Goal: Task Accomplishment & Management: Complete application form

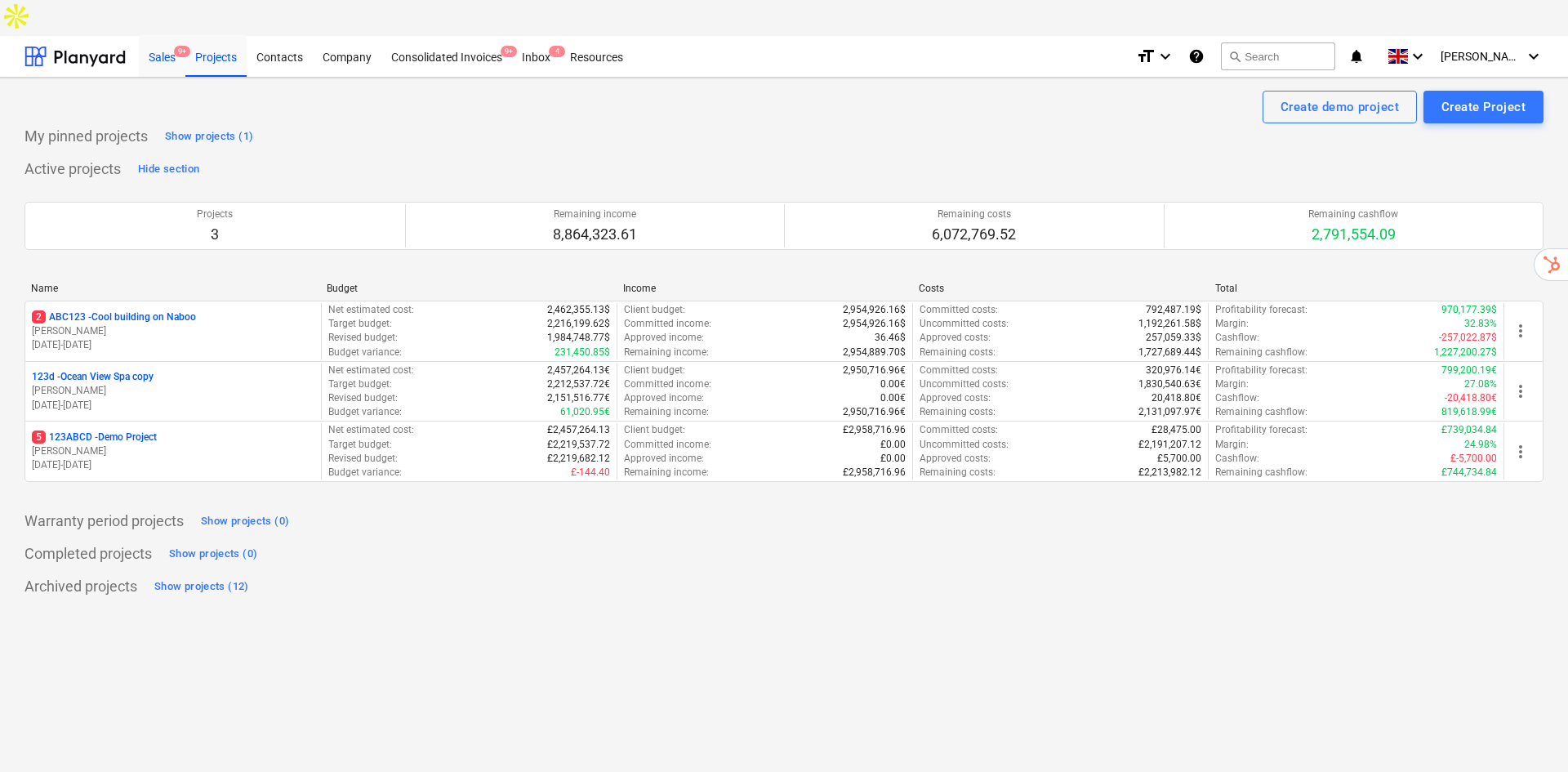
click at [163, 35] on div "Sales 9+" at bounding box center [161, 55] width 47 height 42
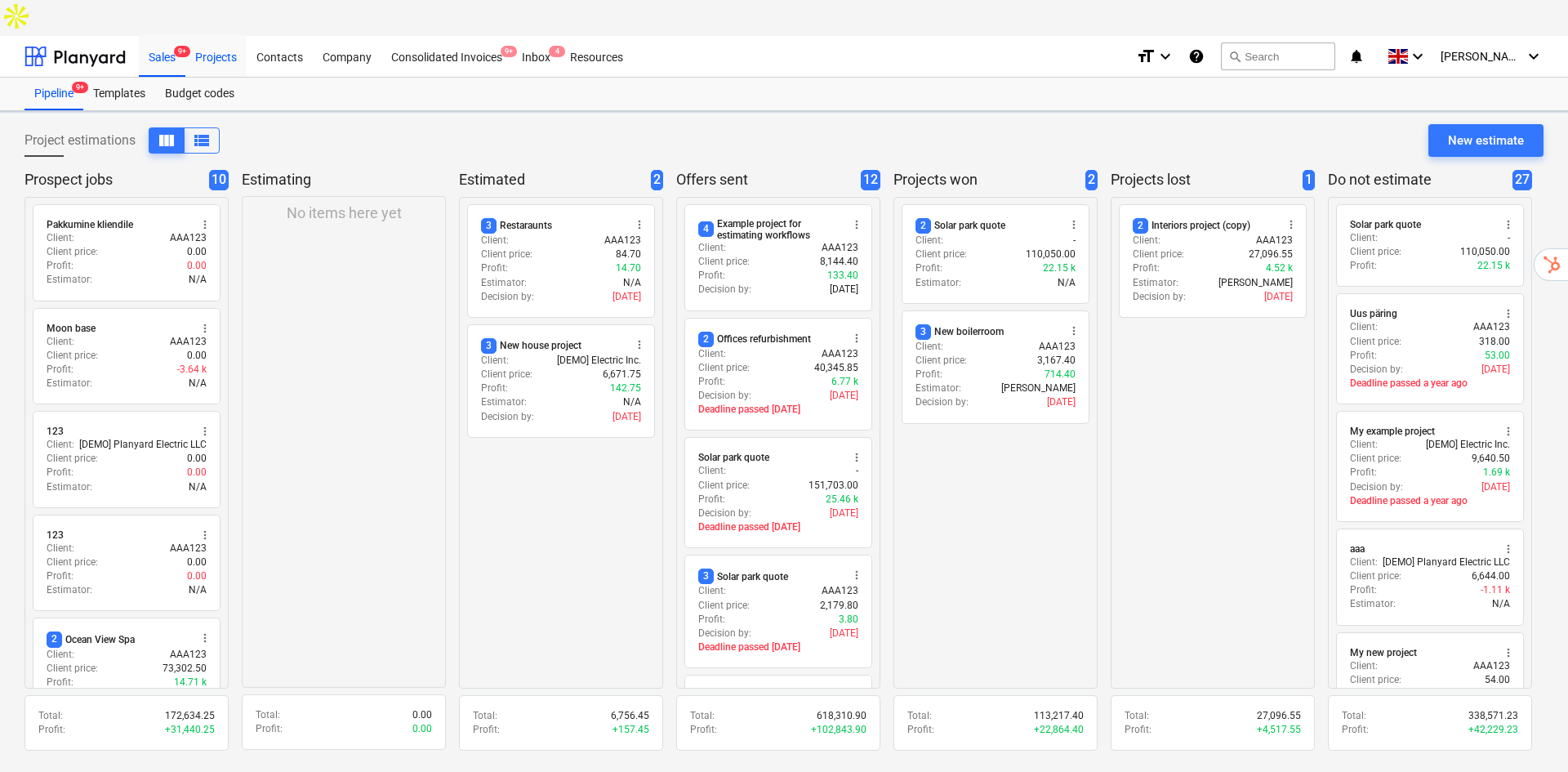
click at [230, 35] on div "Projects" at bounding box center [216, 55] width 61 height 42
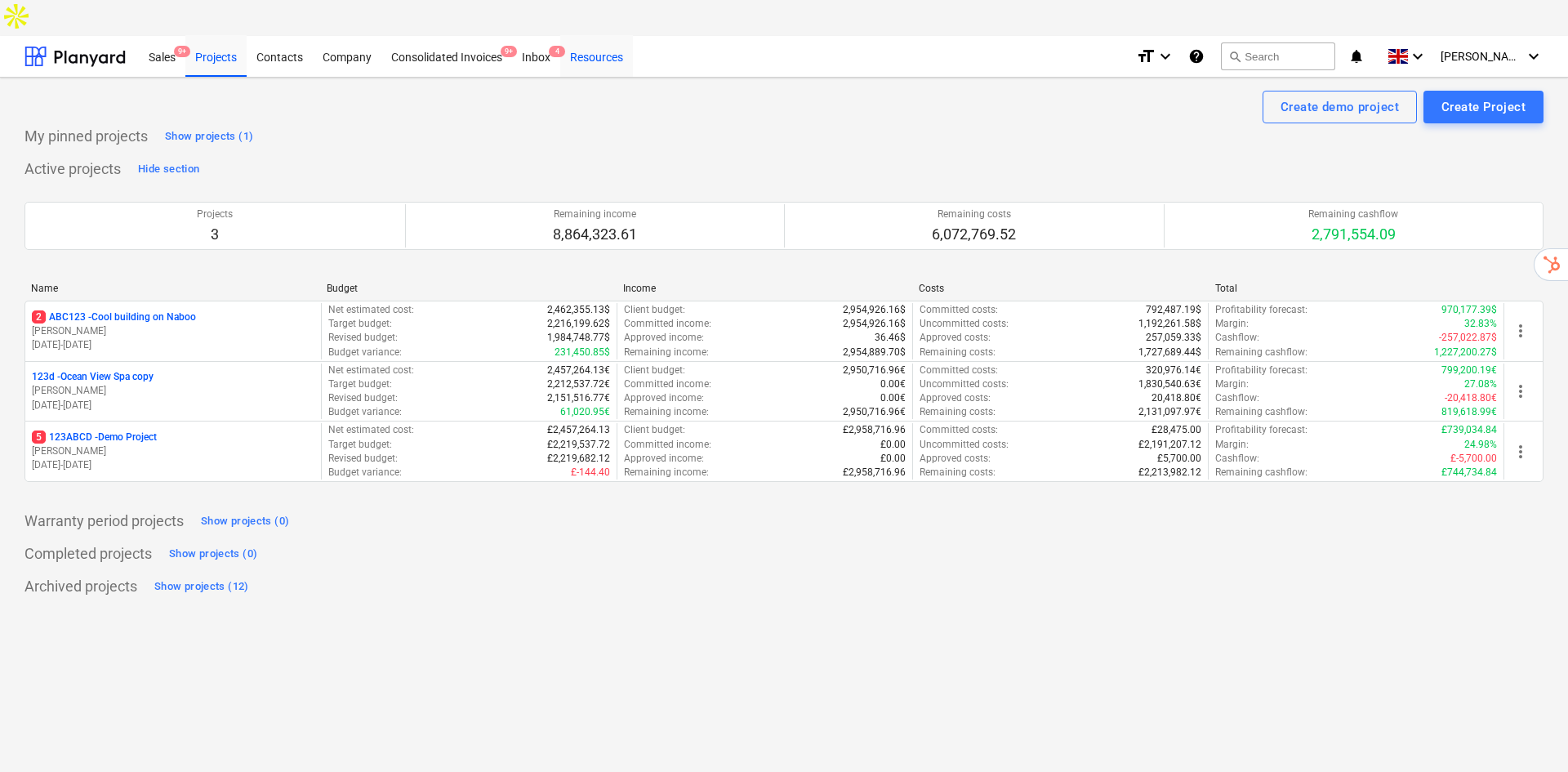
click at [616, 35] on div "Resources" at bounding box center [596, 55] width 72 height 42
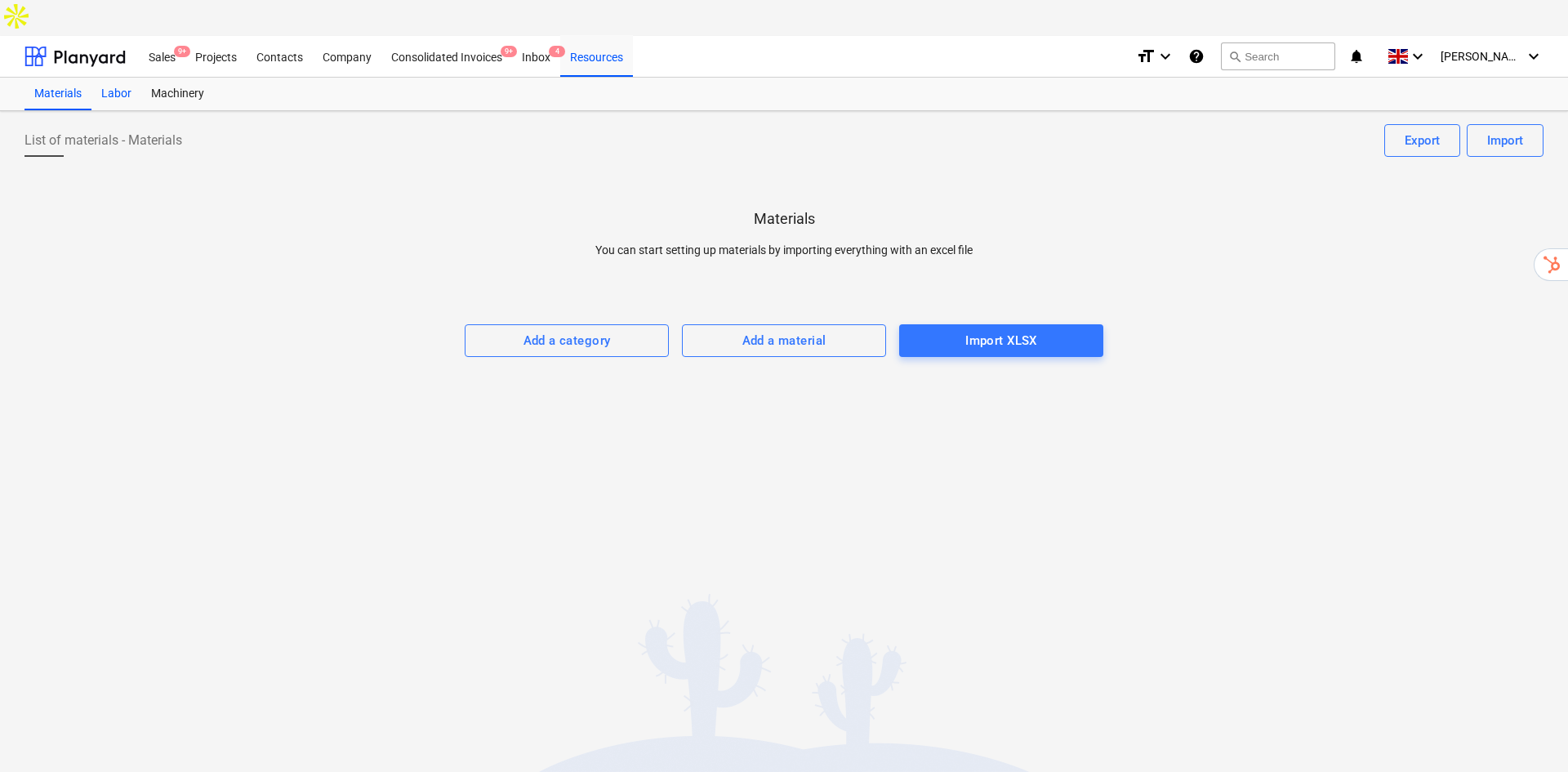
click at [118, 77] on div "Labor" at bounding box center [116, 93] width 49 height 33
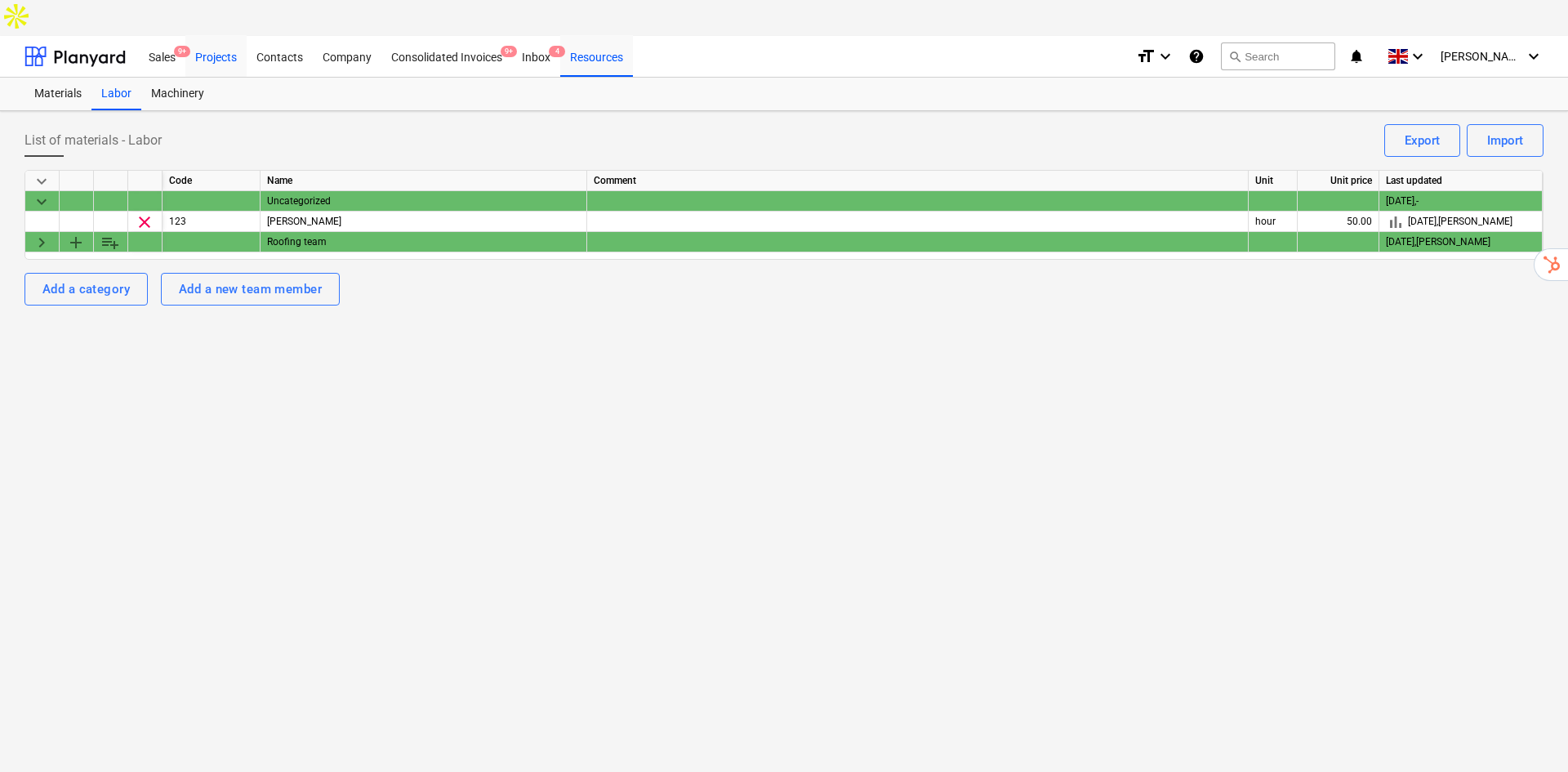
click at [219, 35] on div "Projects" at bounding box center [216, 55] width 61 height 42
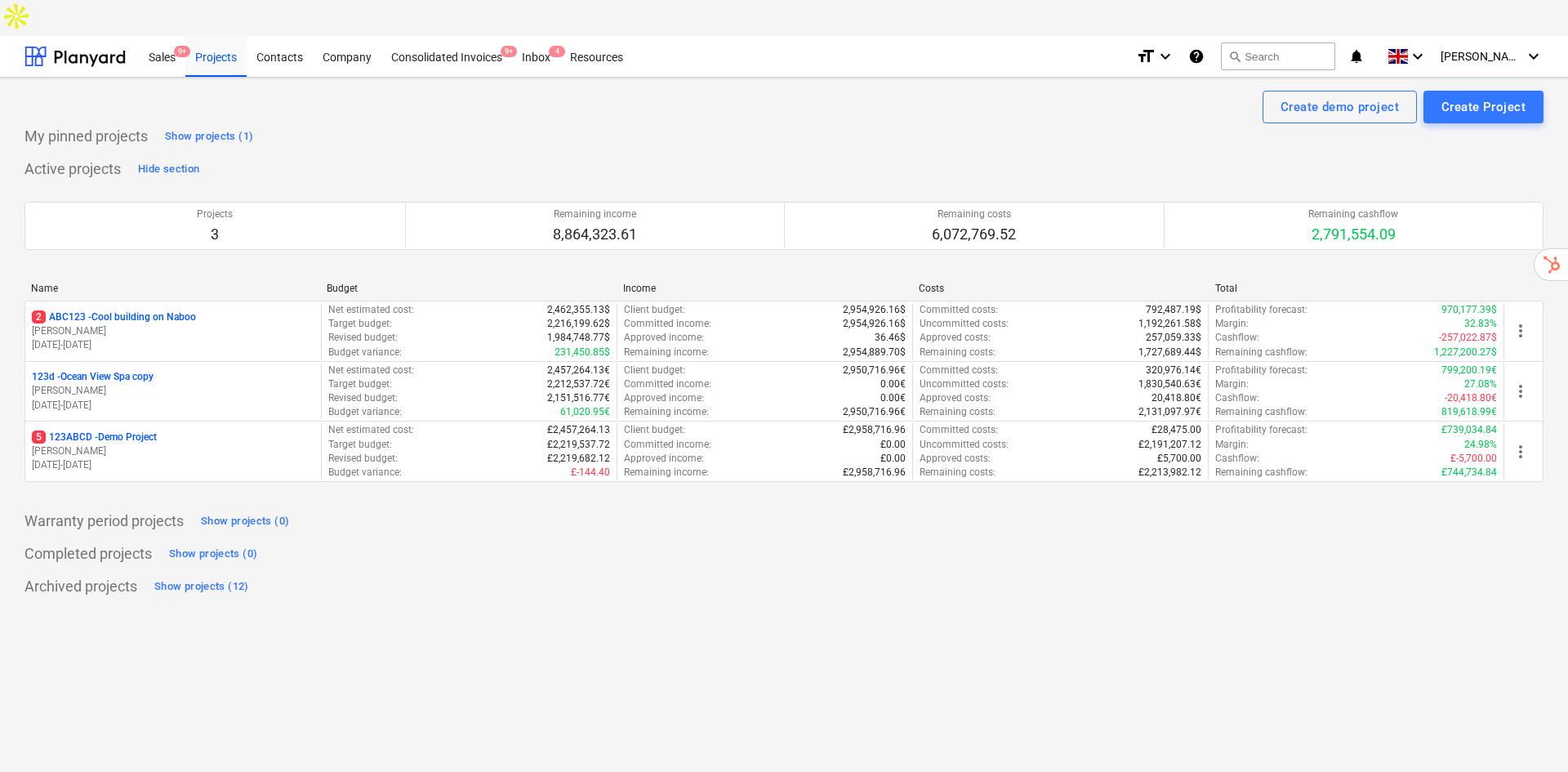
click at [117, 325] on p "[PERSON_NAME]" at bounding box center [173, 332] width 283 height 14
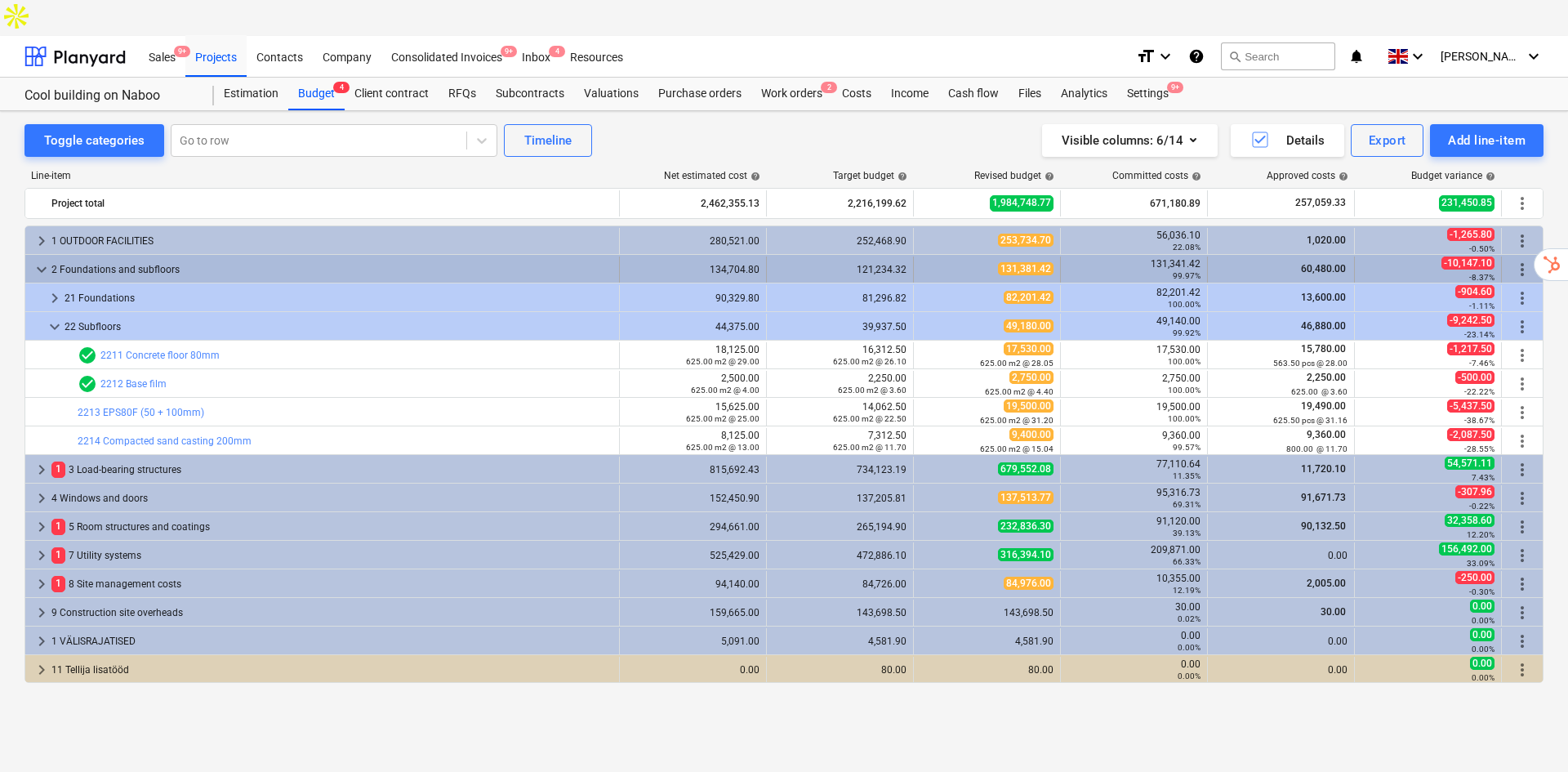
click at [35, 259] on span "keyboard_arrow_down" at bounding box center [42, 269] width 20 height 20
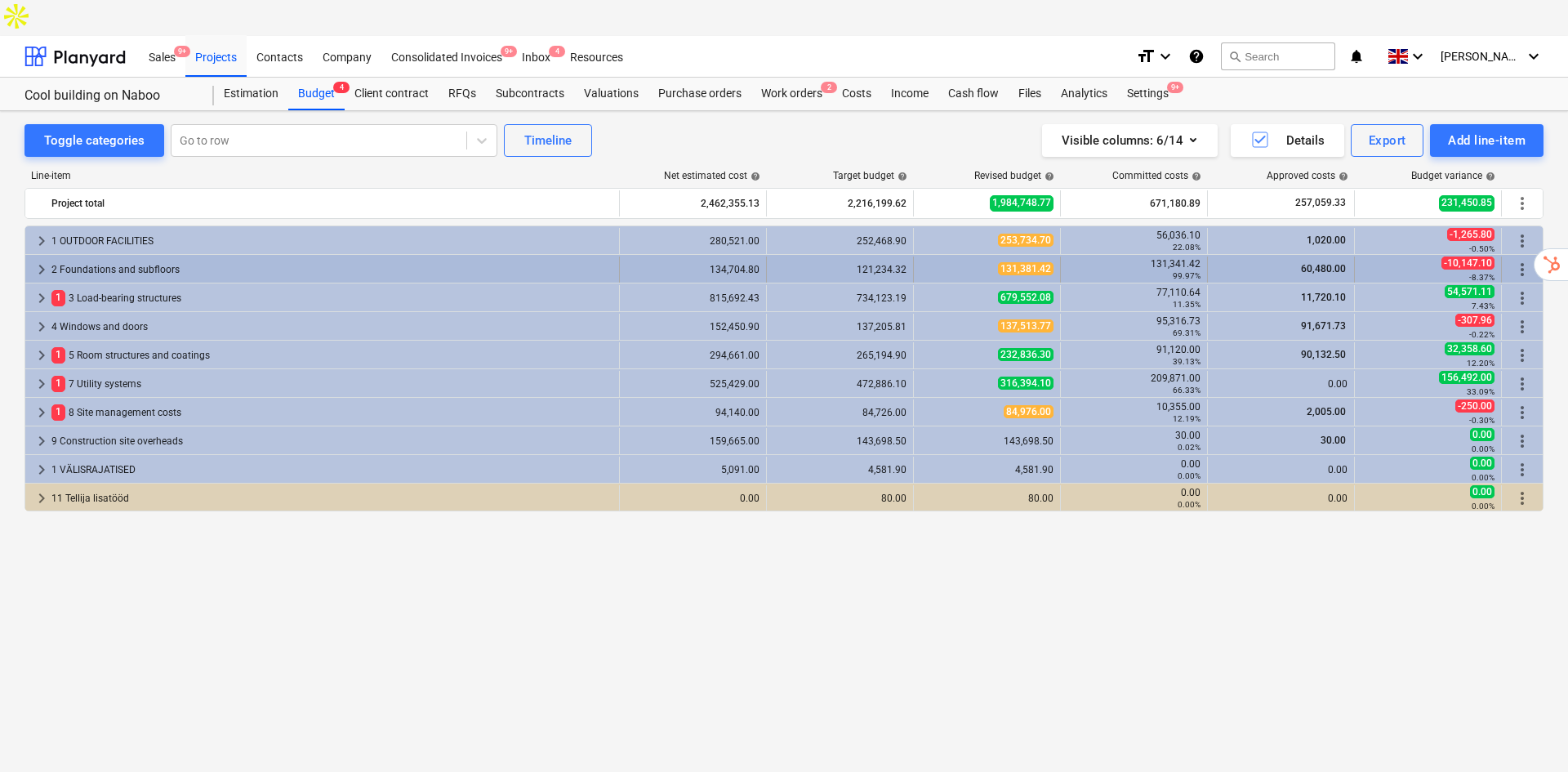
click at [48, 259] on span "keyboard_arrow_right" at bounding box center [42, 269] width 20 height 20
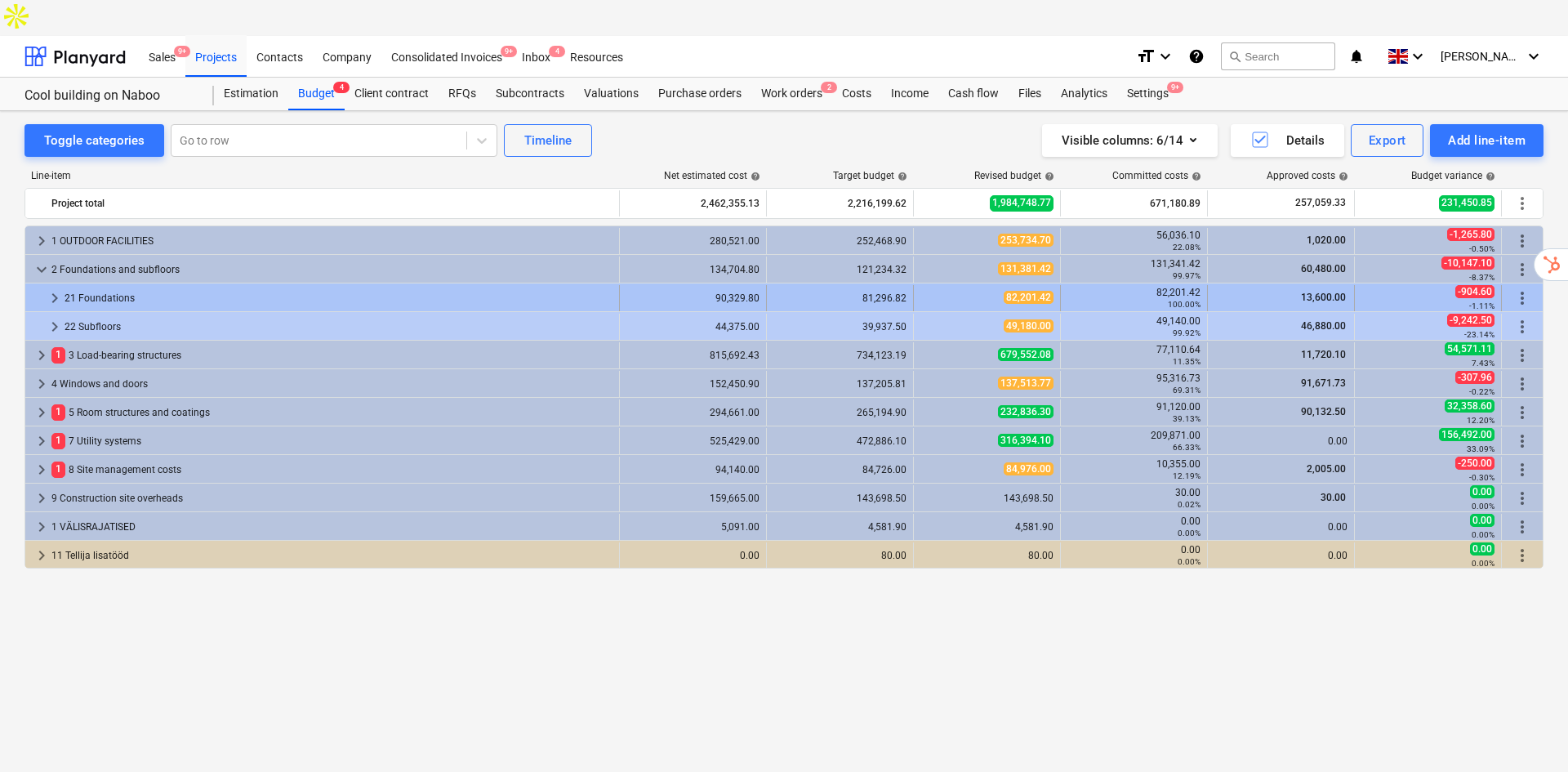
click at [43, 285] on div at bounding box center [38, 298] width 13 height 26
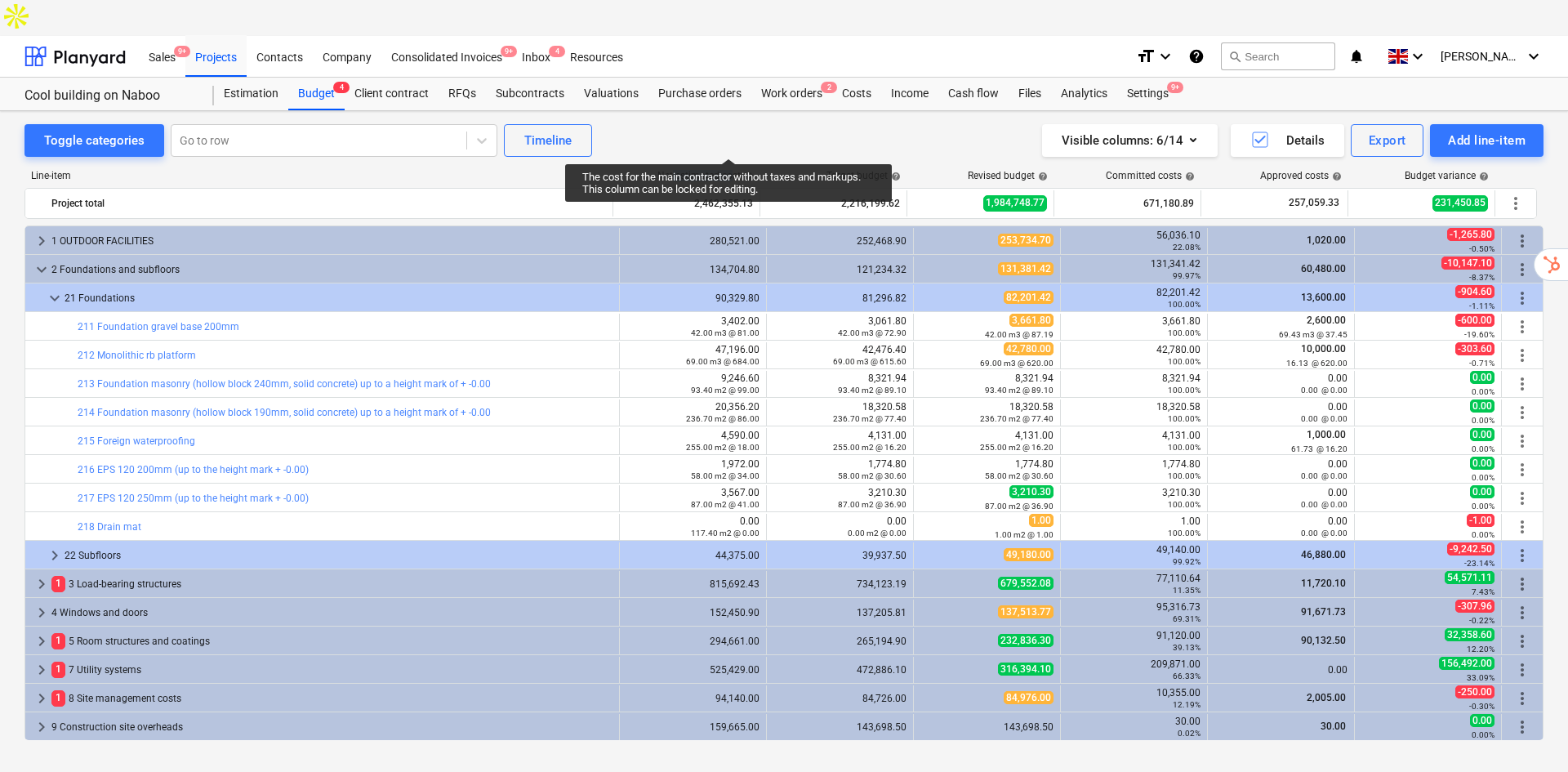
drag, startPoint x: 673, startPoint y: 138, endPoint x: 732, endPoint y: 144, distance: 59.3
click at [732, 170] on div "Net estimated cost help" at bounding box center [705, 176] width 96 height 12
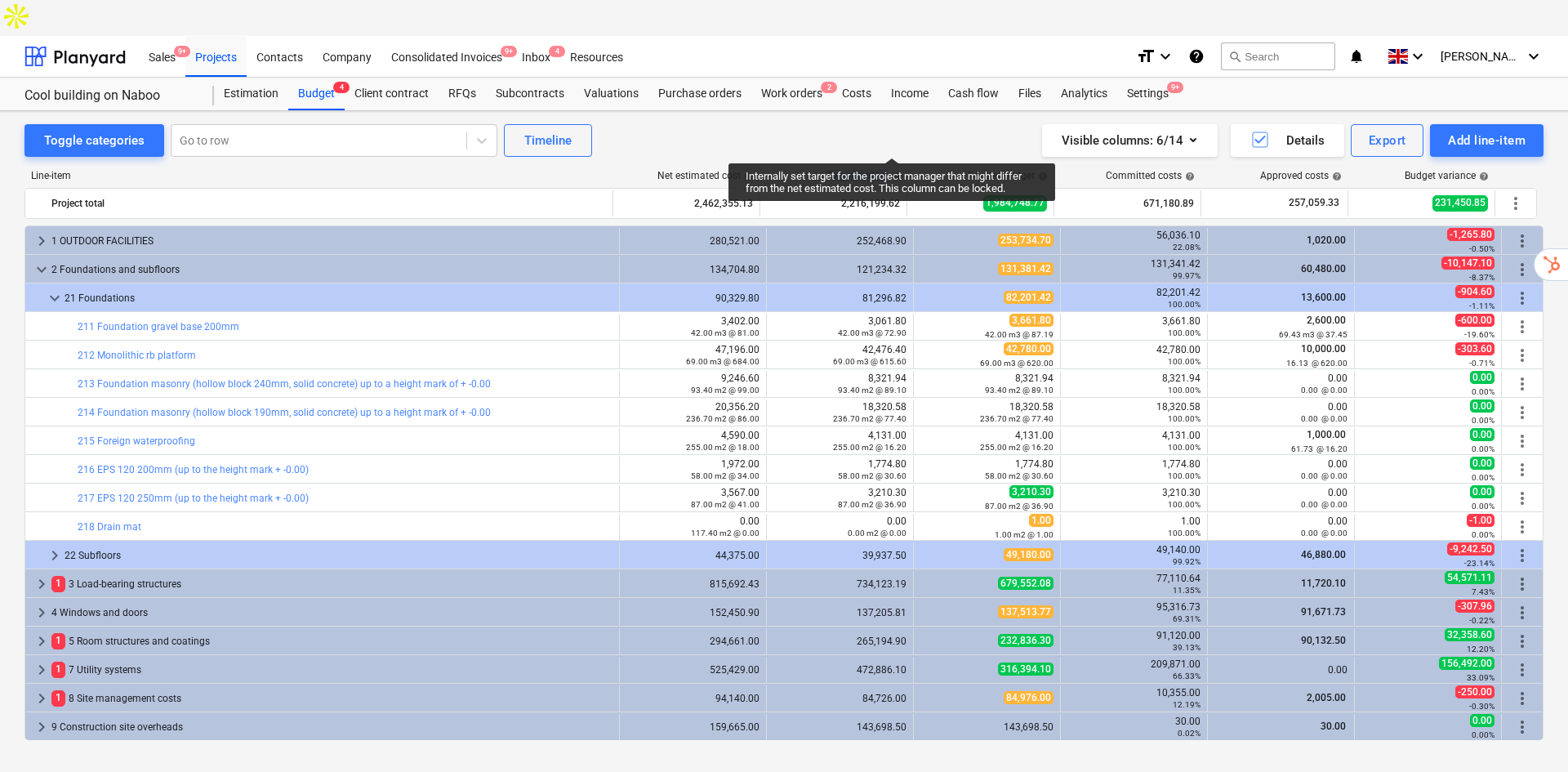
drag, startPoint x: 826, startPoint y: 142, endPoint x: 894, endPoint y: 143, distance: 68.0
click at [894, 170] on div "Target budget help" at bounding box center [834, 176] width 147 height 12
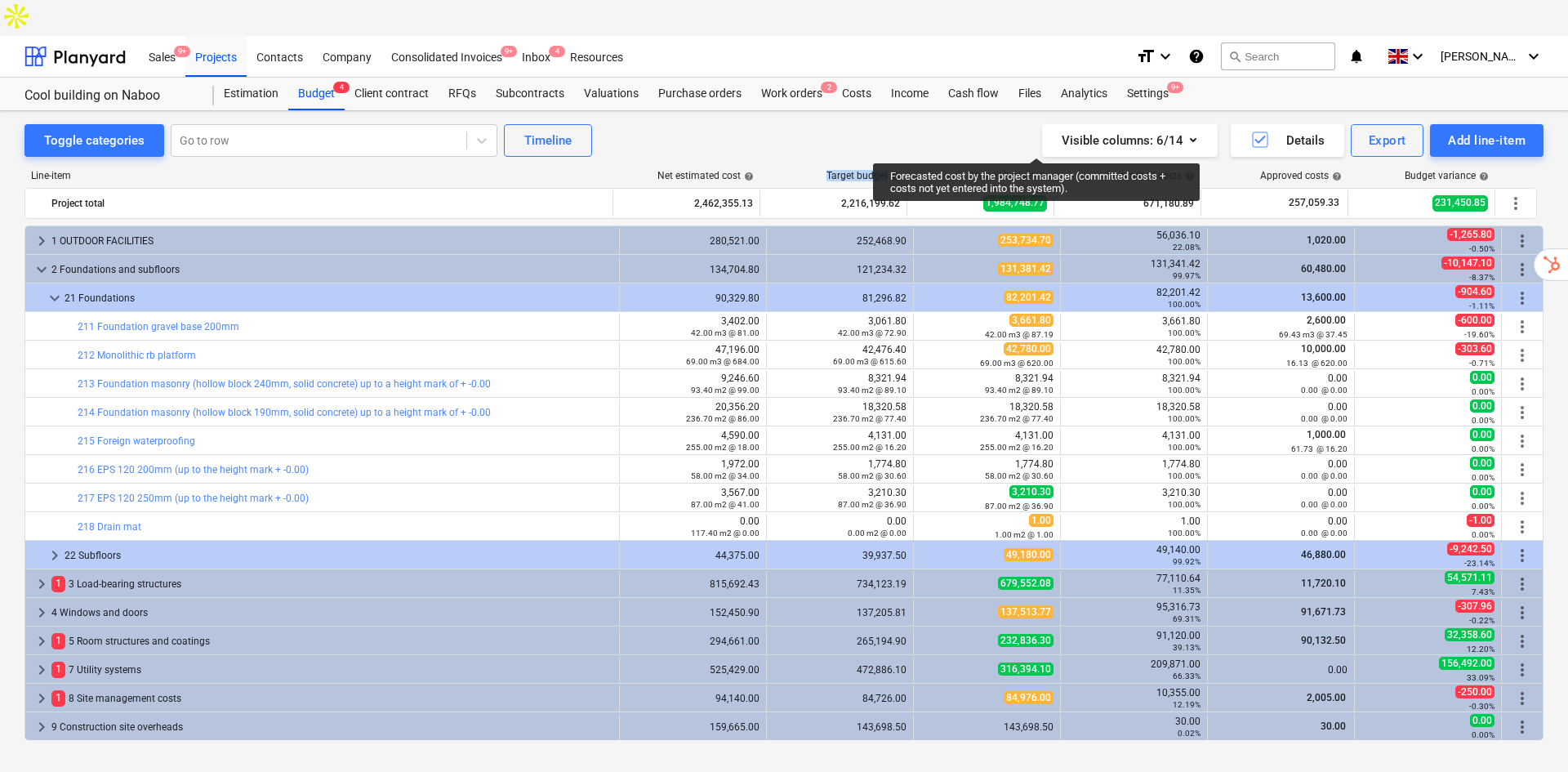
click at [1035, 171] on span "help" at bounding box center [1040, 176] width 13 height 10
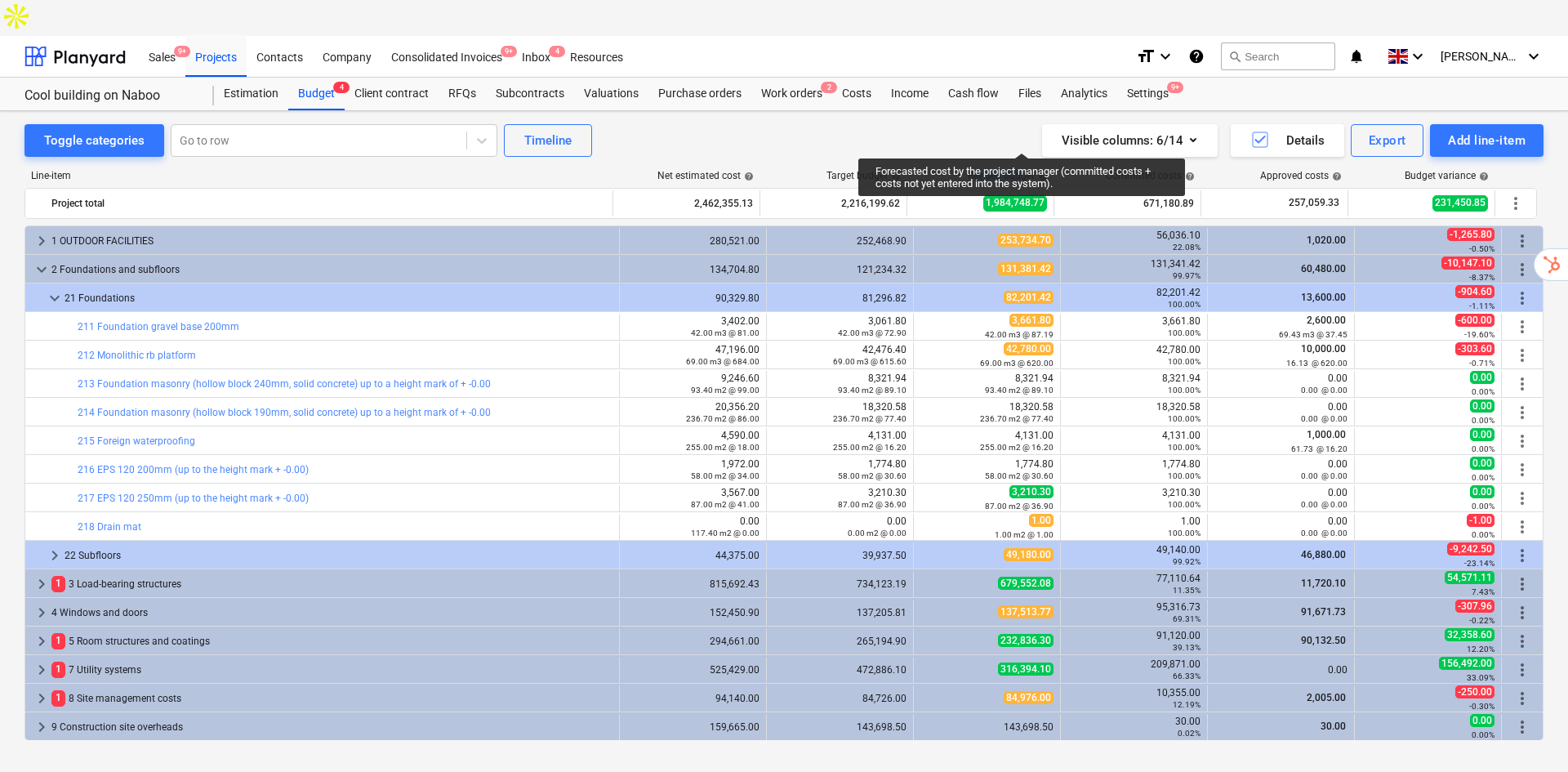
drag, startPoint x: 977, startPoint y: 138, endPoint x: 1022, endPoint y: 138, distance: 45.0
click at [1022, 170] on div "Revised budget help" at bounding box center [1008, 176] width 80 height 12
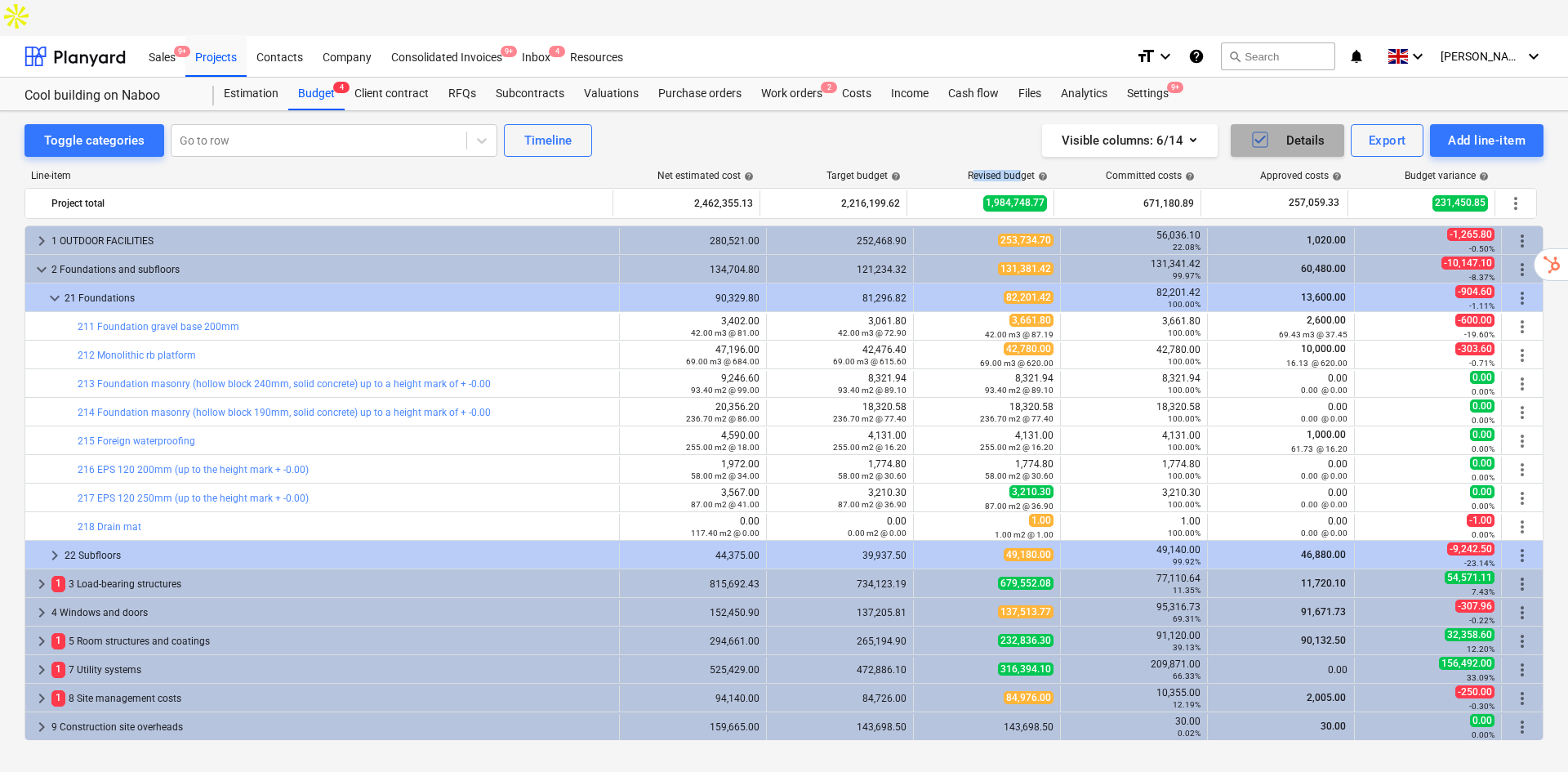
click at [1264, 130] on icon "button" at bounding box center [1260, 140] width 20 height 20
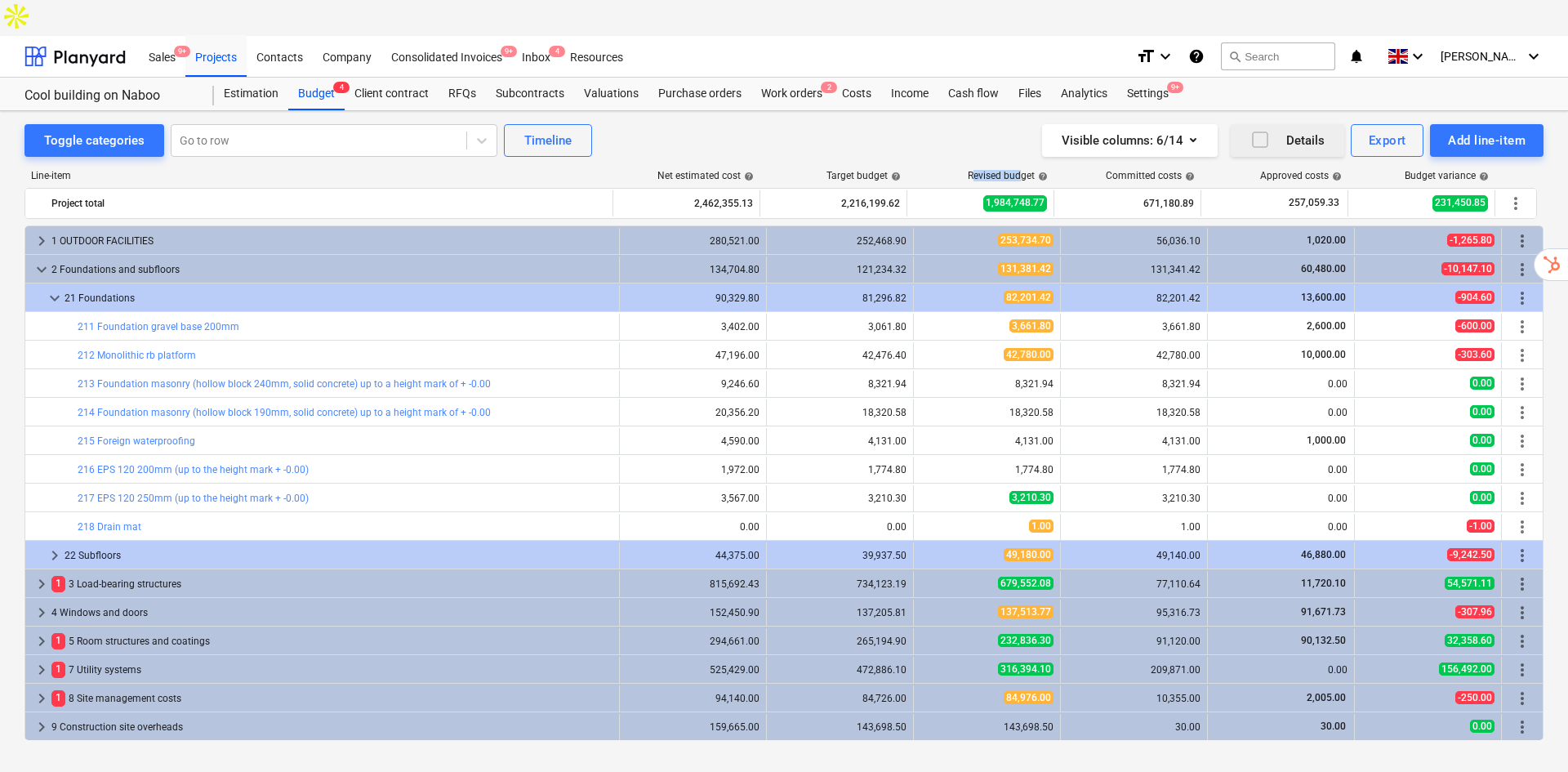
click at [1264, 130] on icon "button" at bounding box center [1260, 140] width 20 height 20
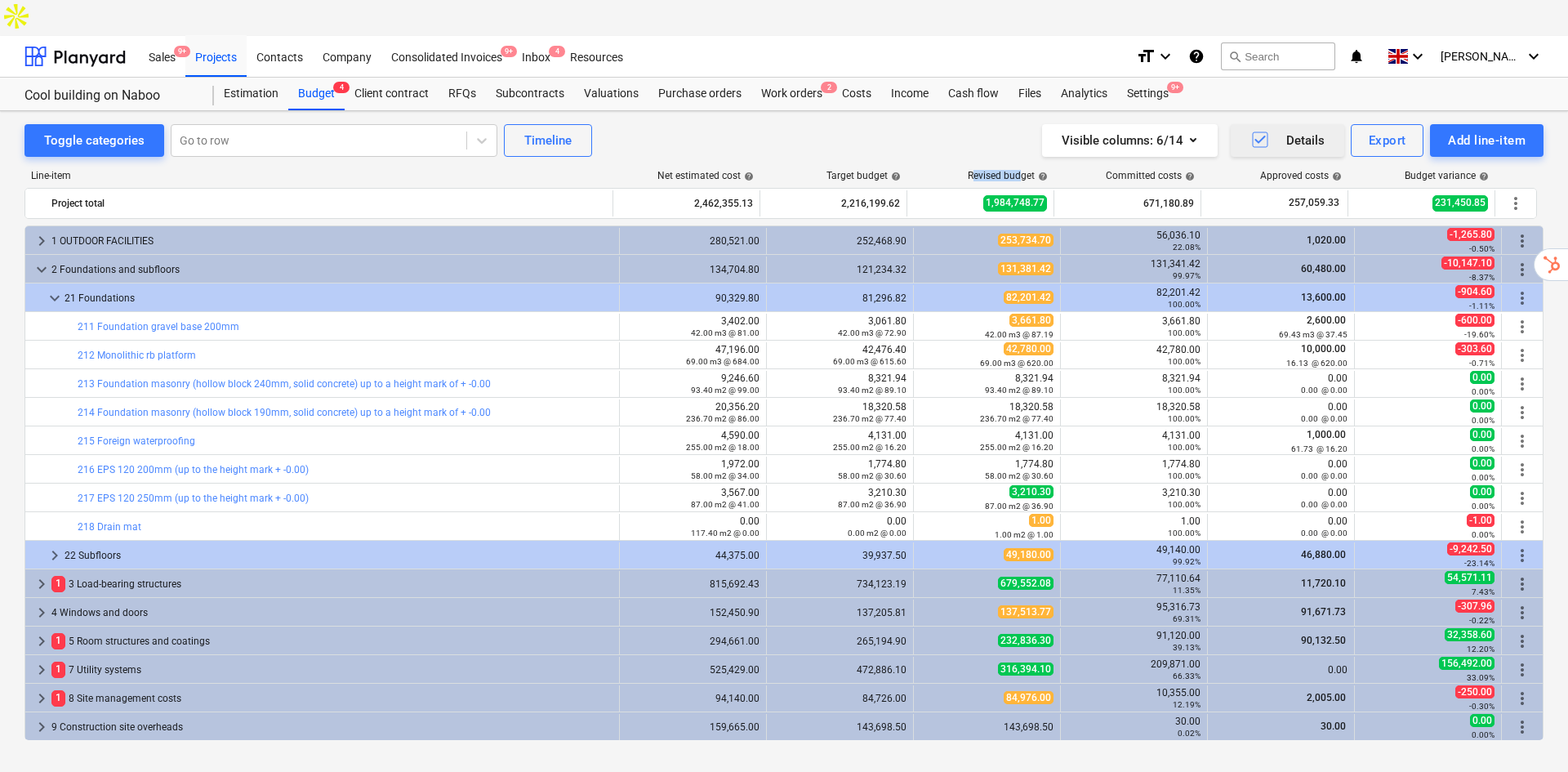
click at [1273, 130] on div "Details" at bounding box center [1287, 140] width 74 height 21
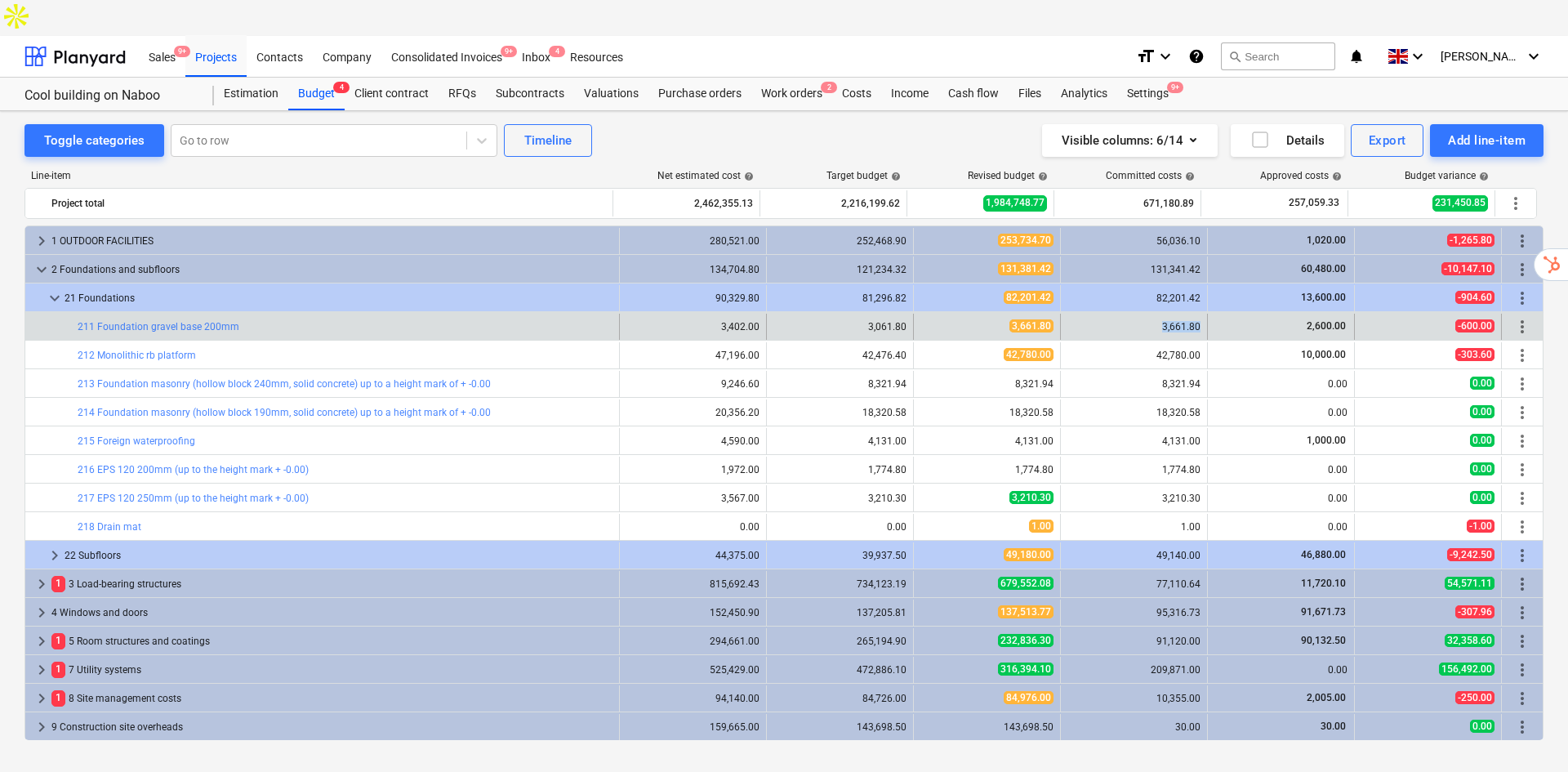
drag, startPoint x: 1198, startPoint y: 290, endPoint x: 1140, endPoint y: 287, distance: 58.1
click at [1140, 314] on div "3,661.80" at bounding box center [1134, 327] width 147 height 26
drag, startPoint x: 1343, startPoint y: 292, endPoint x: 1260, endPoint y: 293, distance: 83.0
click at [1292, 314] on div "2,600.00" at bounding box center [1281, 327] width 147 height 26
drag, startPoint x: 1195, startPoint y: 288, endPoint x: 1146, endPoint y: 288, distance: 49.0
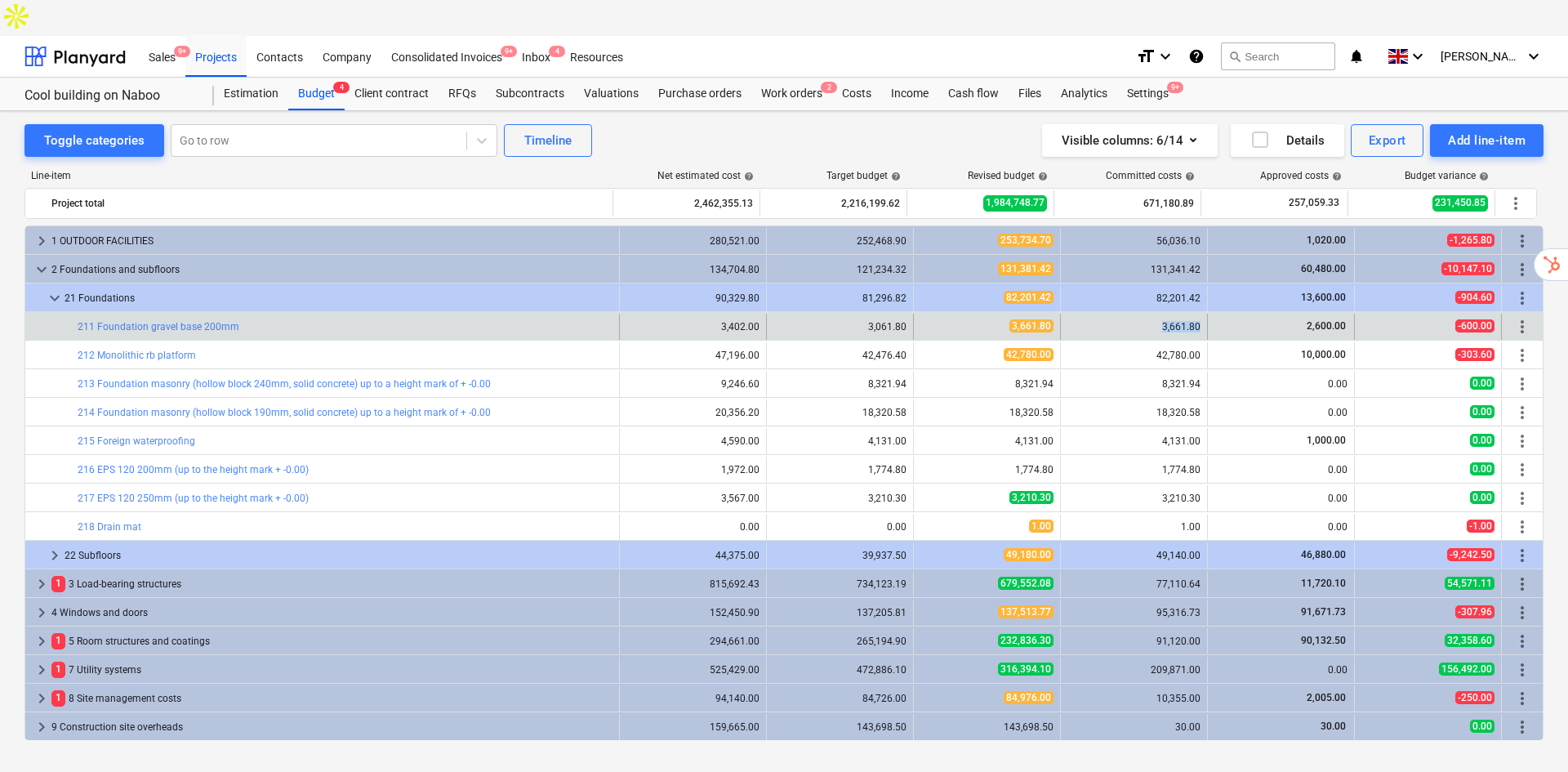
click at [1146, 314] on div "3,661.80" at bounding box center [1134, 327] width 147 height 26
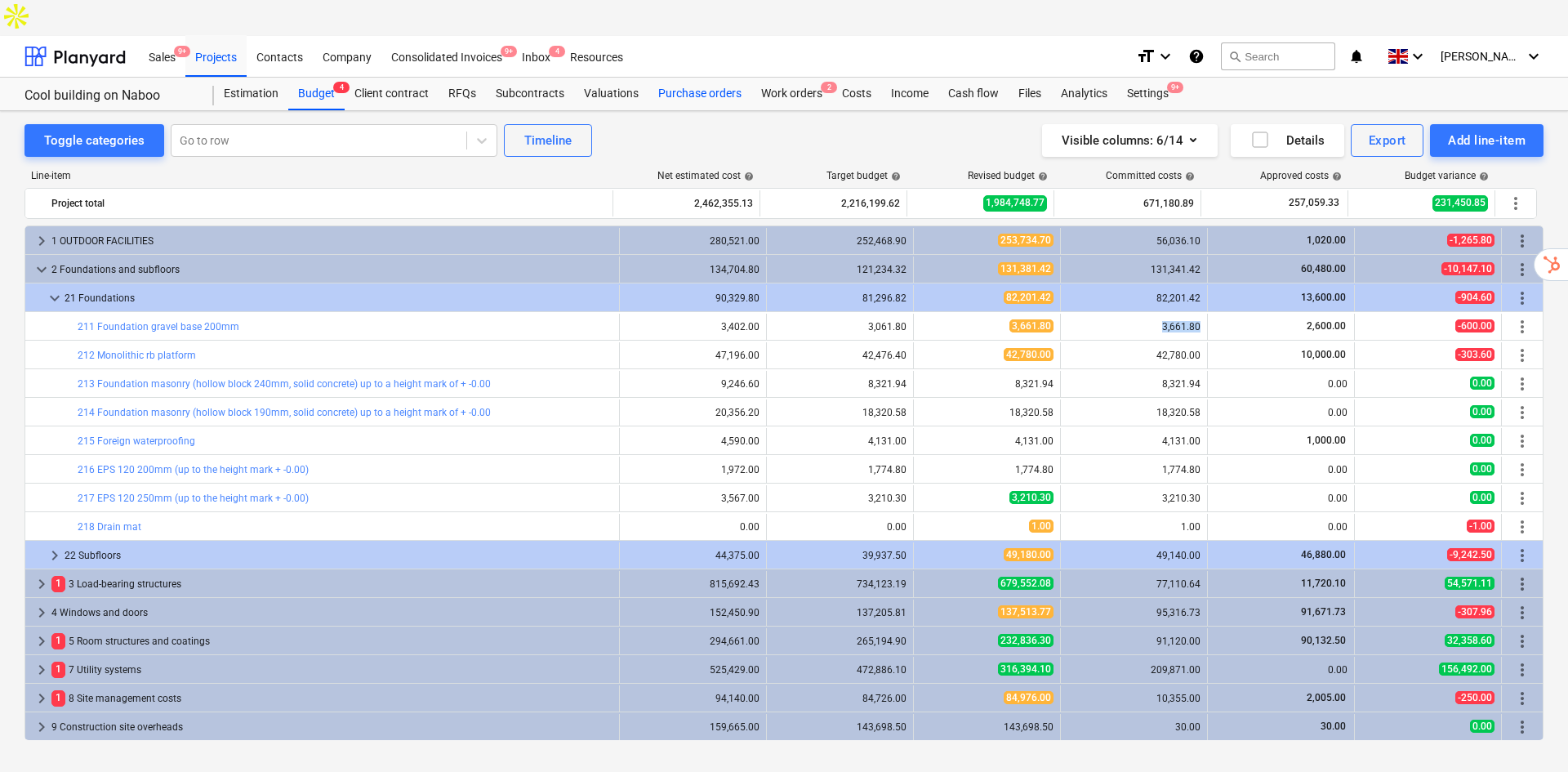
click at [715, 77] on div "Purchase orders" at bounding box center [700, 93] width 103 height 33
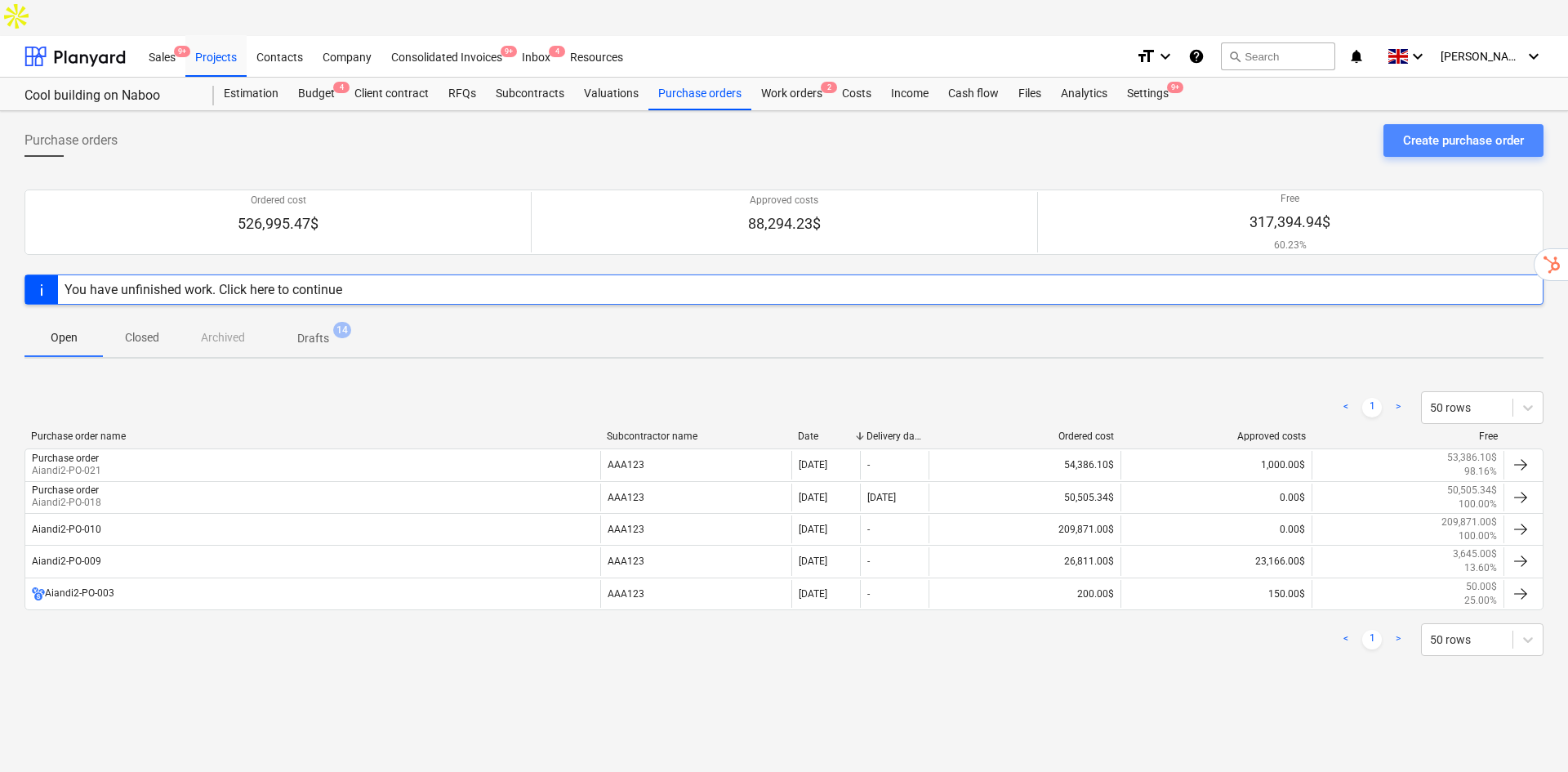
click at [1485, 130] on div "Create purchase order" at bounding box center [1464, 140] width 121 height 21
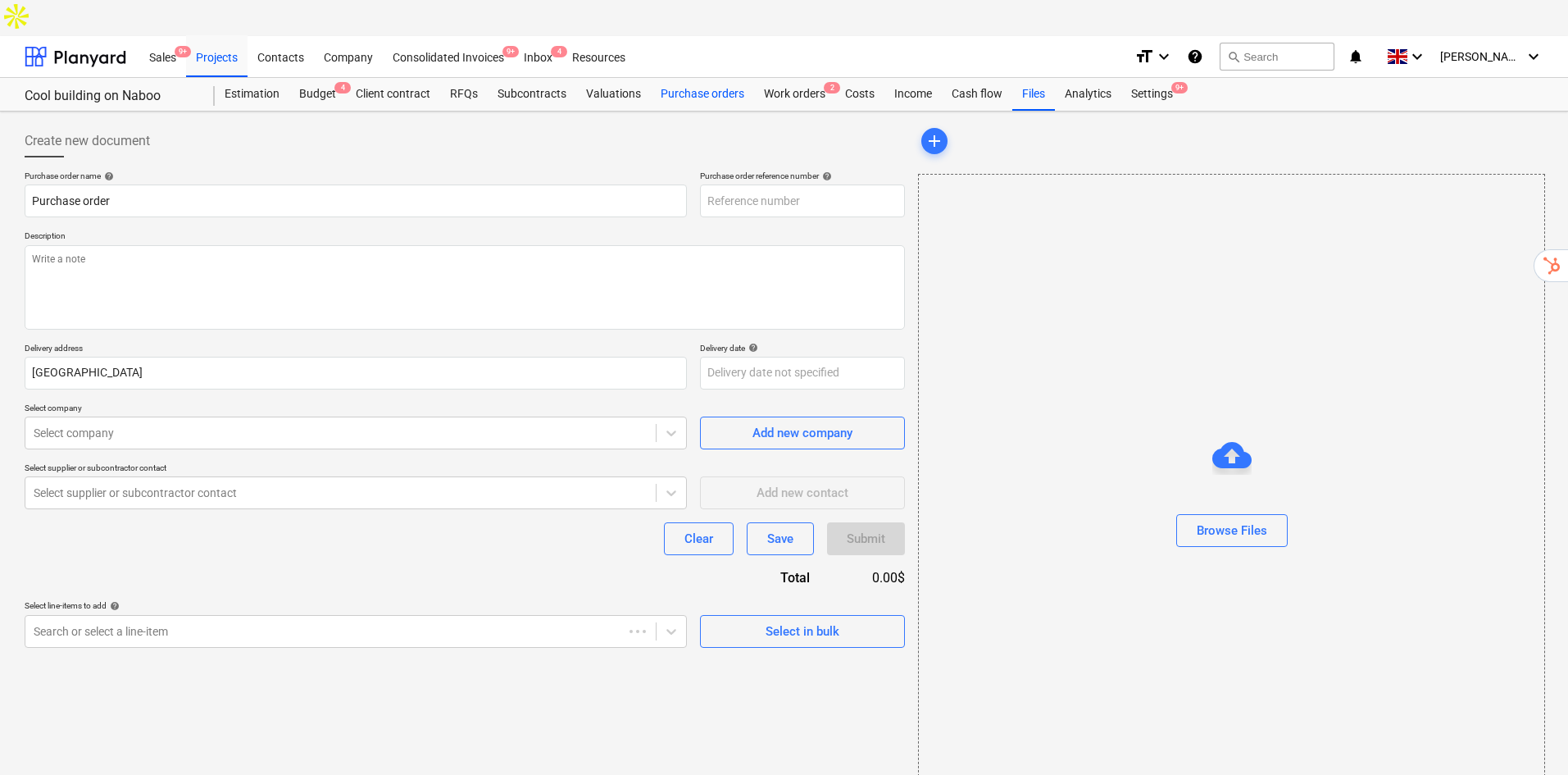
type textarea "x"
type input "ABC123-PO-026"
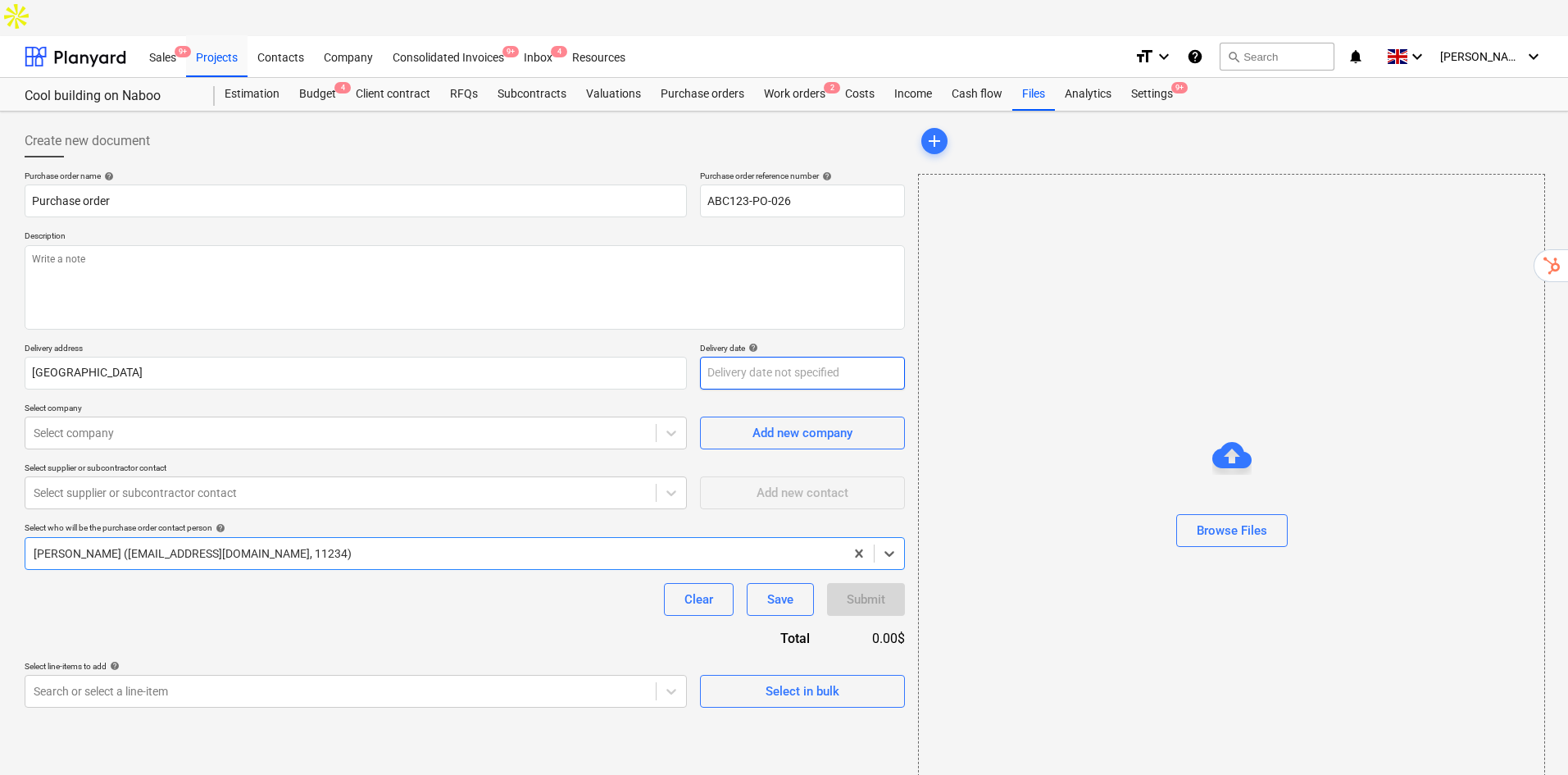
click at [875, 348] on body "Sales 9+ Projects Contacts Company Consolidated Invoices 9+ Inbox 4 Resources f…" at bounding box center [784, 405] width 1568 height 811
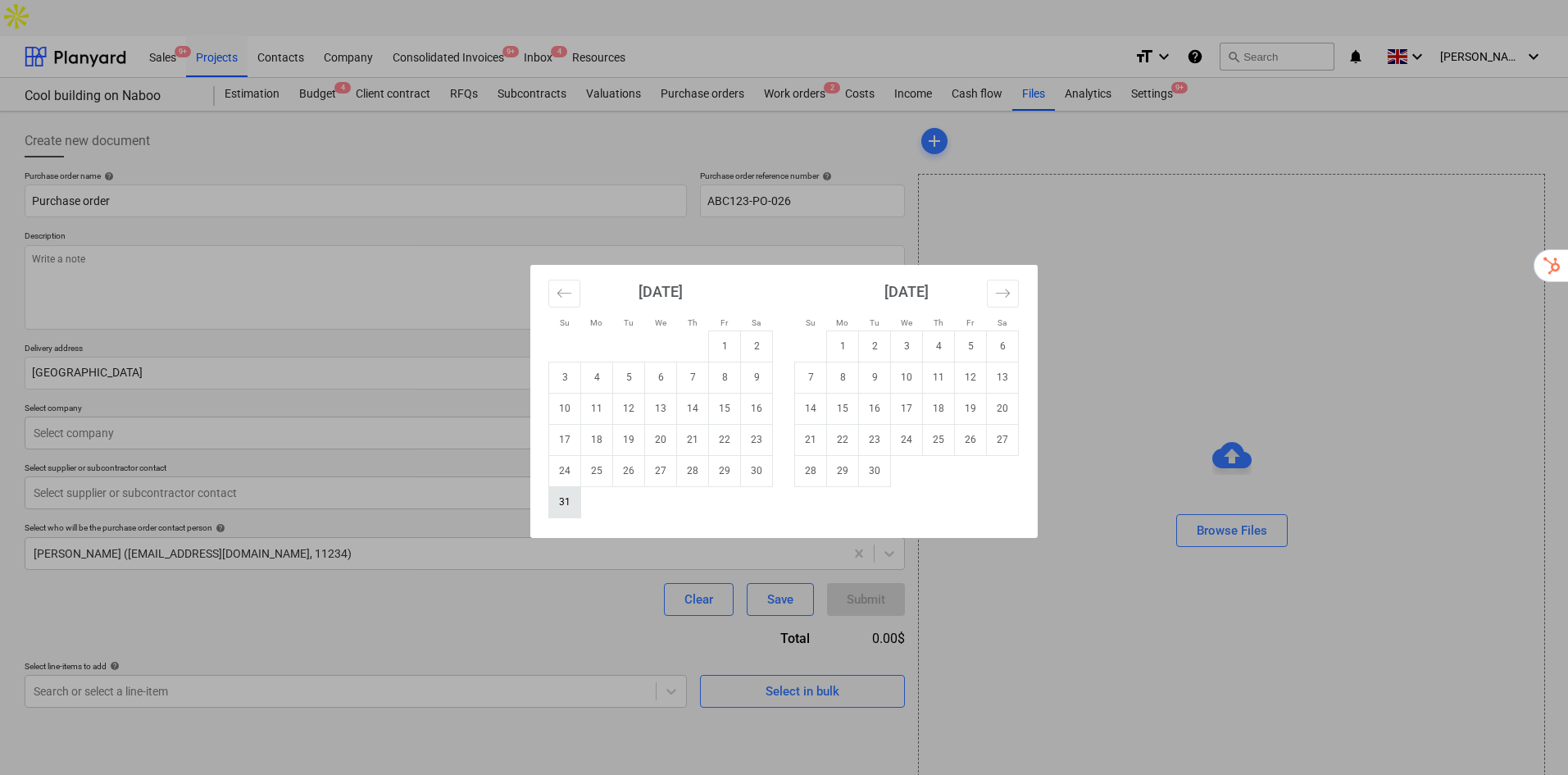
click at [560, 504] on td "31" at bounding box center [565, 501] width 32 height 31
type textarea "x"
type input "[DATE]"
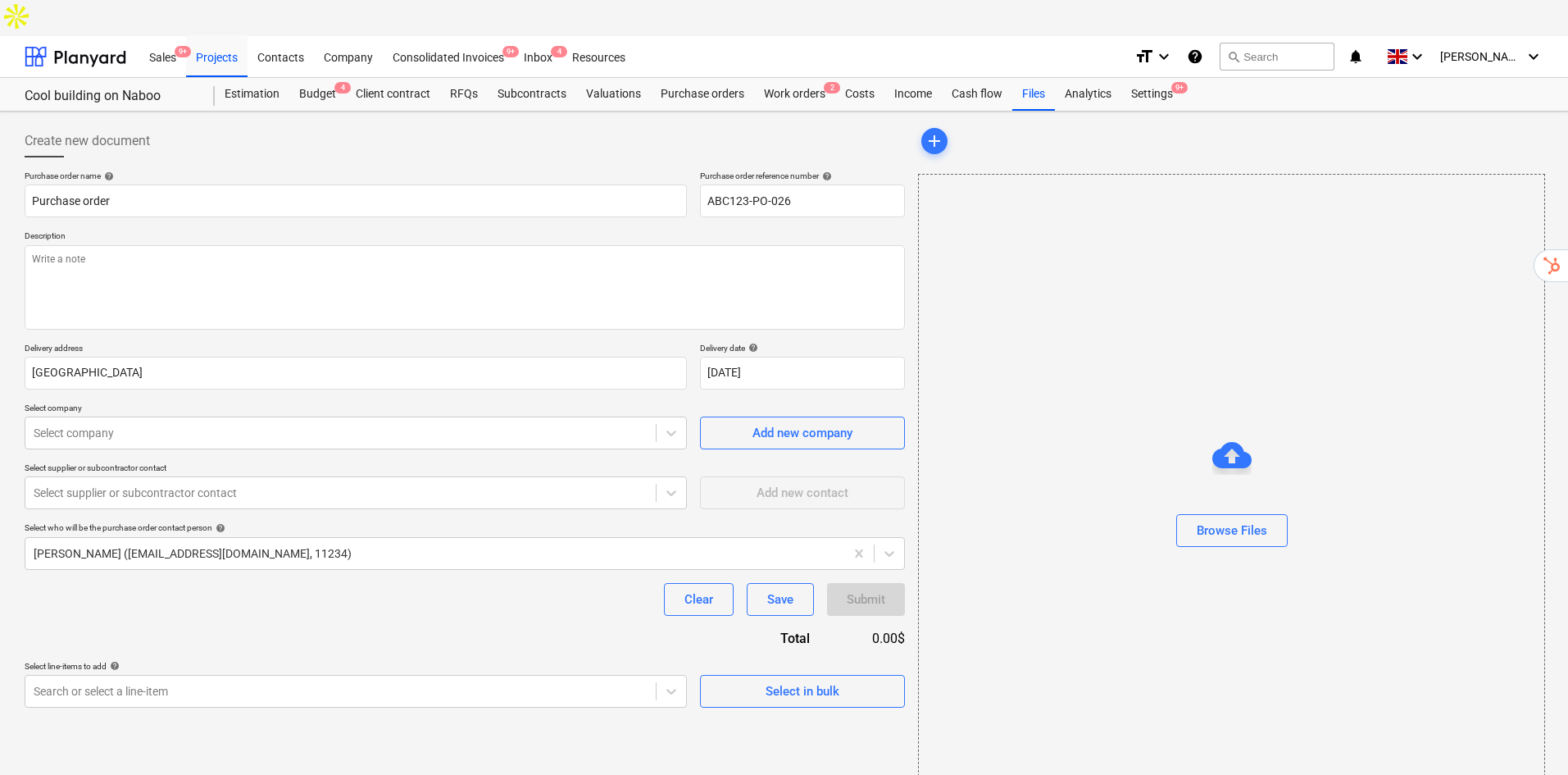
click at [208, 417] on div "Purchase order name help Purchase order Purchase order reference number help AB…" at bounding box center [465, 439] width 880 height 537
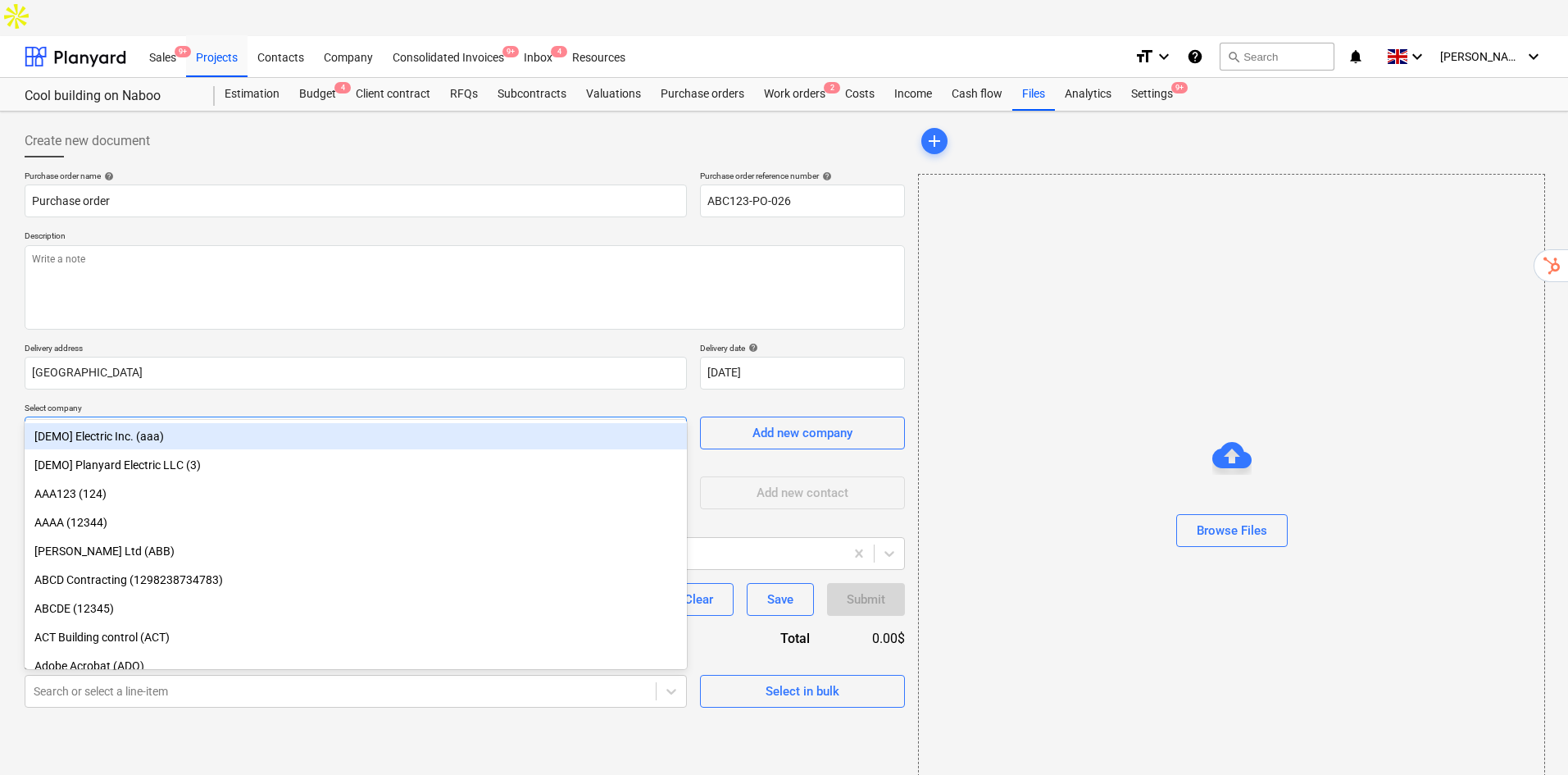
click at [206, 424] on div at bounding box center [341, 432] width 614 height 17
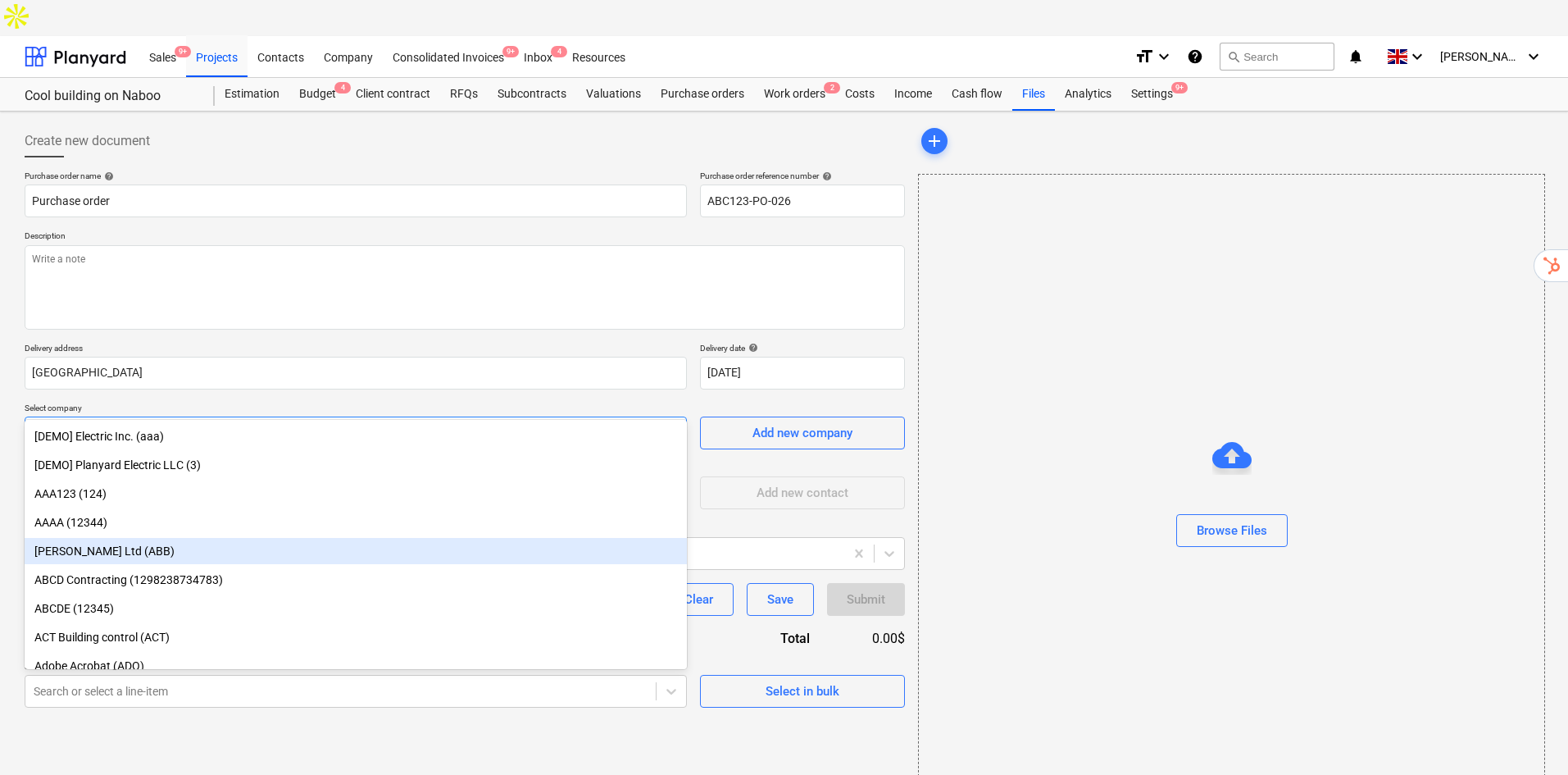
click at [172, 550] on div "[PERSON_NAME] Ltd (ABB)" at bounding box center [356, 550] width 662 height 26
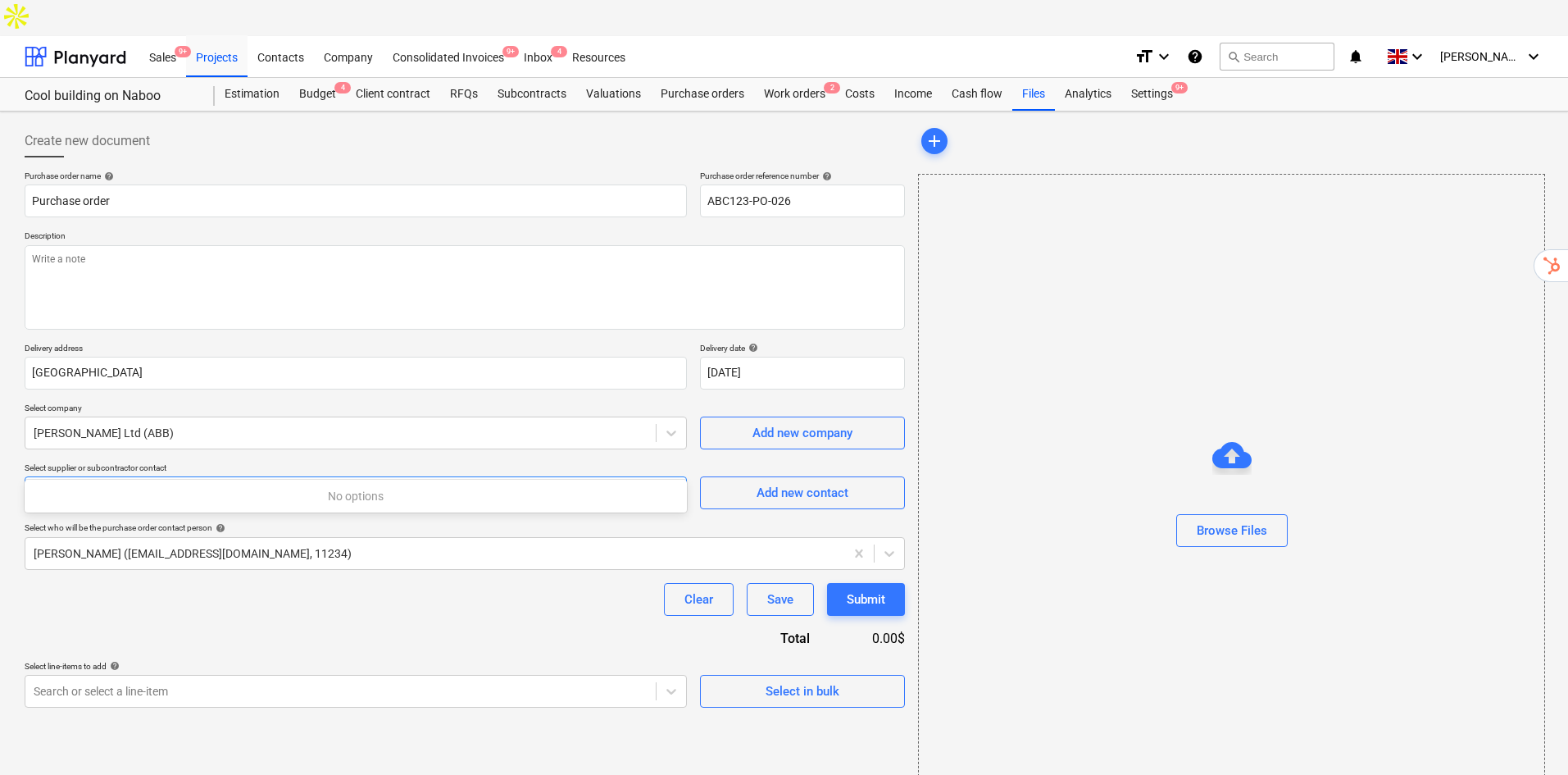
drag, startPoint x: 513, startPoint y: 468, endPoint x: 495, endPoint y: 473, distance: 18.7
click at [513, 481] on div "Select supplier or subcontractor contact" at bounding box center [341, 492] width 631 height 23
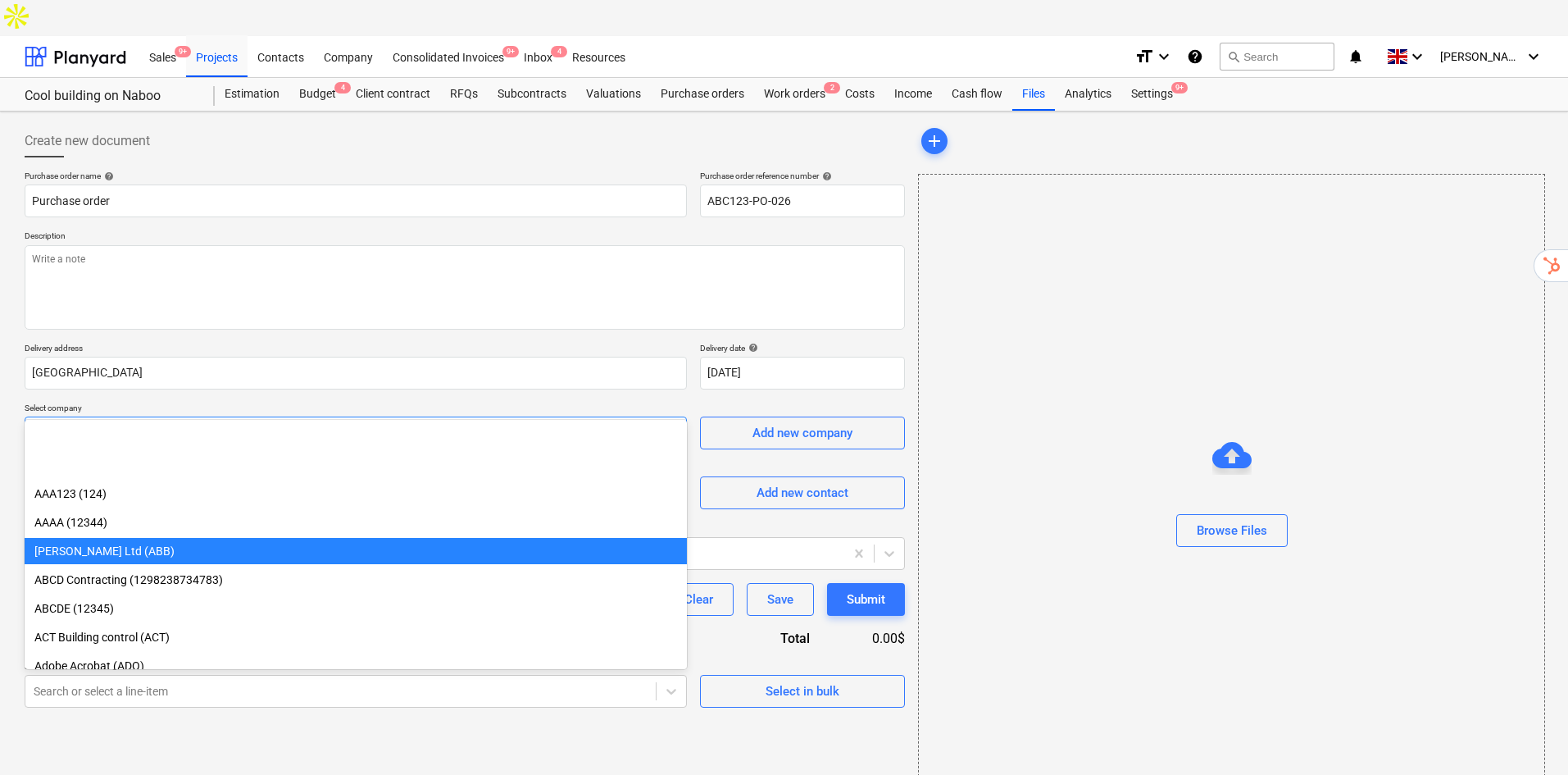
click at [314, 424] on div at bounding box center [341, 432] width 614 height 17
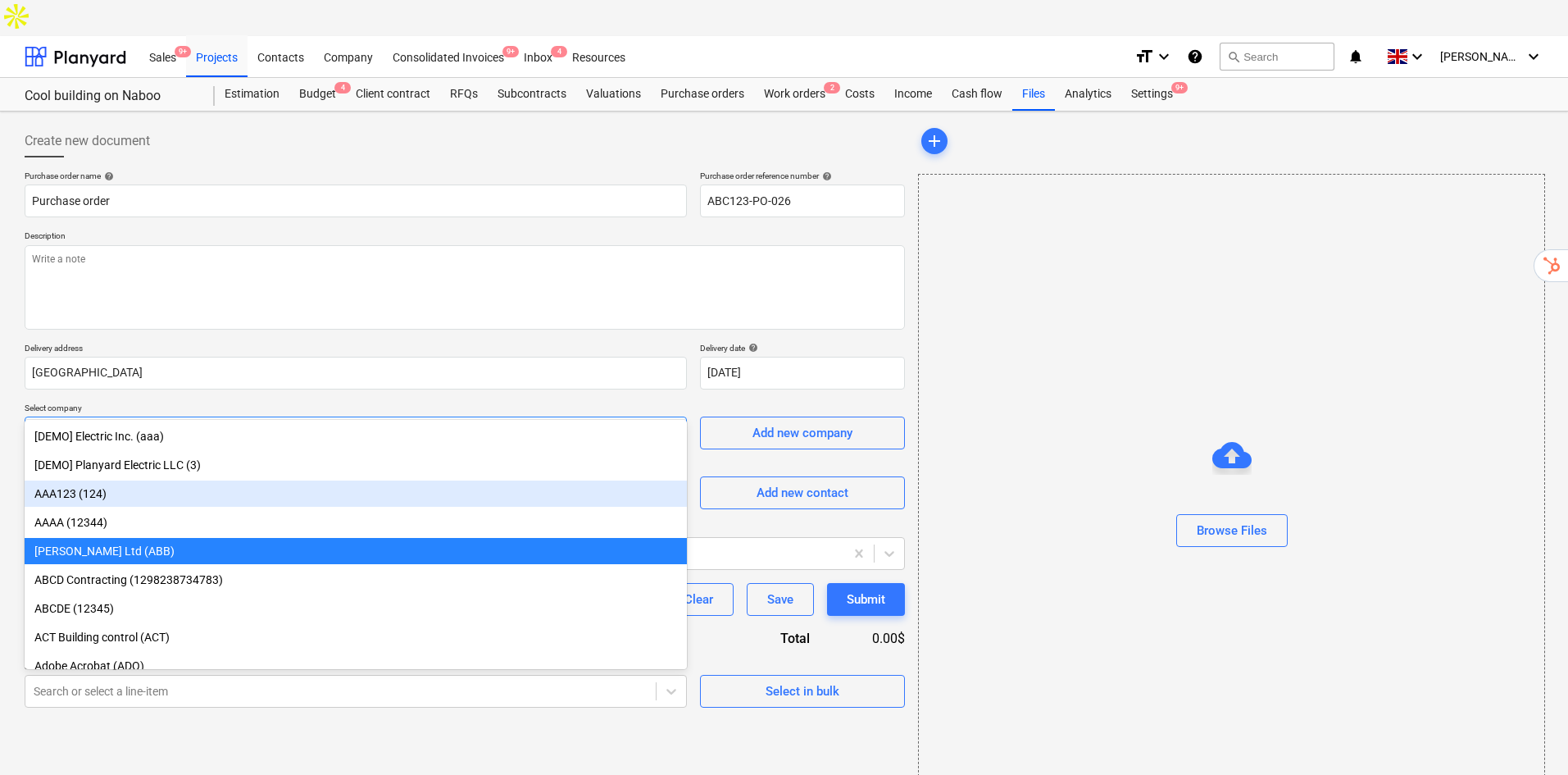
click at [193, 495] on div "AAA123 (124)" at bounding box center [356, 494] width 662 height 26
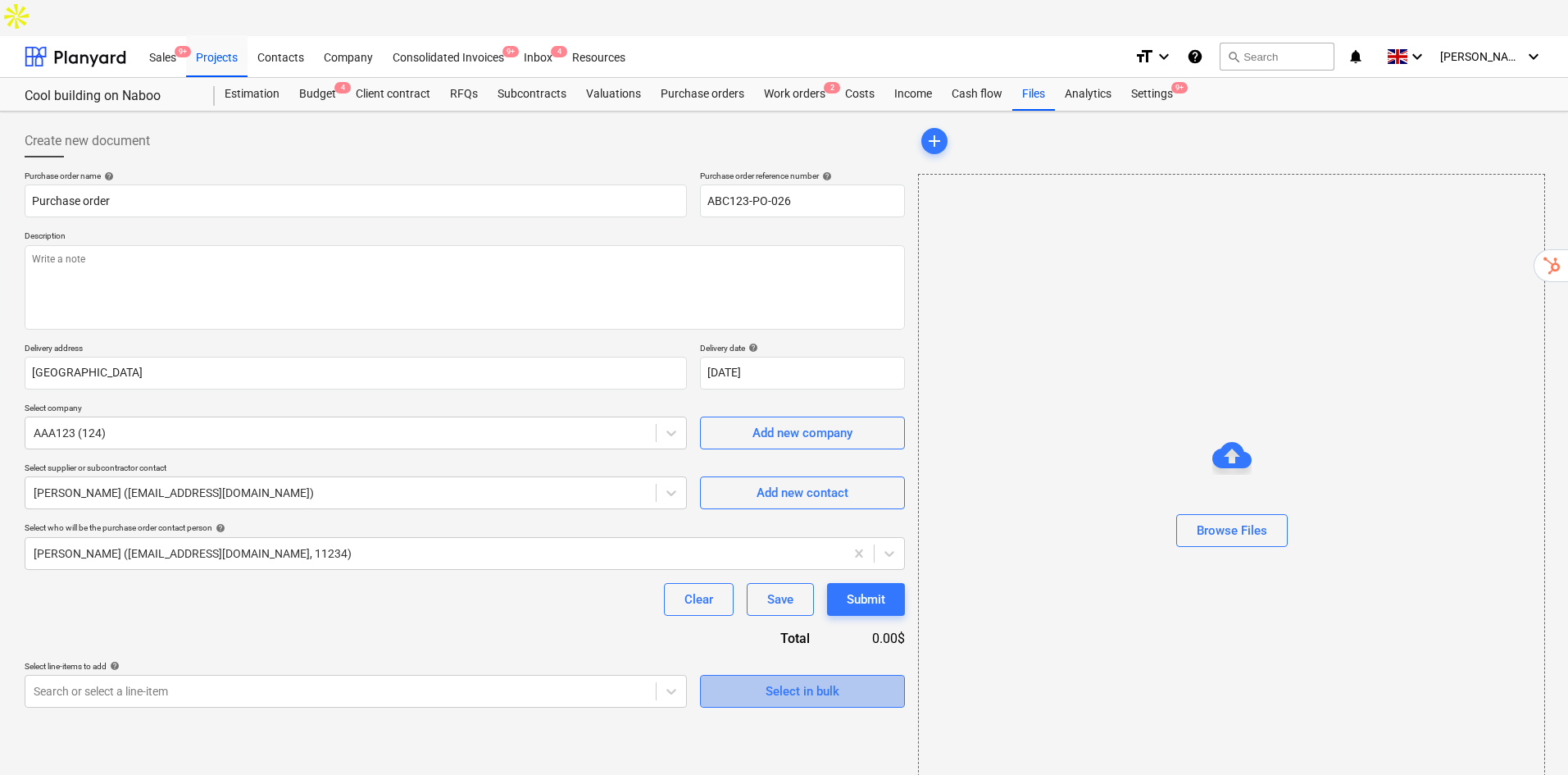
click at [803, 681] on div "Select in bulk" at bounding box center [802, 691] width 73 height 21
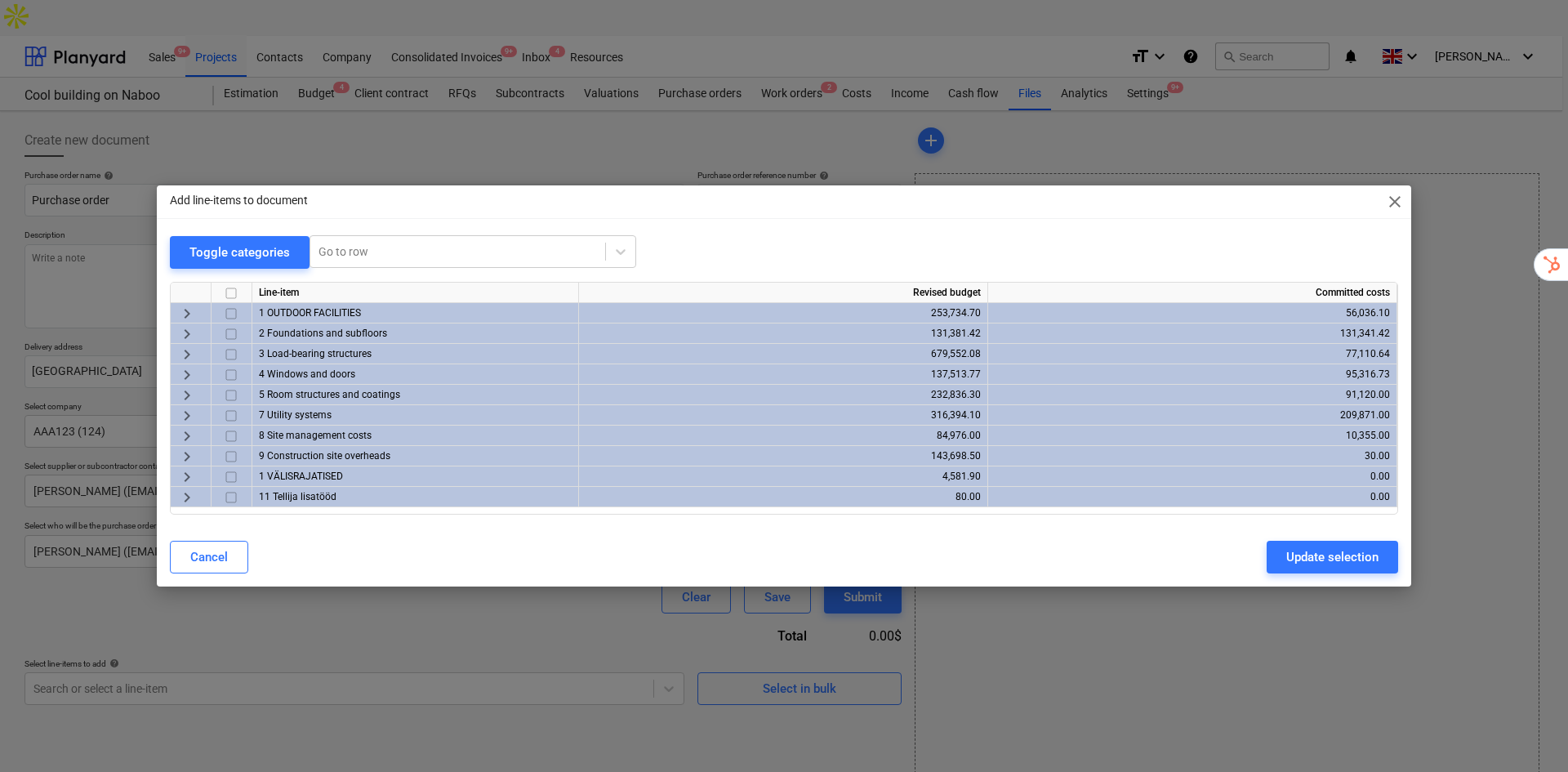
click at [185, 332] on span "keyboard_arrow_right" at bounding box center [187, 335] width 20 height 20
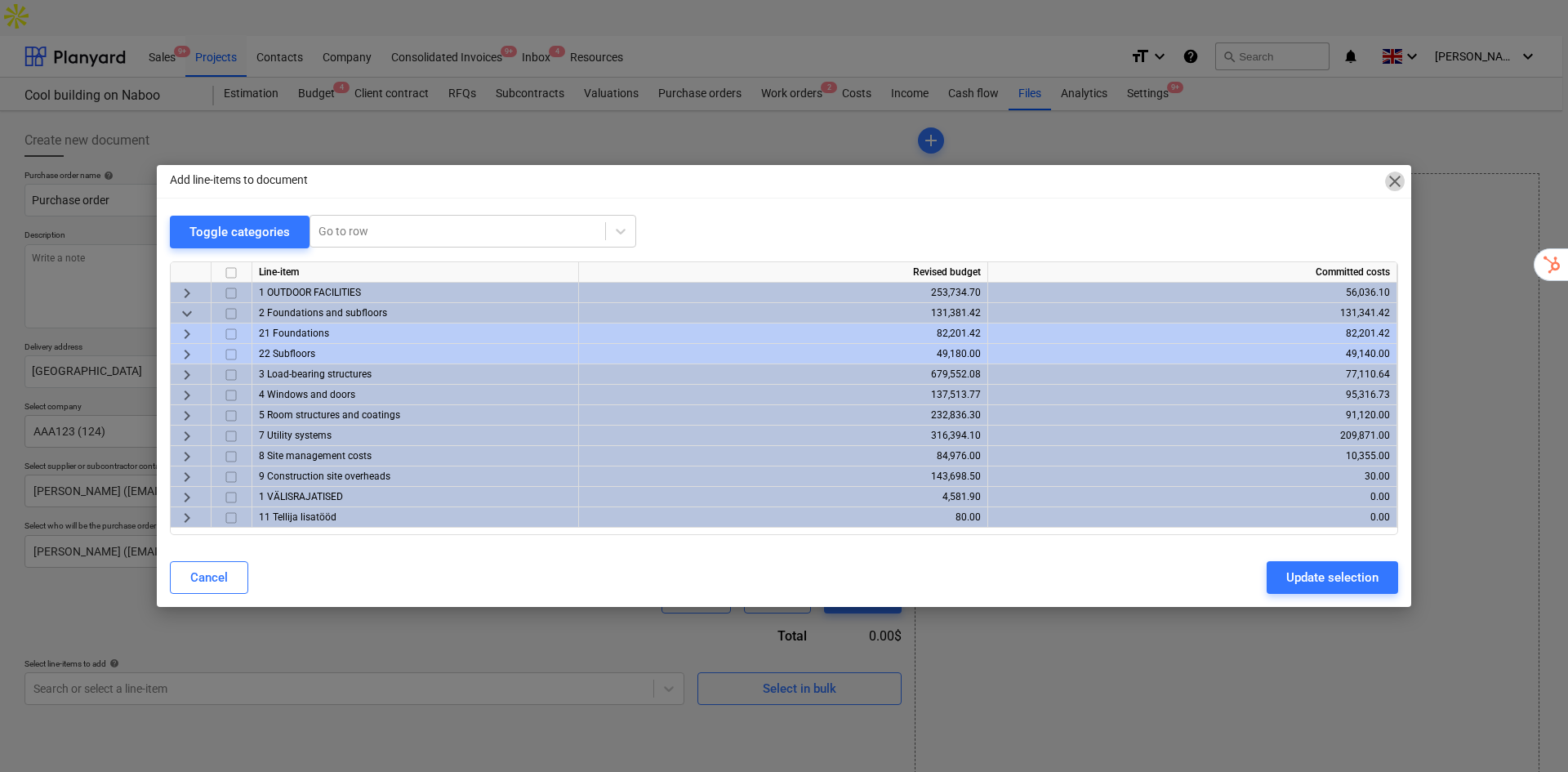
click at [1395, 179] on span "close" at bounding box center [1395, 181] width 20 height 20
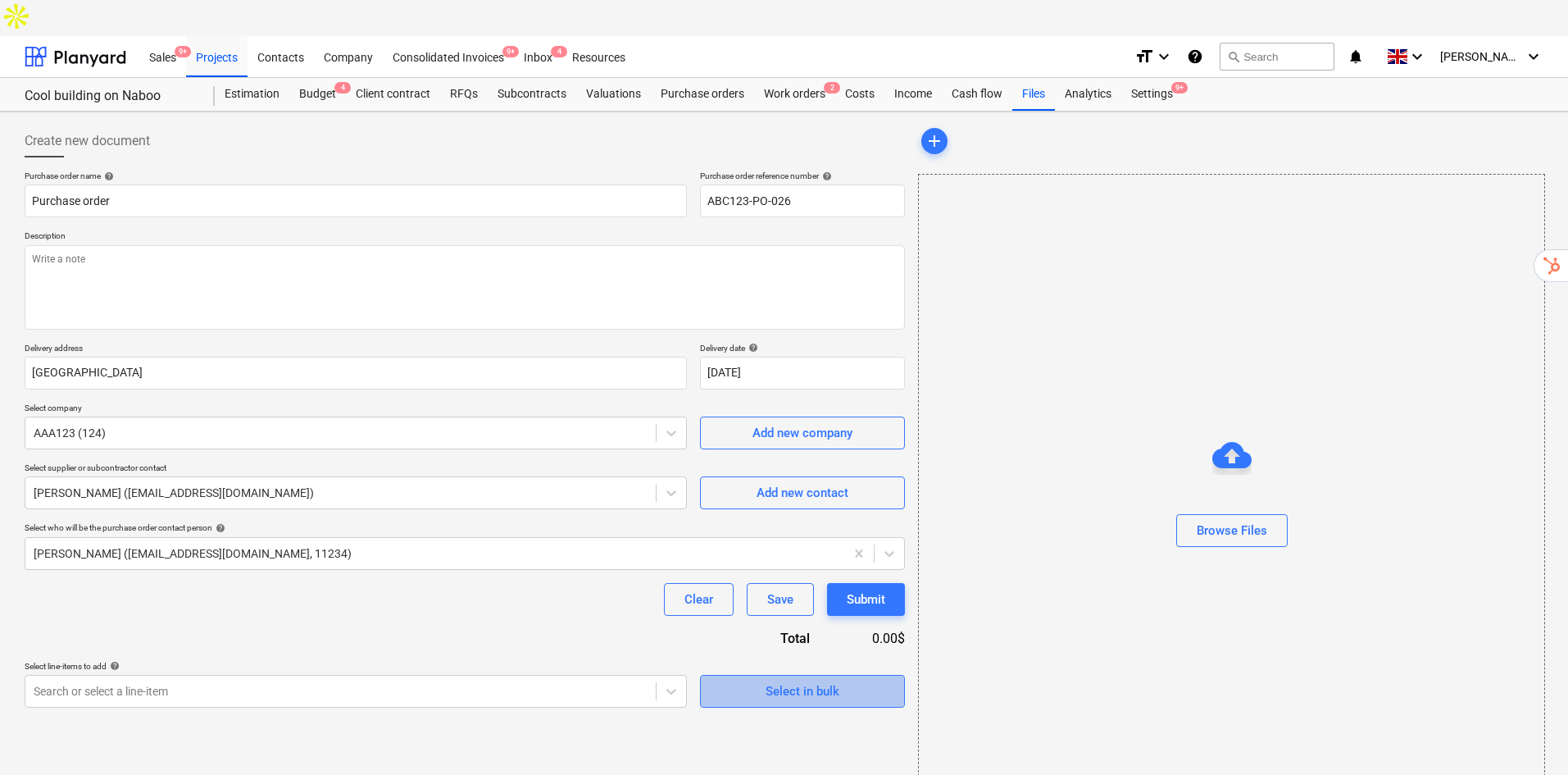
click at [764, 681] on span "Select in bulk" at bounding box center [801, 691] width 164 height 21
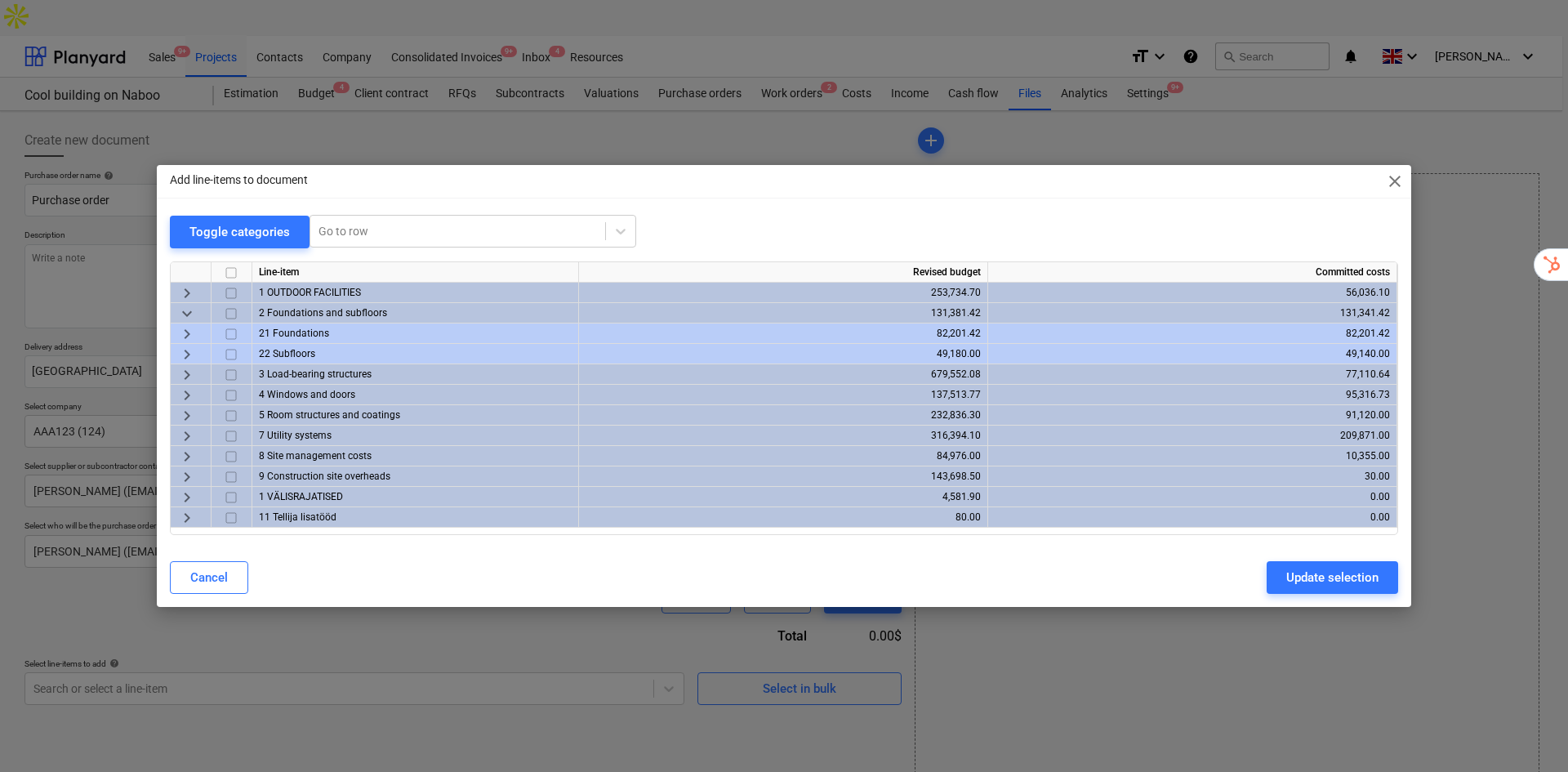
click at [182, 436] on span "keyboard_arrow_right" at bounding box center [187, 436] width 20 height 20
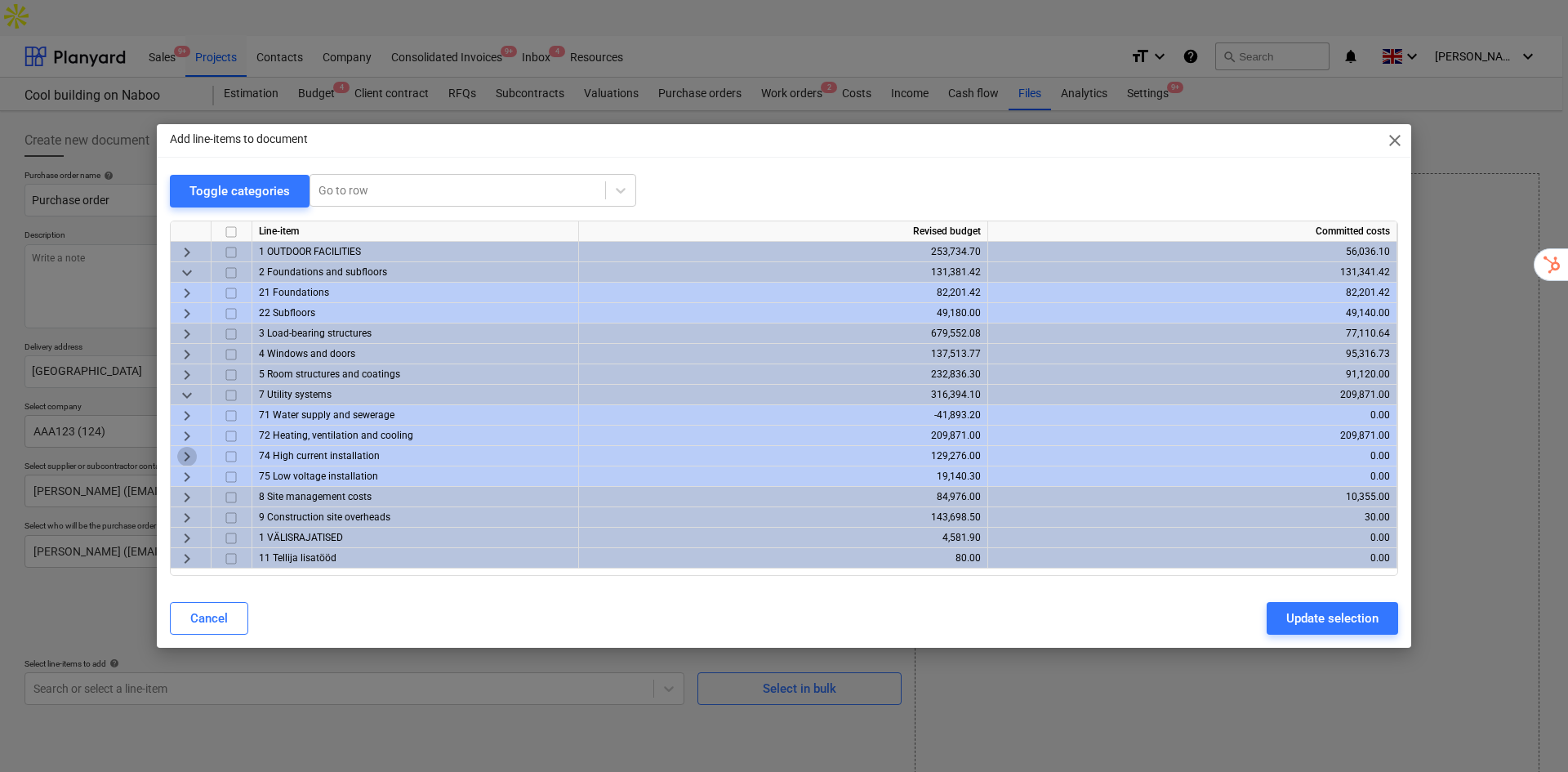
click at [184, 459] on span "keyboard_arrow_right" at bounding box center [187, 456] width 20 height 20
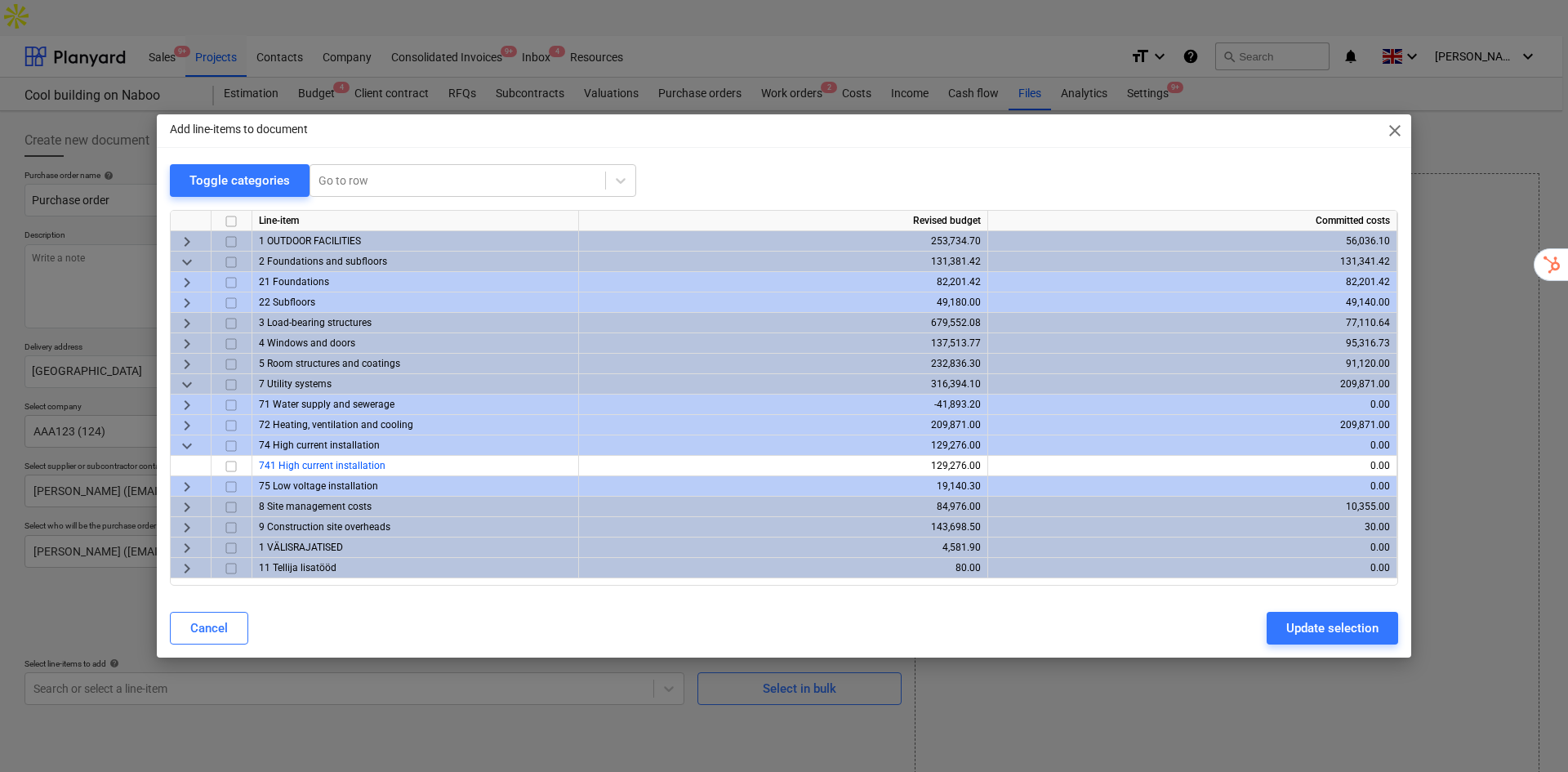
click at [180, 488] on span "keyboard_arrow_right" at bounding box center [187, 487] width 20 height 20
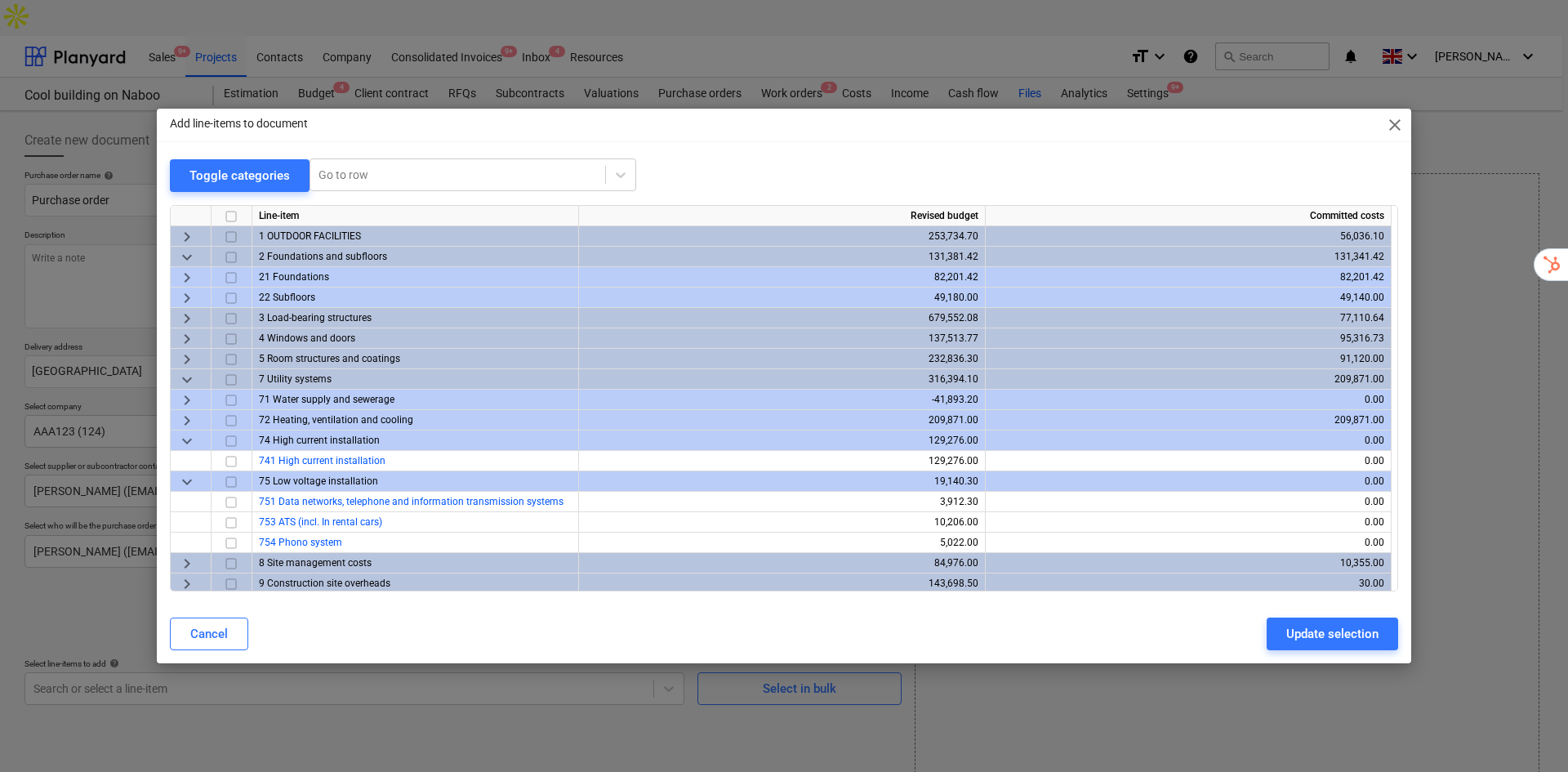
click at [230, 479] on input "checkbox" at bounding box center [232, 482] width 20 height 20
click at [1343, 632] on div "Update selection" at bounding box center [1332, 633] width 92 height 21
type textarea "x"
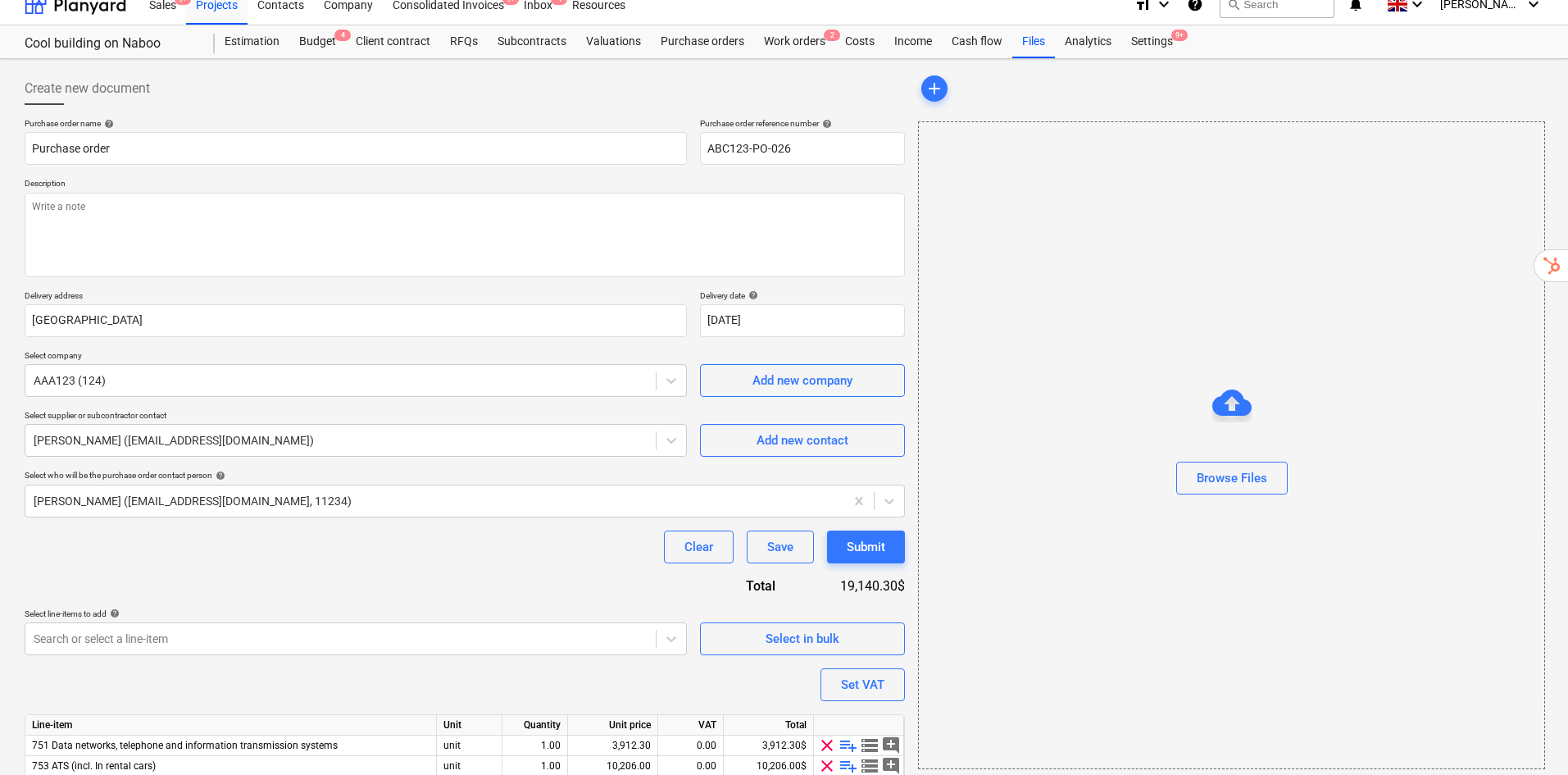
scroll to position [105, 0]
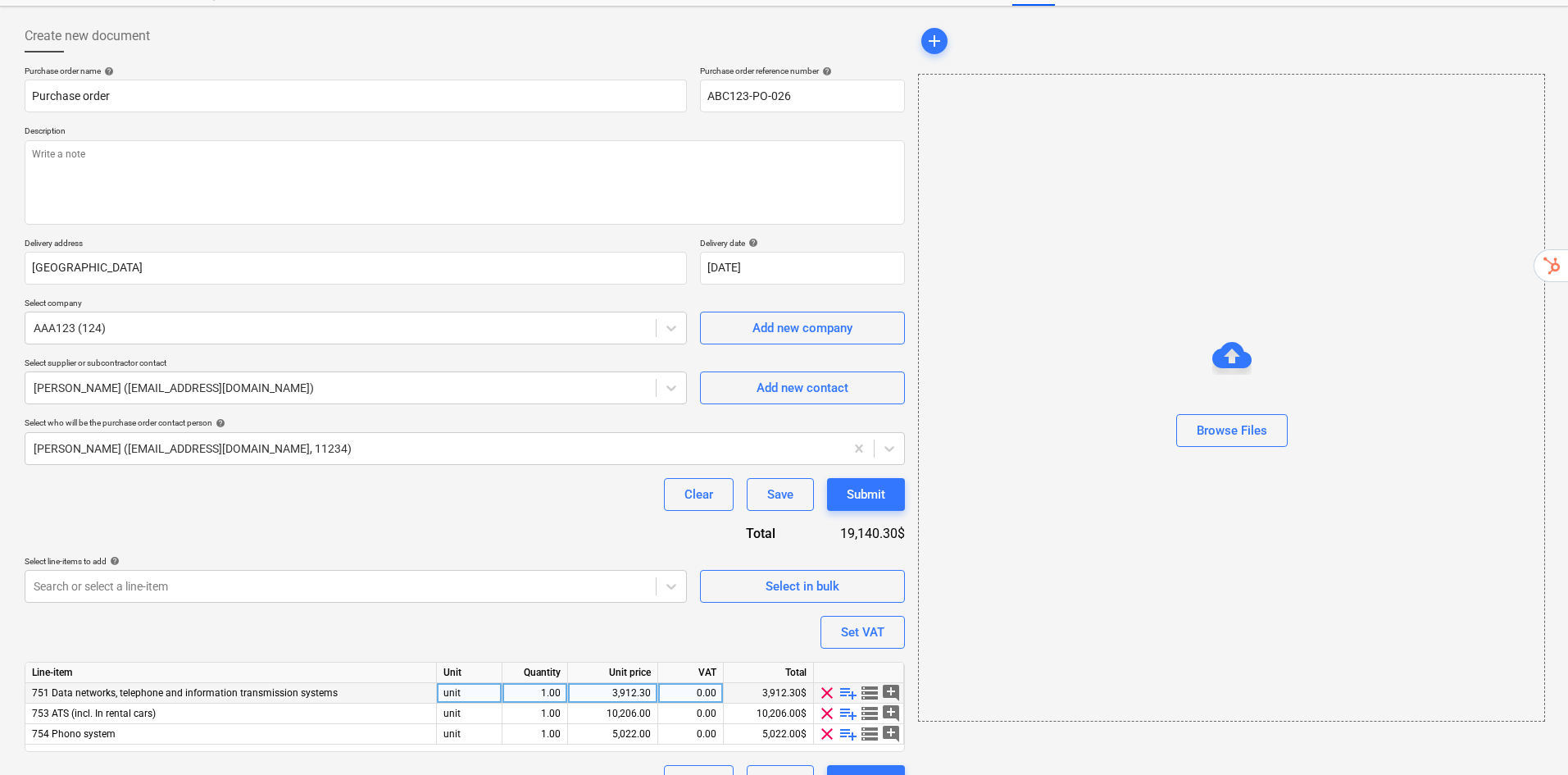
click at [644, 683] on div "3,912.30" at bounding box center [612, 693] width 76 height 21
type input "4500"
click at [609, 703] on div "10,206.00" at bounding box center [612, 713] width 76 height 21
type textarea "x"
type input "9000"
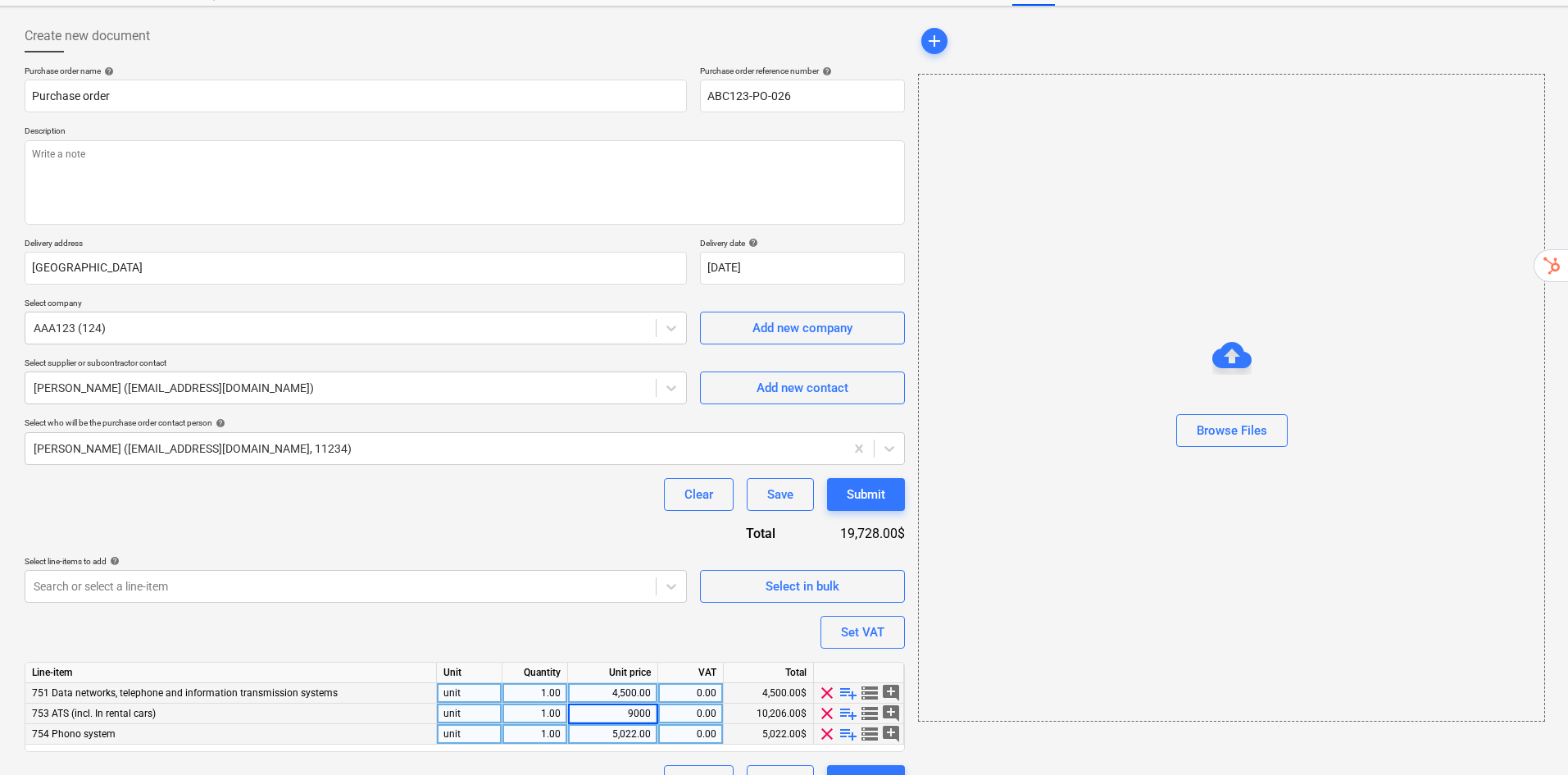
click at [629, 724] on div "5,022.00" at bounding box center [612, 734] width 76 height 21
type textarea "x"
type input "6000"
click at [444, 604] on div "Purchase order name help Purchase order Purchase order reference number help AB…" at bounding box center [465, 431] width 880 height 732
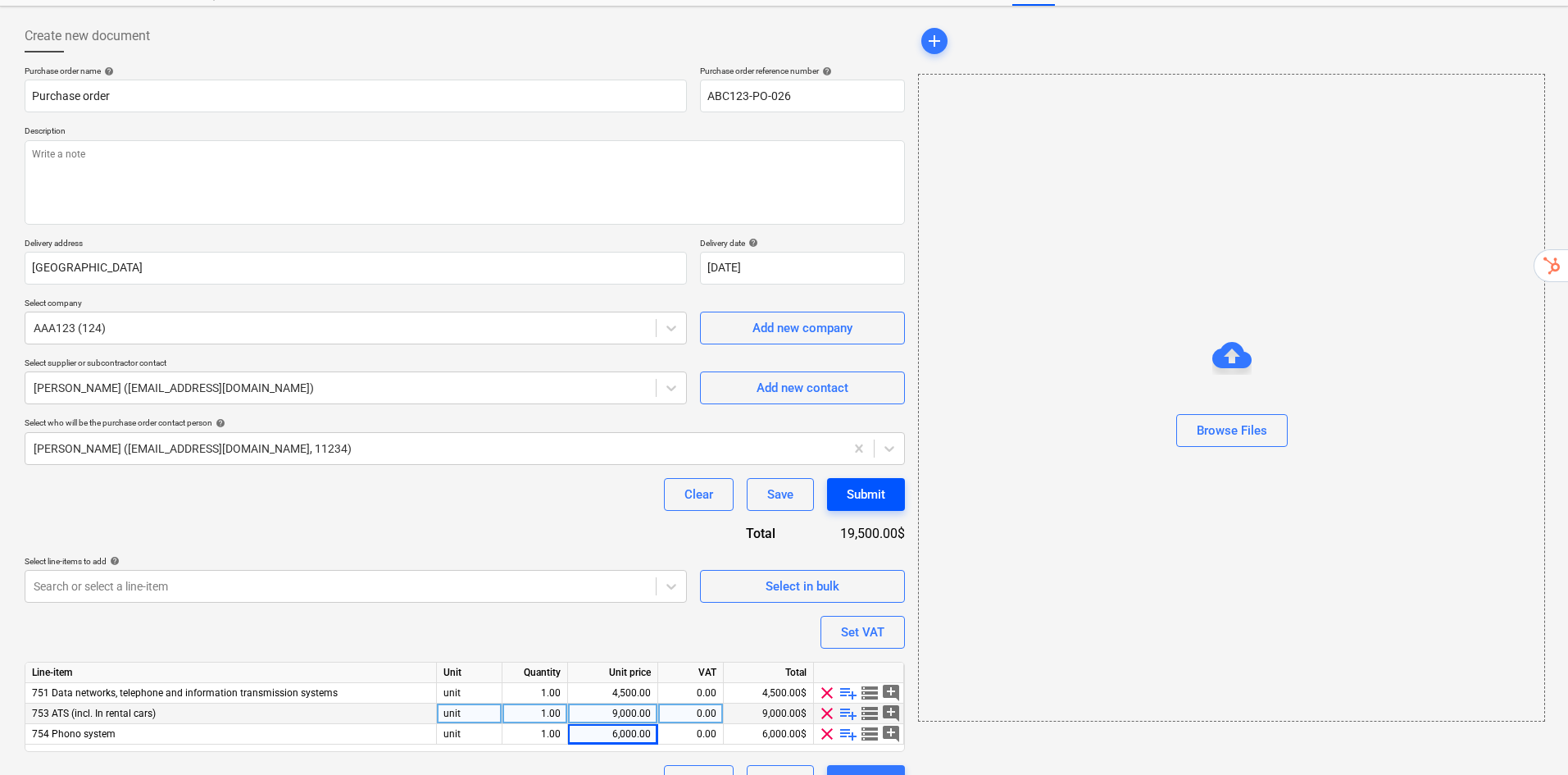
click at [874, 484] on div "Submit" at bounding box center [865, 494] width 39 height 21
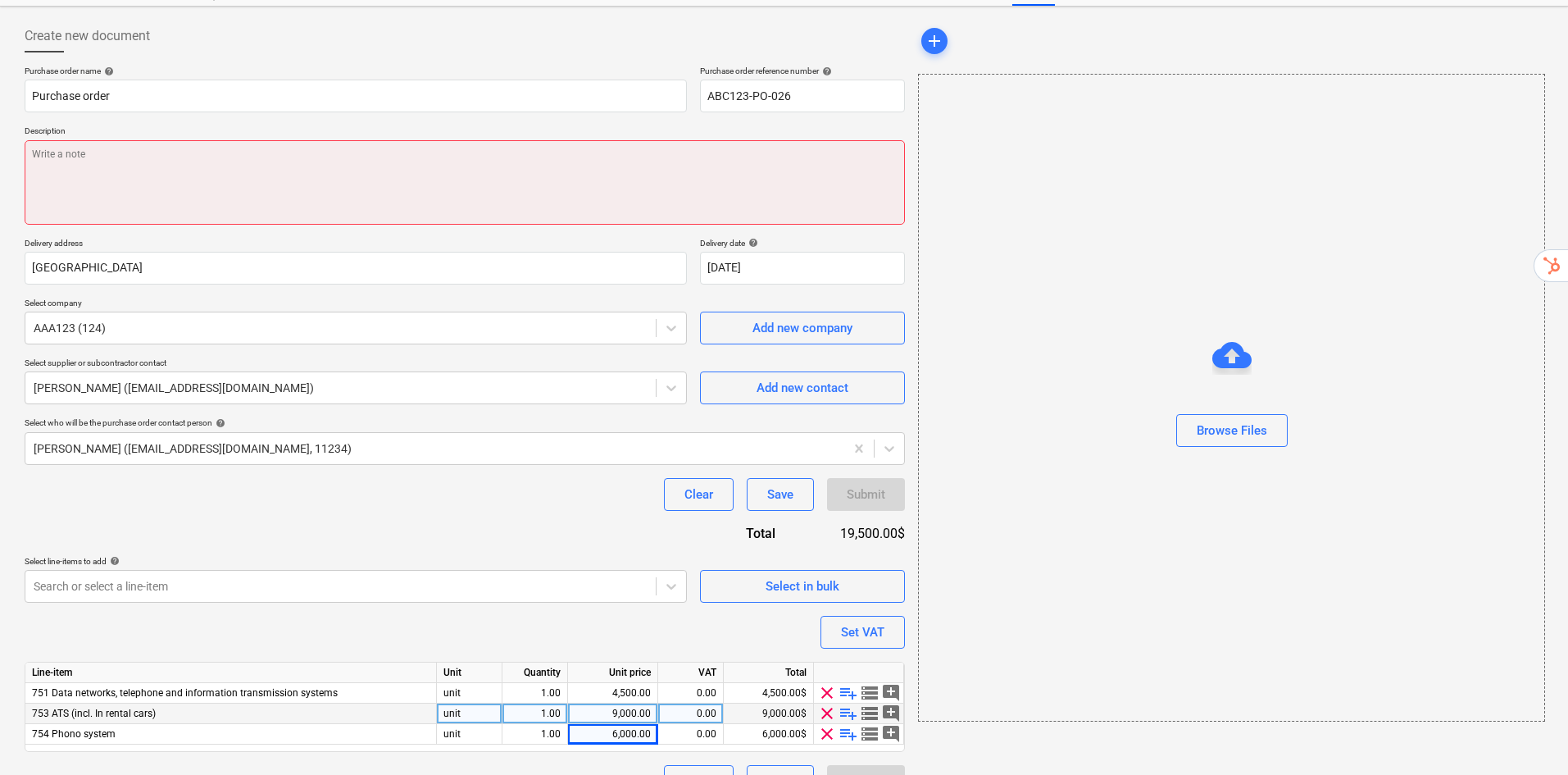
drag, startPoint x: 415, startPoint y: 110, endPoint x: 425, endPoint y: 124, distance: 17.2
click at [415, 140] on textarea at bounding box center [465, 182] width 880 height 84
type textarea "x"
type textarea "A"
type textarea "x"
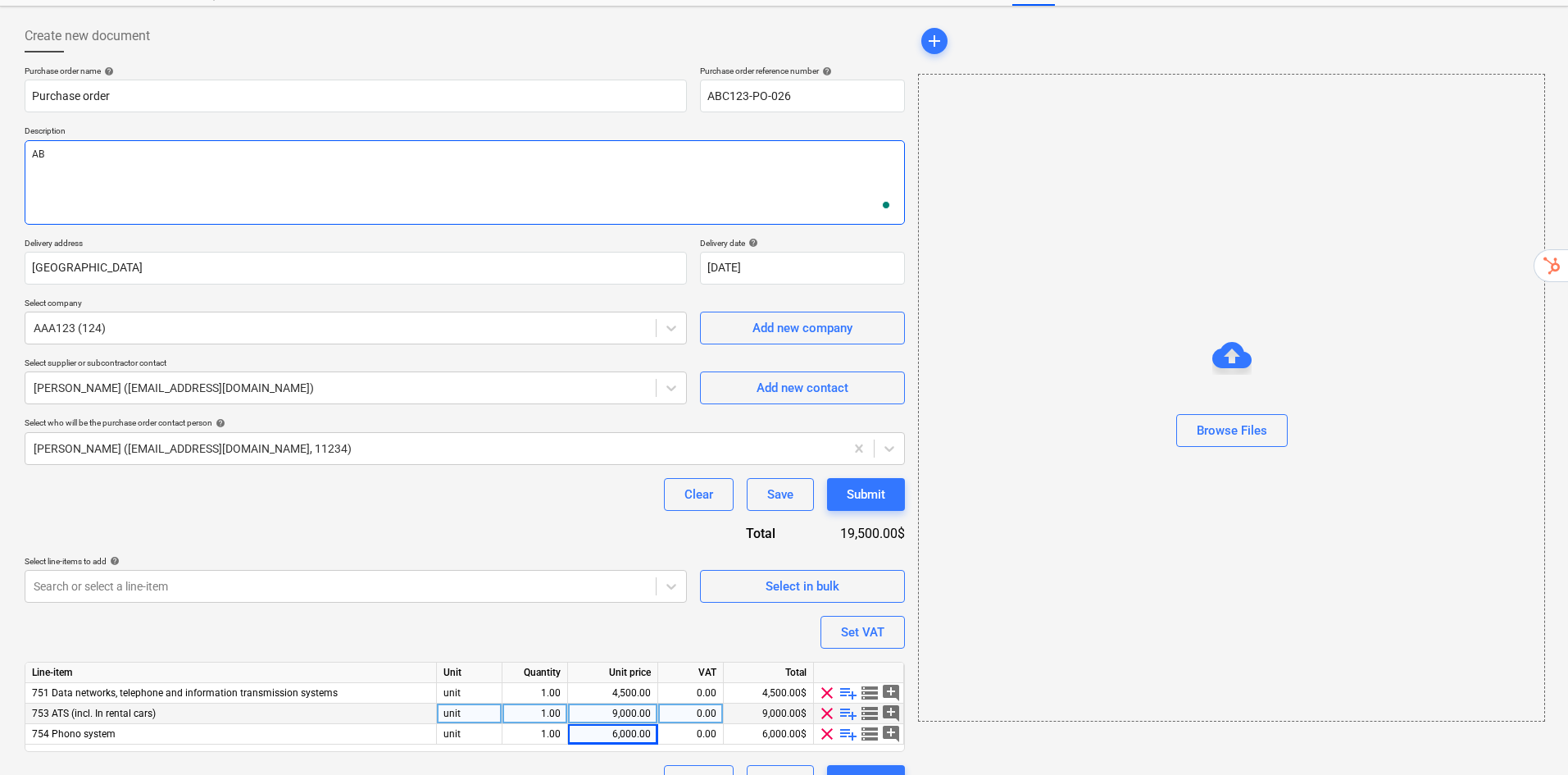
type textarea "ABC"
type textarea "x"
type textarea "ABC"
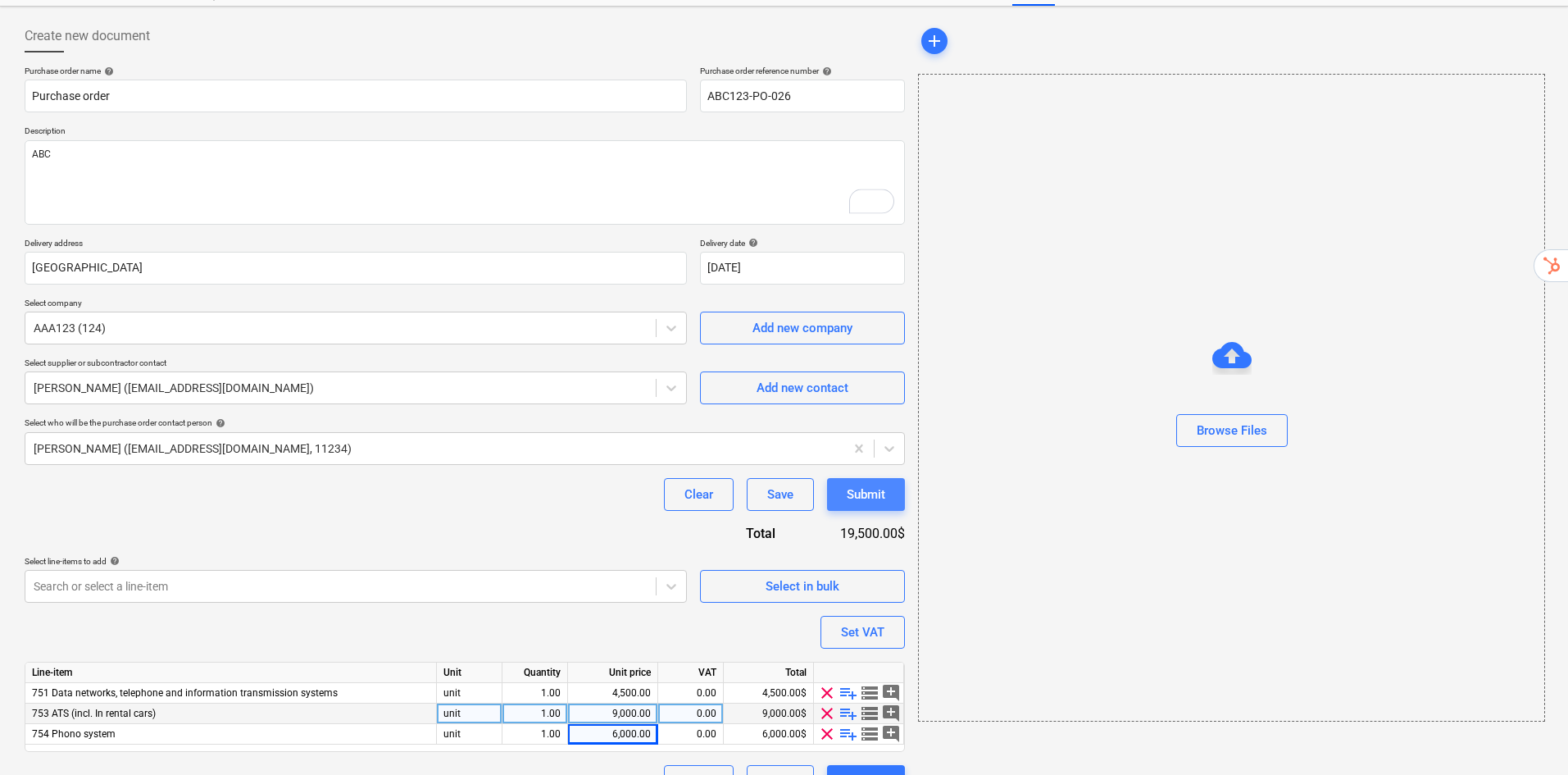
click at [895, 478] on button "Submit" at bounding box center [866, 494] width 77 height 33
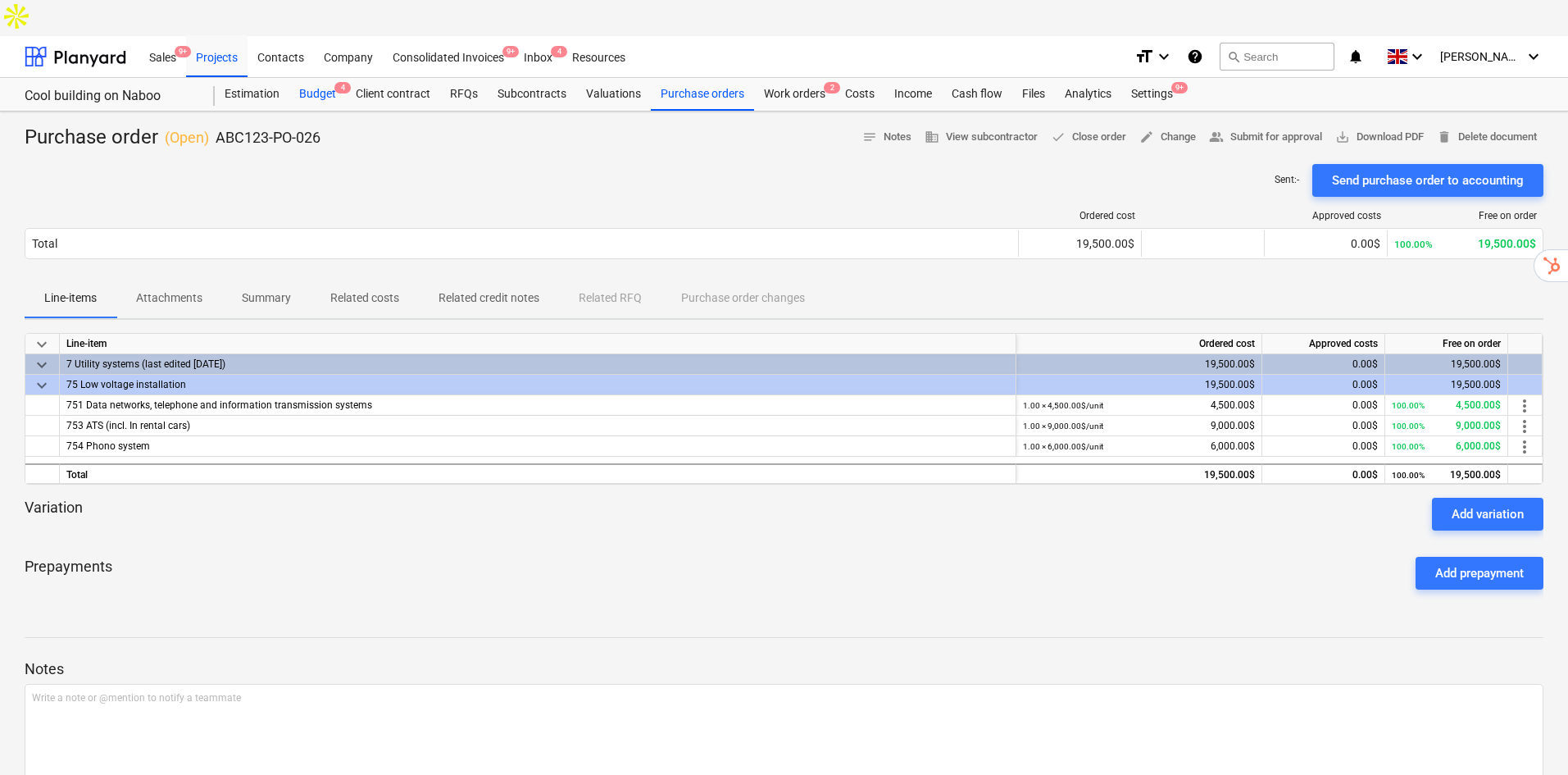
click at [320, 78] on div "Budget 4" at bounding box center [317, 93] width 57 height 33
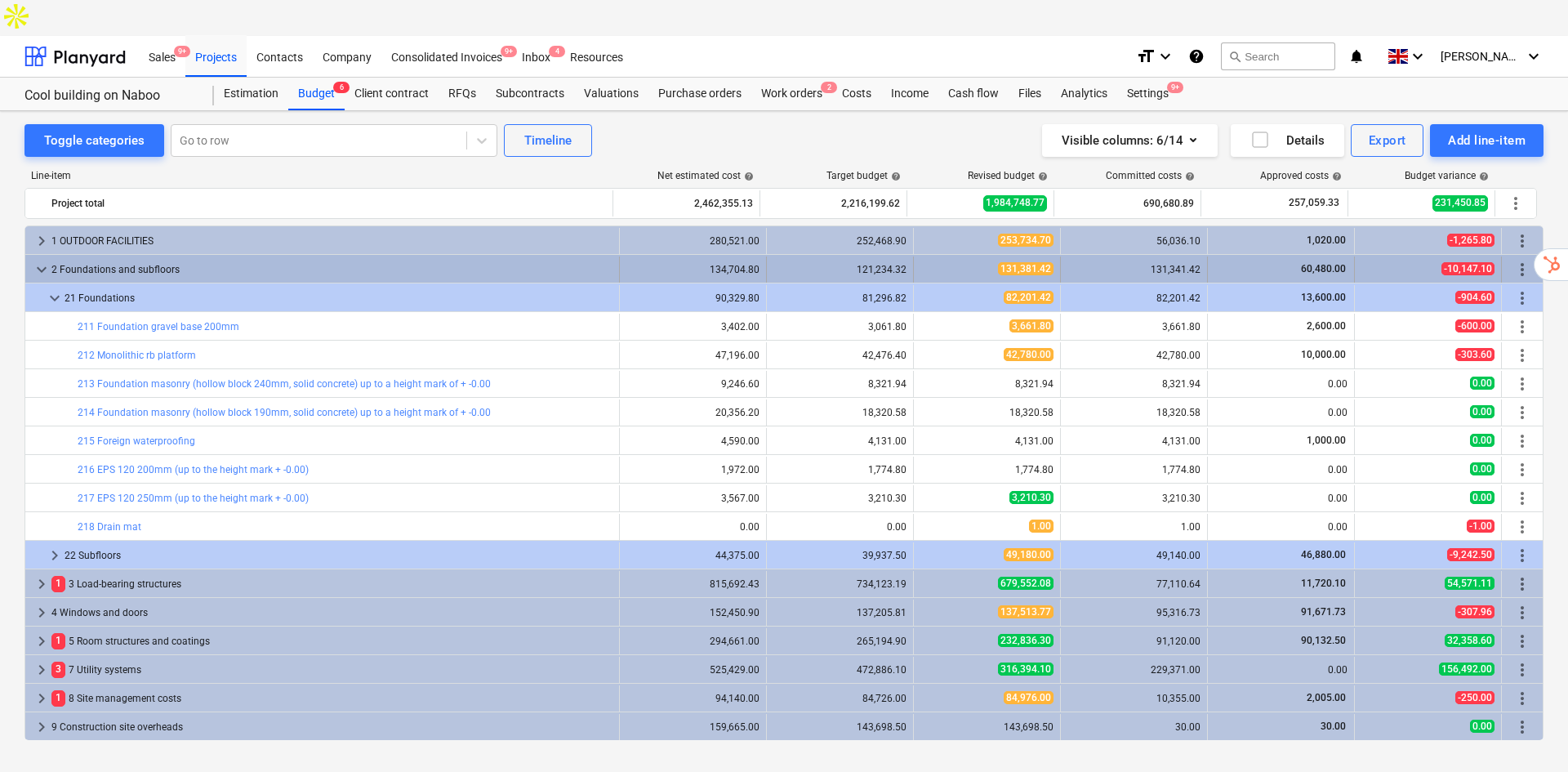
click at [33, 259] on span "keyboard_arrow_down" at bounding box center [42, 269] width 20 height 20
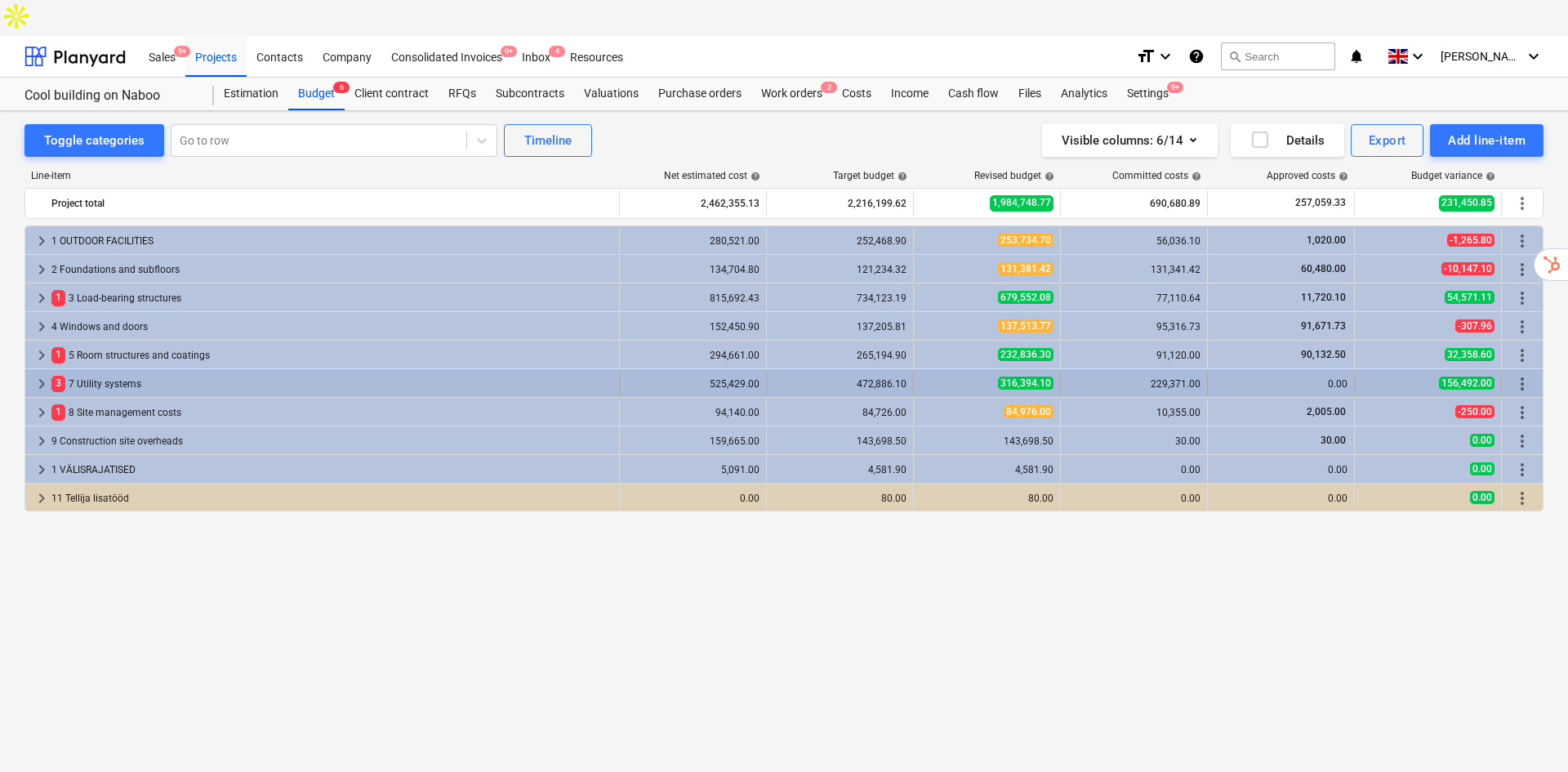
click at [35, 374] on span "keyboard_arrow_right" at bounding box center [42, 384] width 20 height 20
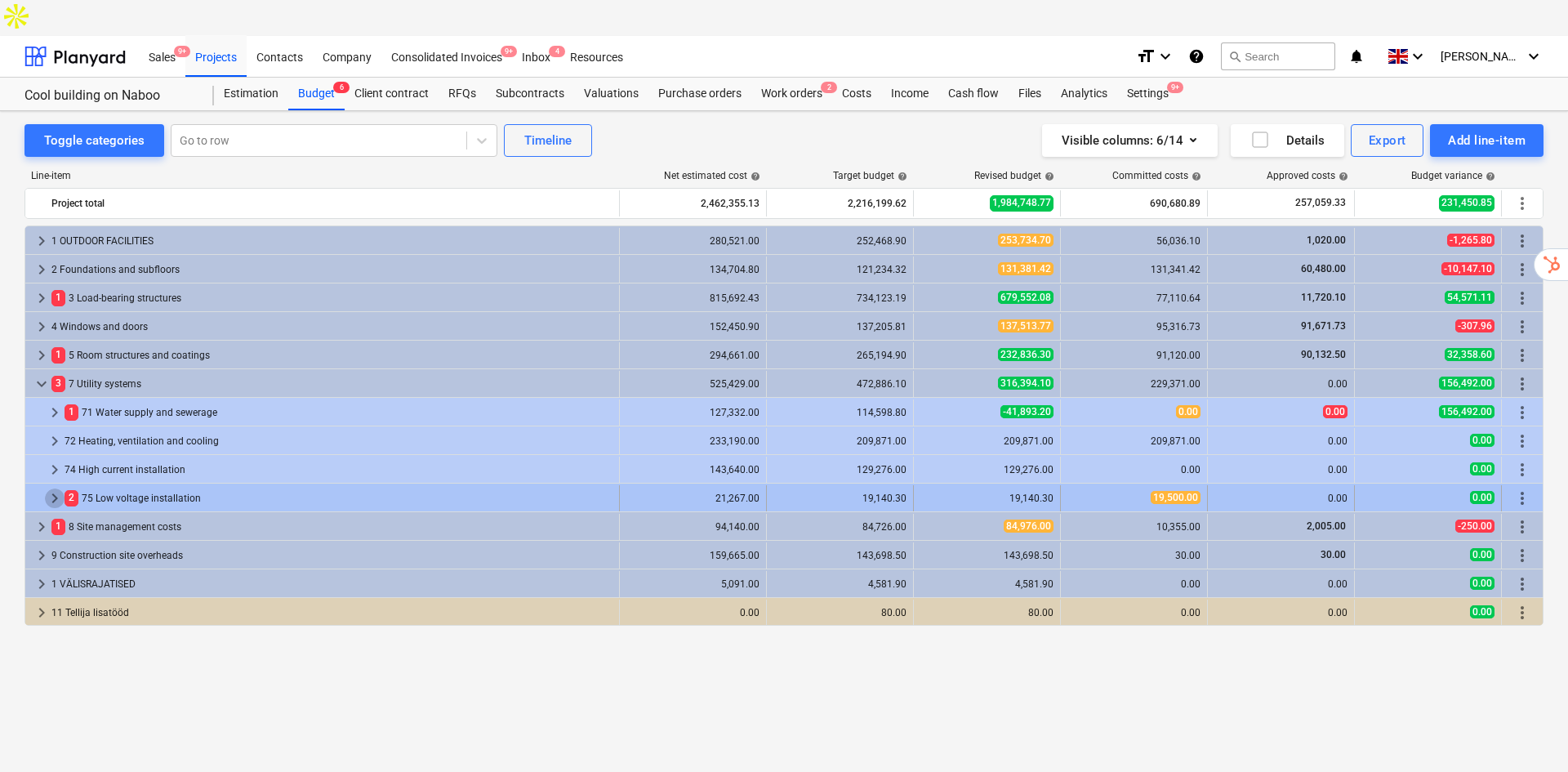
click at [51, 488] on span "keyboard_arrow_right" at bounding box center [54, 498] width 20 height 20
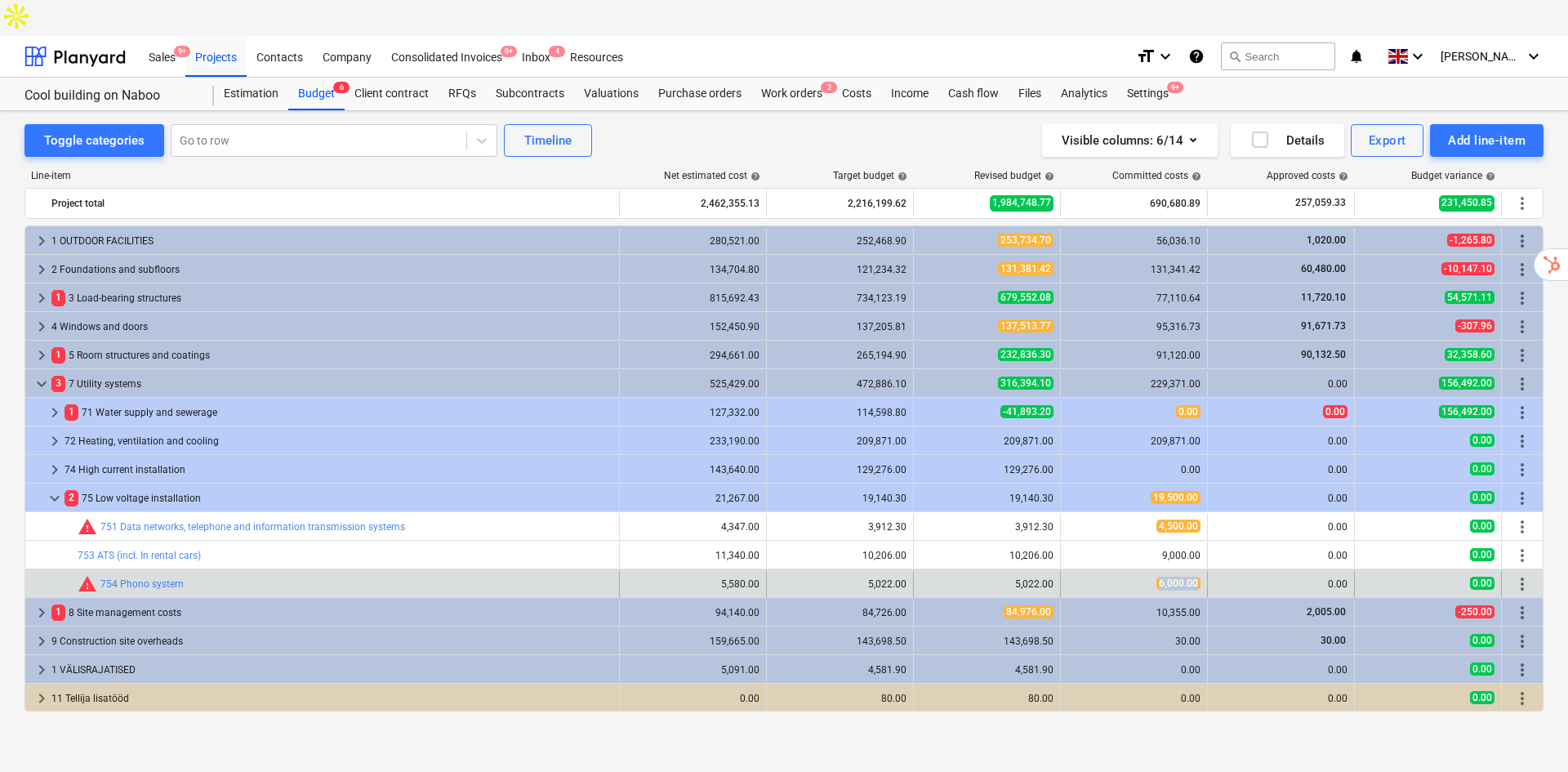
drag, startPoint x: 1203, startPoint y: 547, endPoint x: 1155, endPoint y: 548, distance: 48.0
click at [1155, 571] on div "6,000.00" at bounding box center [1134, 584] width 147 height 26
click at [921, 574] on button "edit" at bounding box center [931, 584] width 20 height 20
type textarea "x"
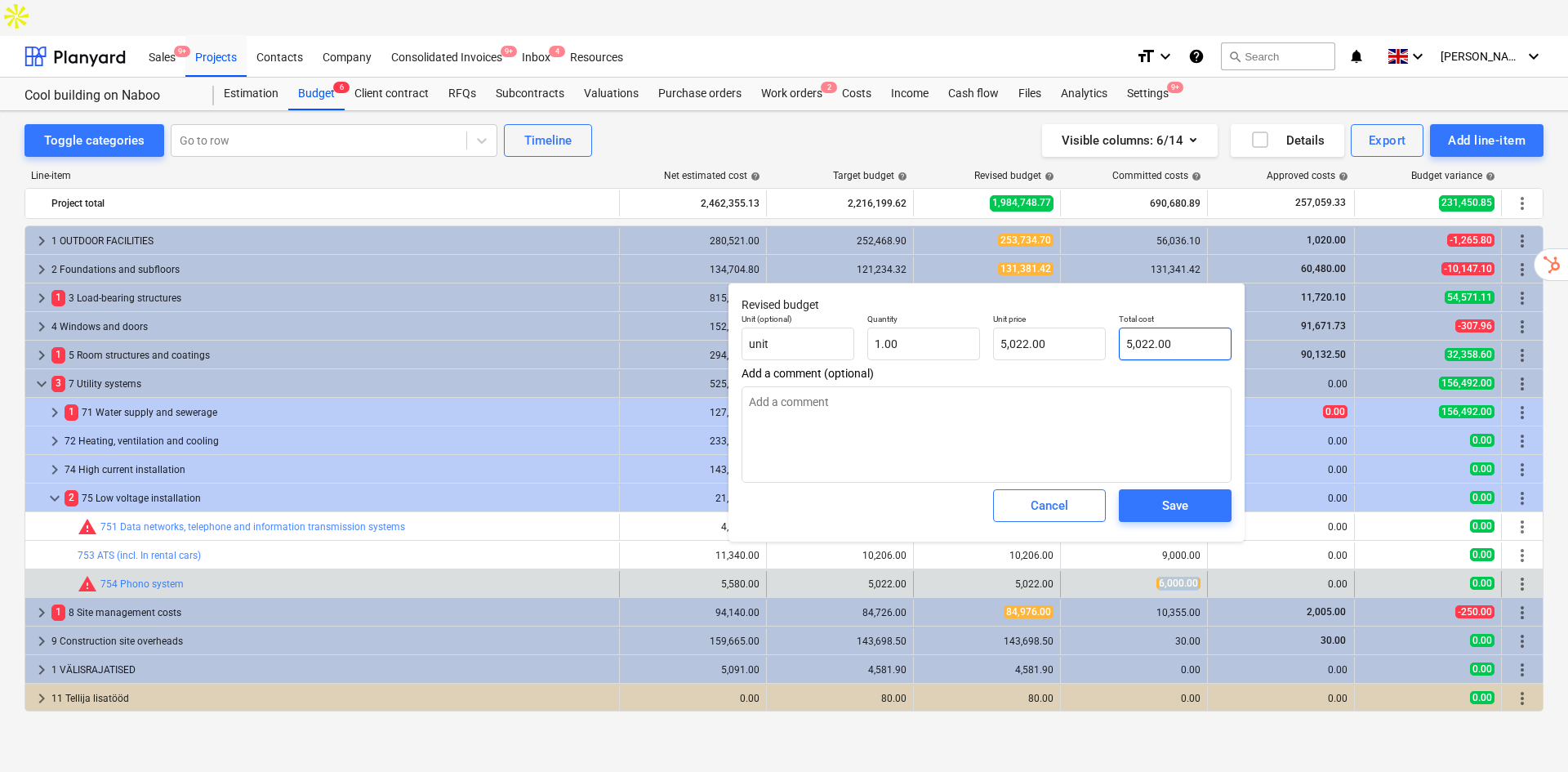
type input "5022"
drag, startPoint x: 1173, startPoint y: 341, endPoint x: 1121, endPoint y: 338, distance: 52.1
click at [1121, 338] on input "5022" at bounding box center [1175, 343] width 113 height 33
type textarea "x"
type input "6"
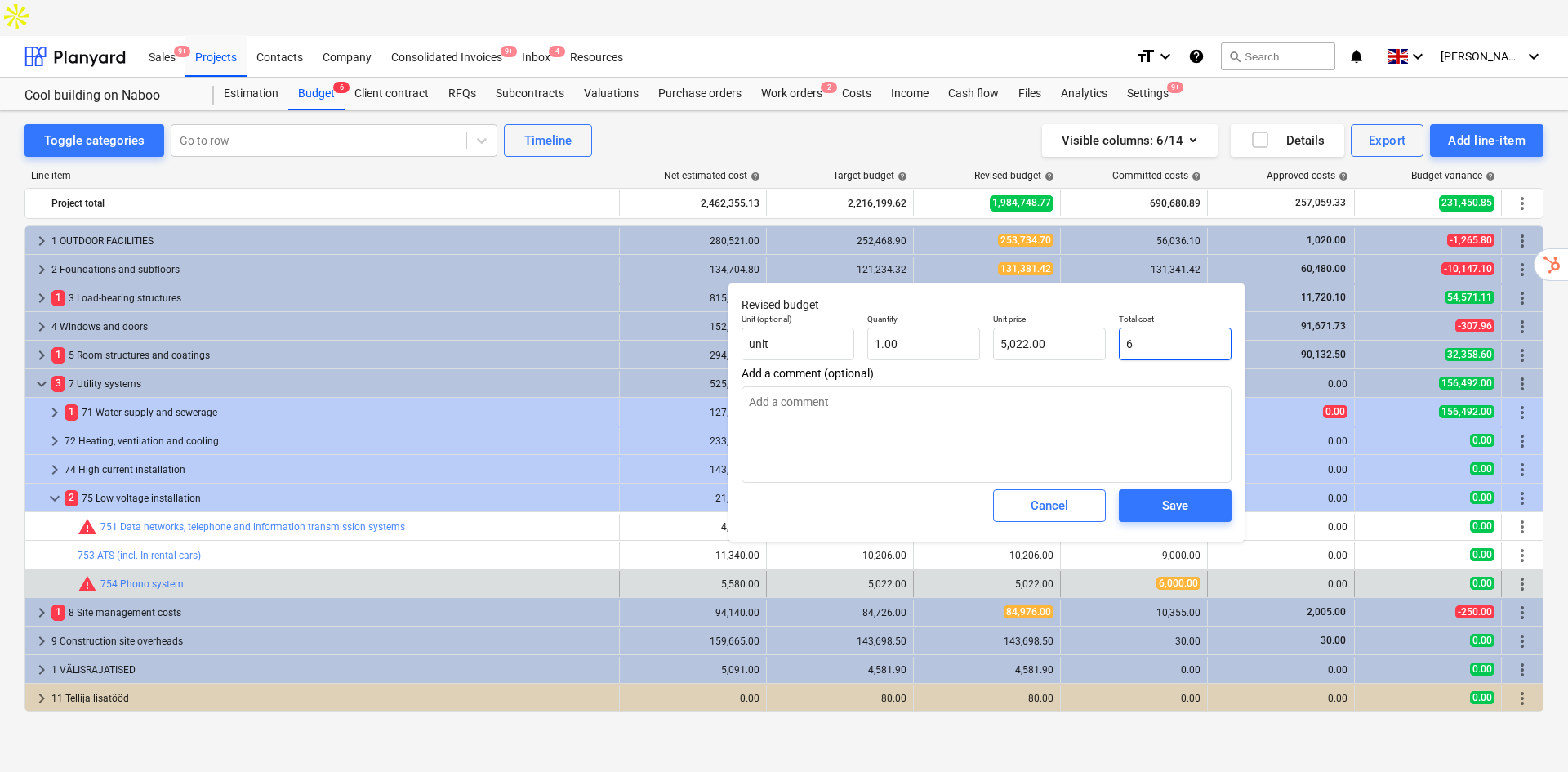
type input "6.00"
type textarea "x"
type input "60"
type input "60.00"
type textarea "x"
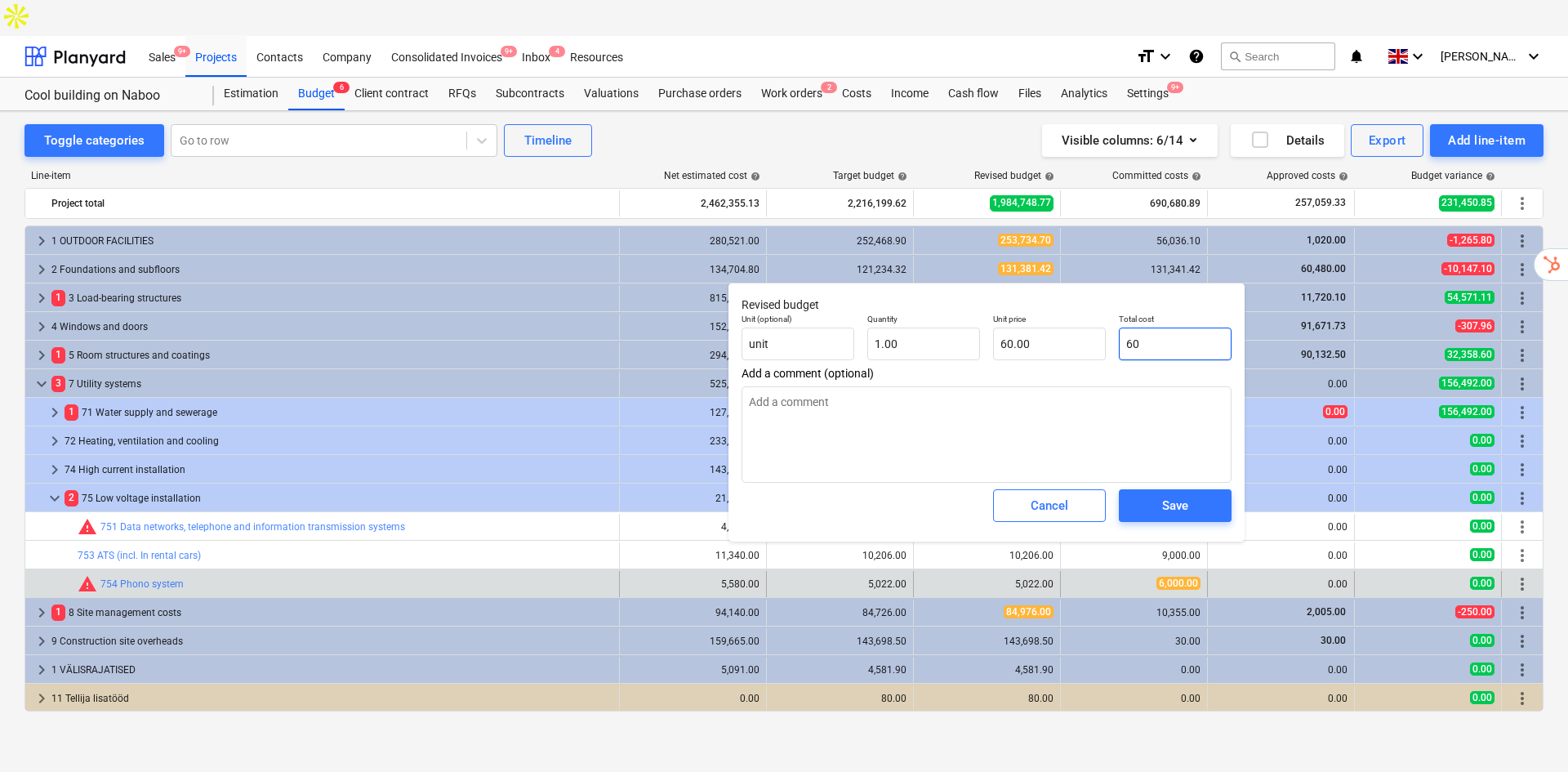
type input "600"
type input "600.00"
type textarea "x"
type input "6000"
type input "6,000.00"
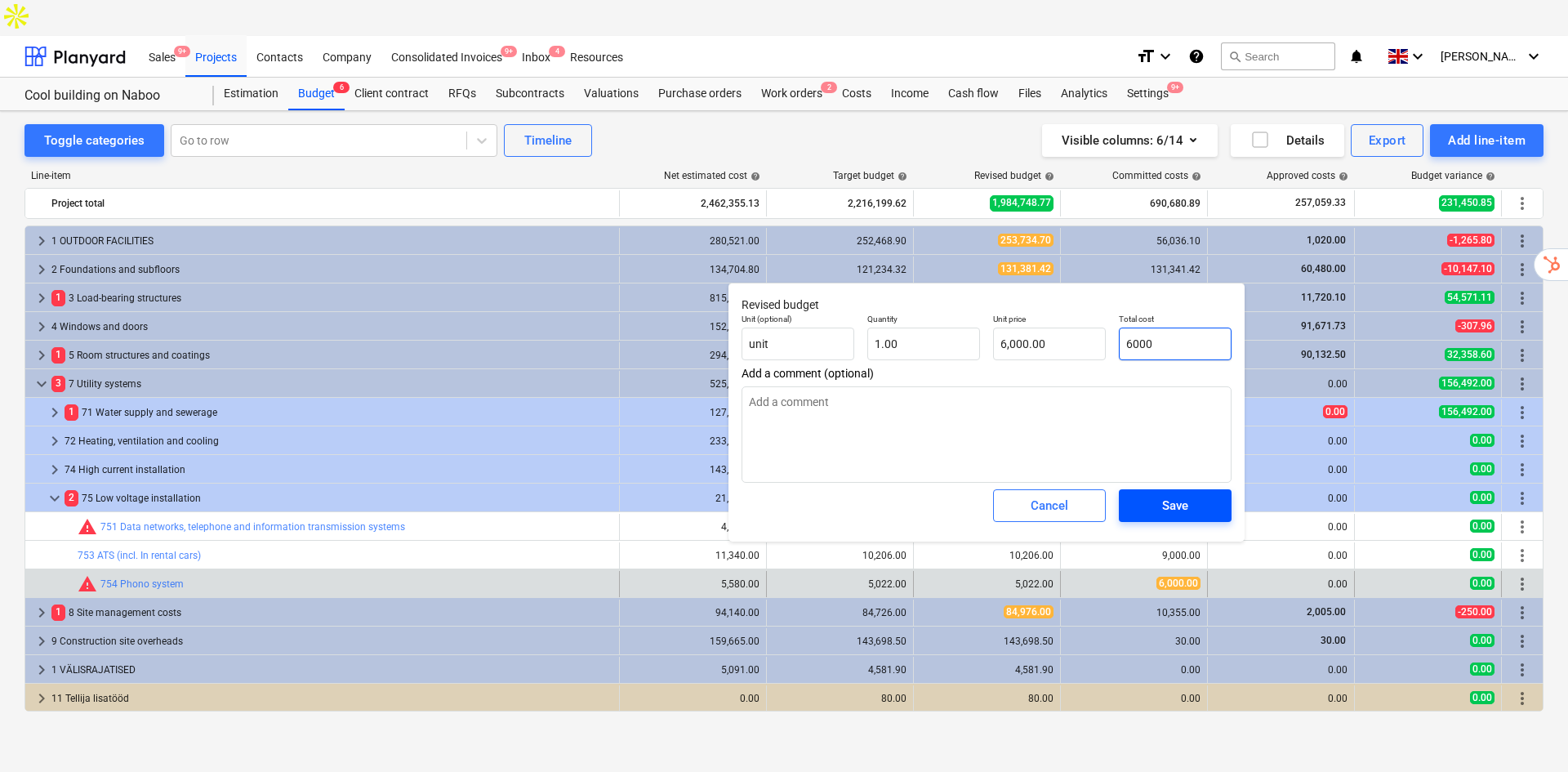
type input "6000"
type textarea "x"
type input "6,000.00"
click at [1175, 511] on div "Save" at bounding box center [1175, 505] width 26 height 21
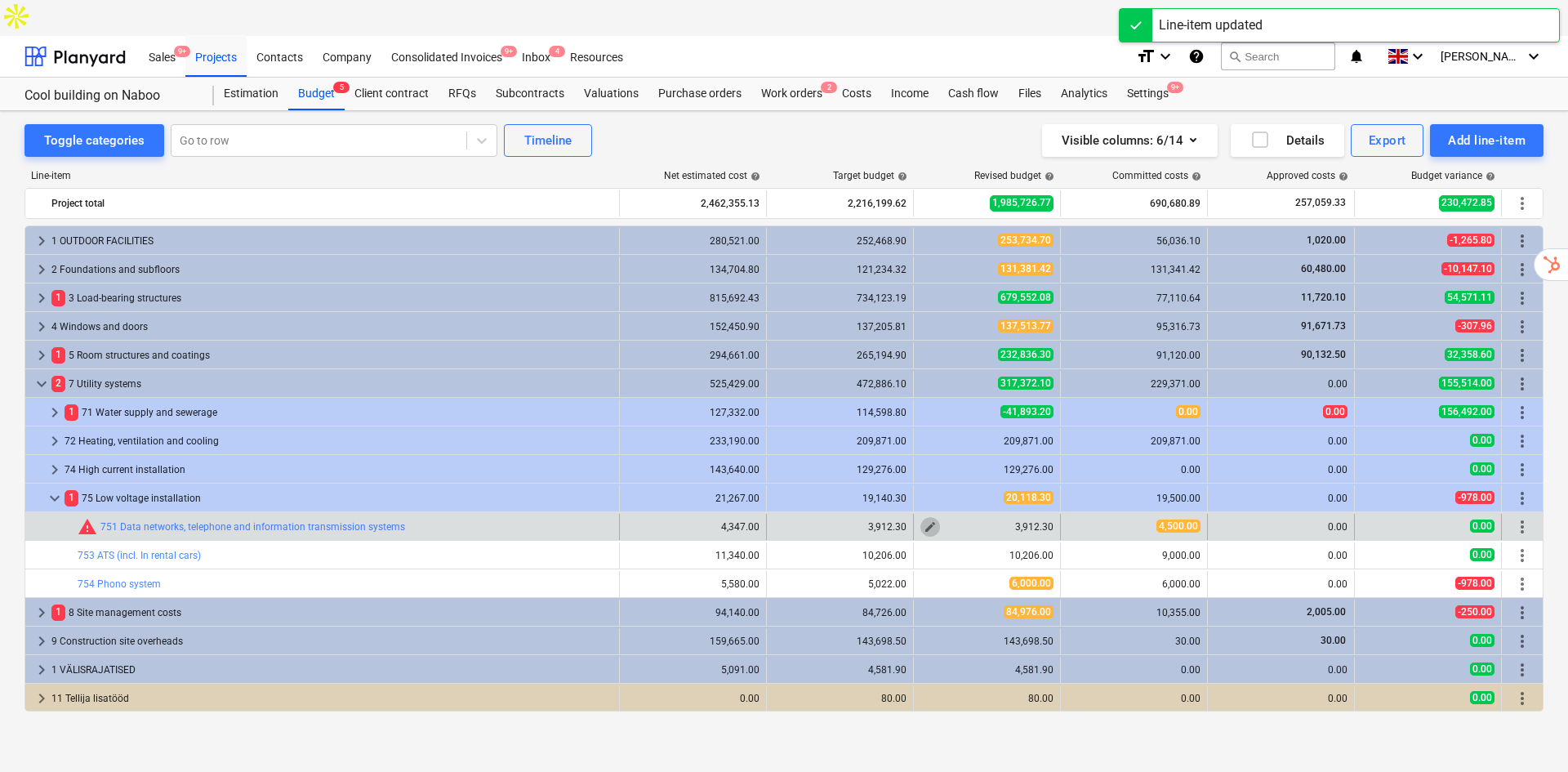
click at [929, 521] on span "edit" at bounding box center [930, 527] width 13 height 13
type textarea "x"
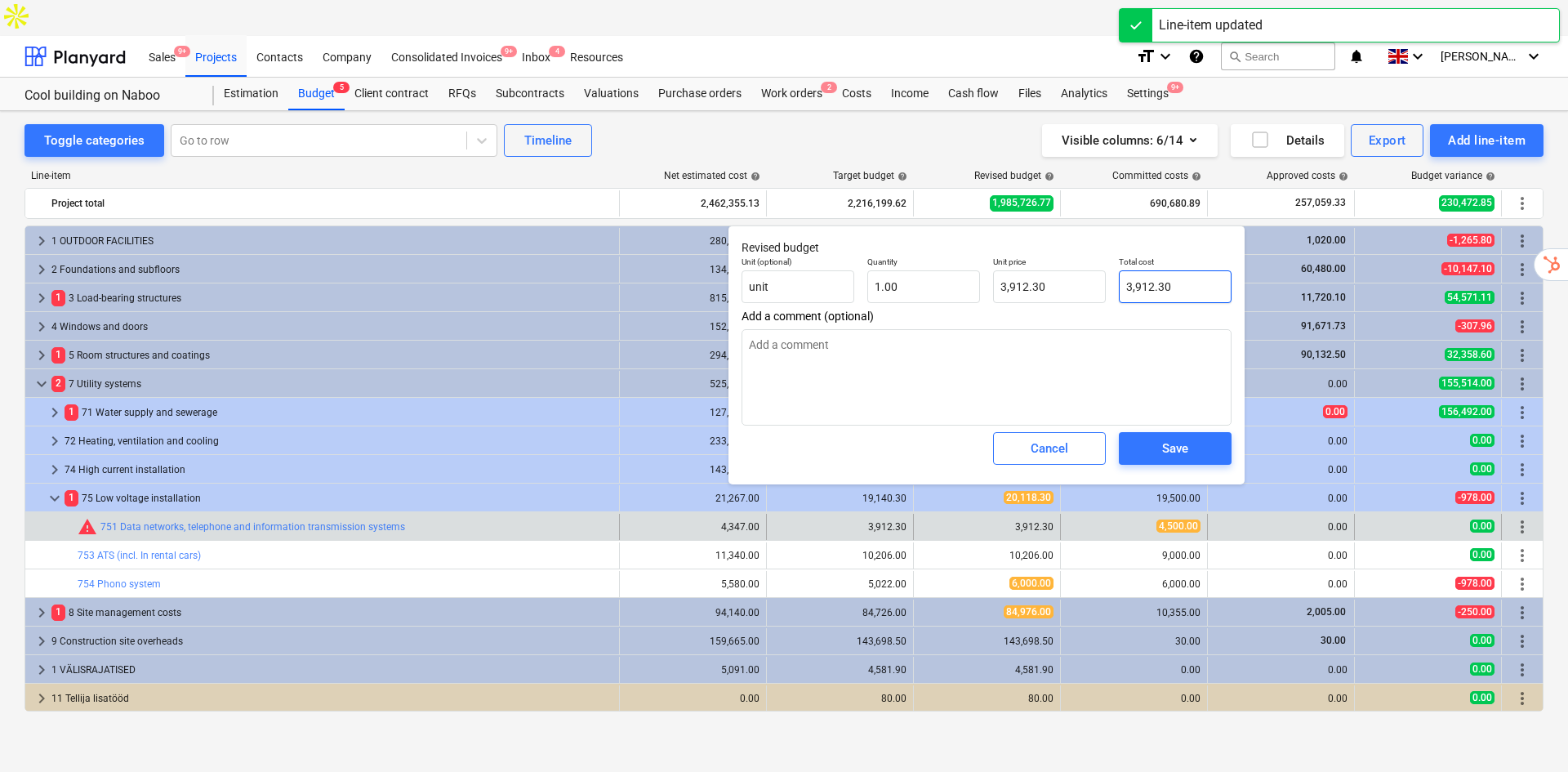
type input "3912.3"
drag, startPoint x: 1196, startPoint y: 296, endPoint x: 1088, endPoint y: 284, distance: 108.7
click at [1088, 284] on div "Unit (optional) unit Quantity 1.00 Unit price 3,912.30 Total cost 3912.3" at bounding box center [987, 279] width 503 height 59
type textarea "x"
type input "4"
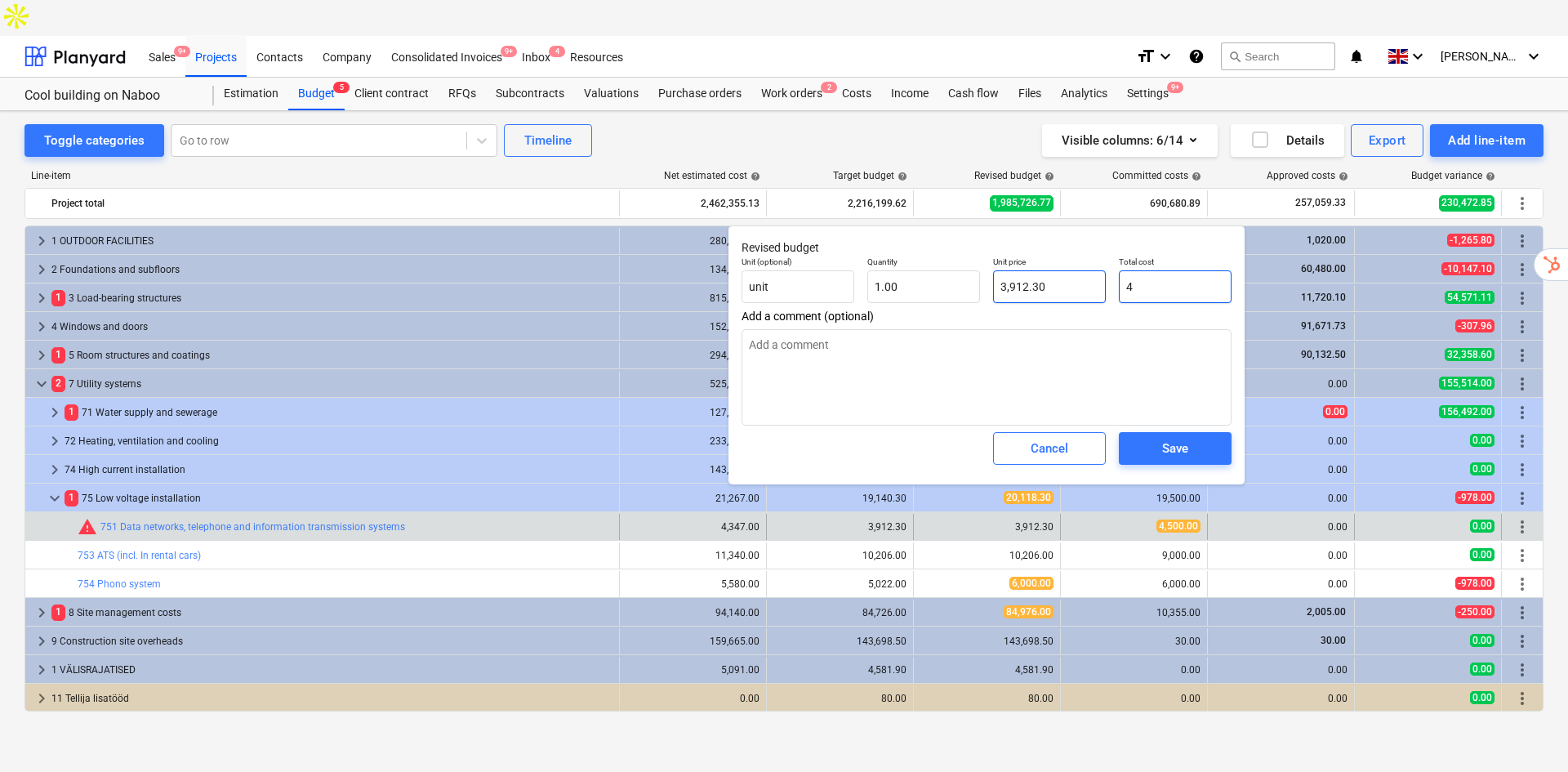
type input "4.00"
type textarea "x"
type input "45"
type input "45.00"
type textarea "x"
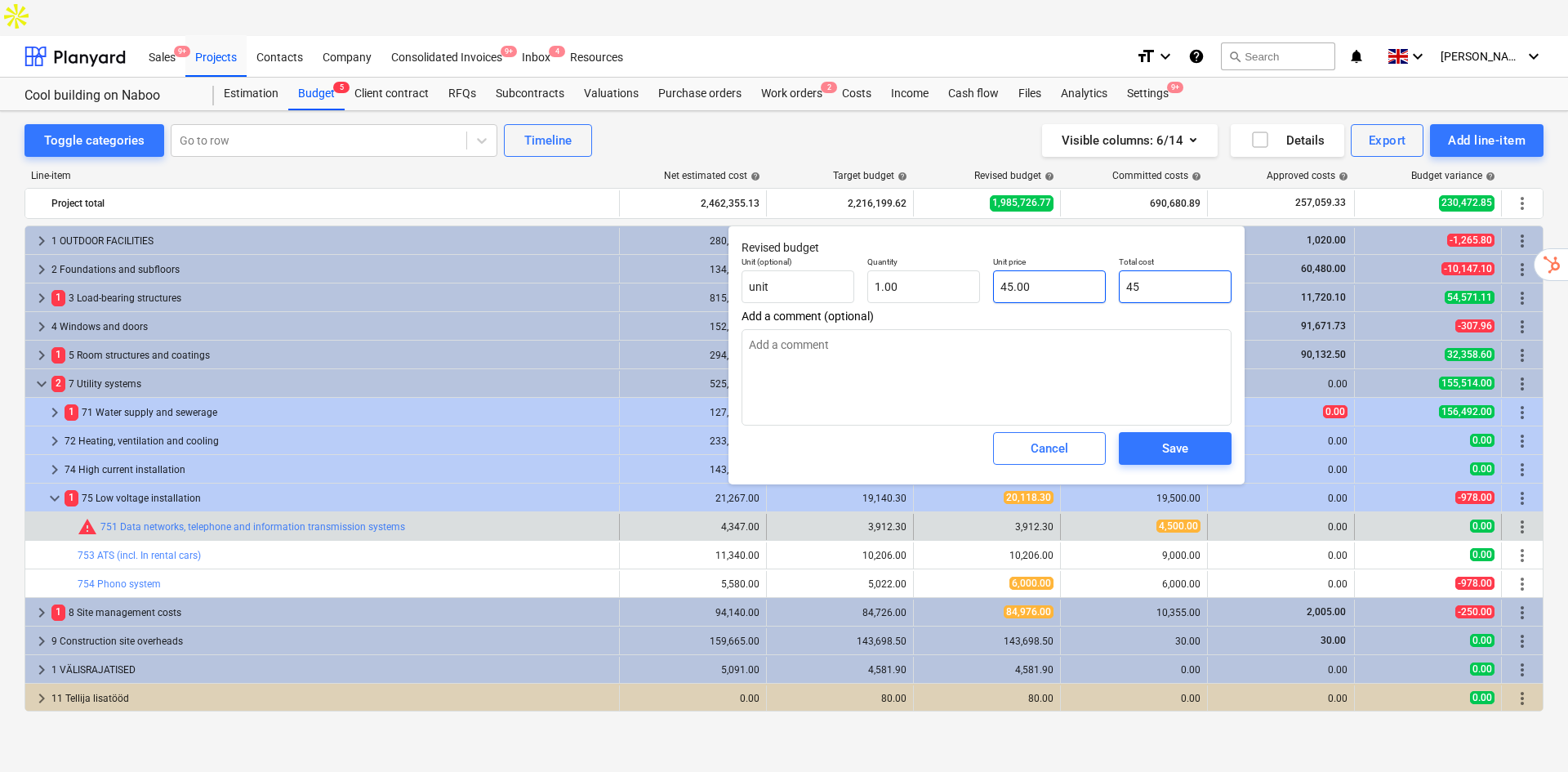
type input "450"
type input "450.00"
type textarea "x"
type input "4500"
type input "4,500.00"
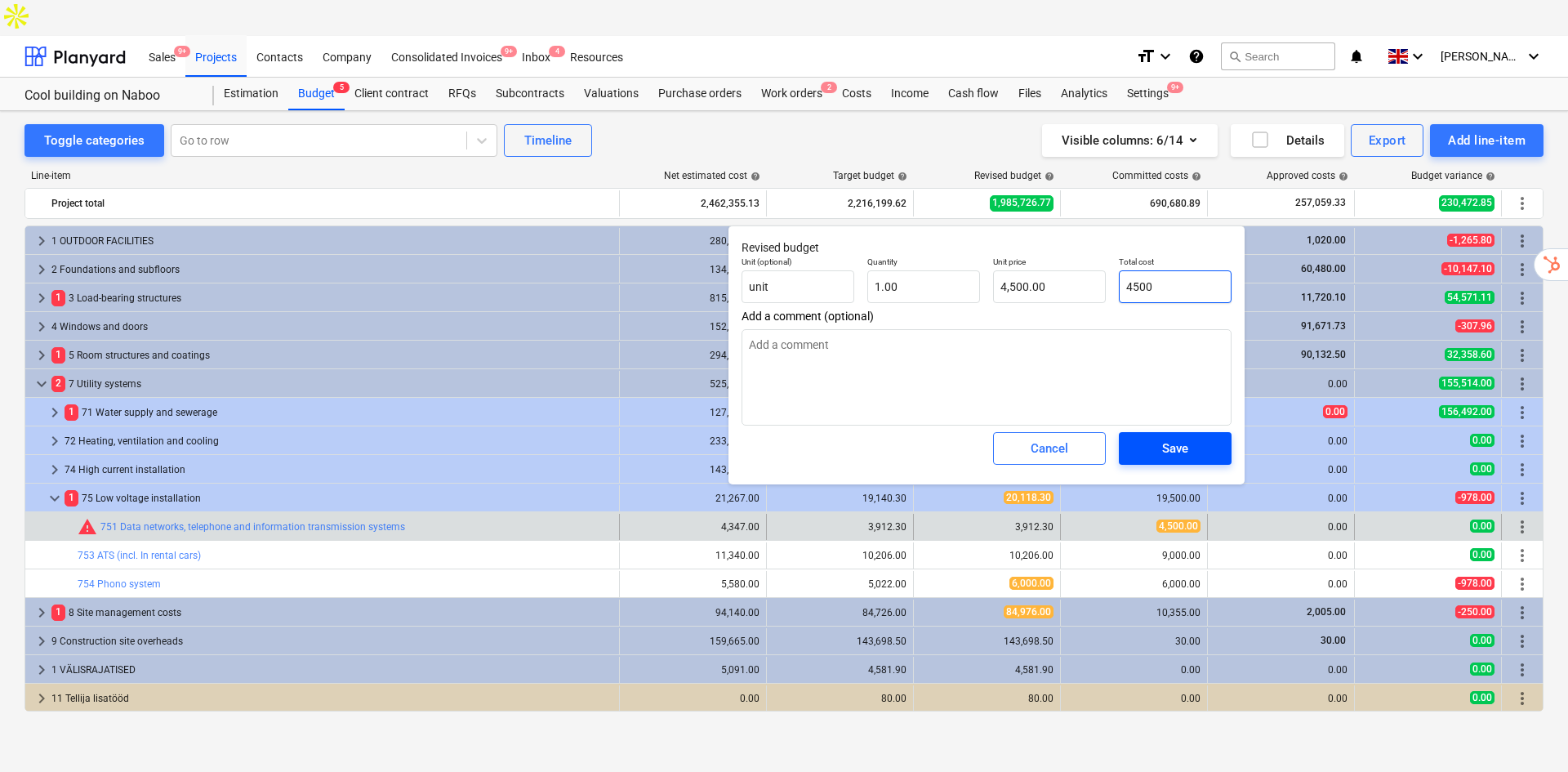
type input "4500"
type textarea "x"
type input "4,500.00"
click at [1162, 436] on button "Save" at bounding box center [1175, 448] width 113 height 33
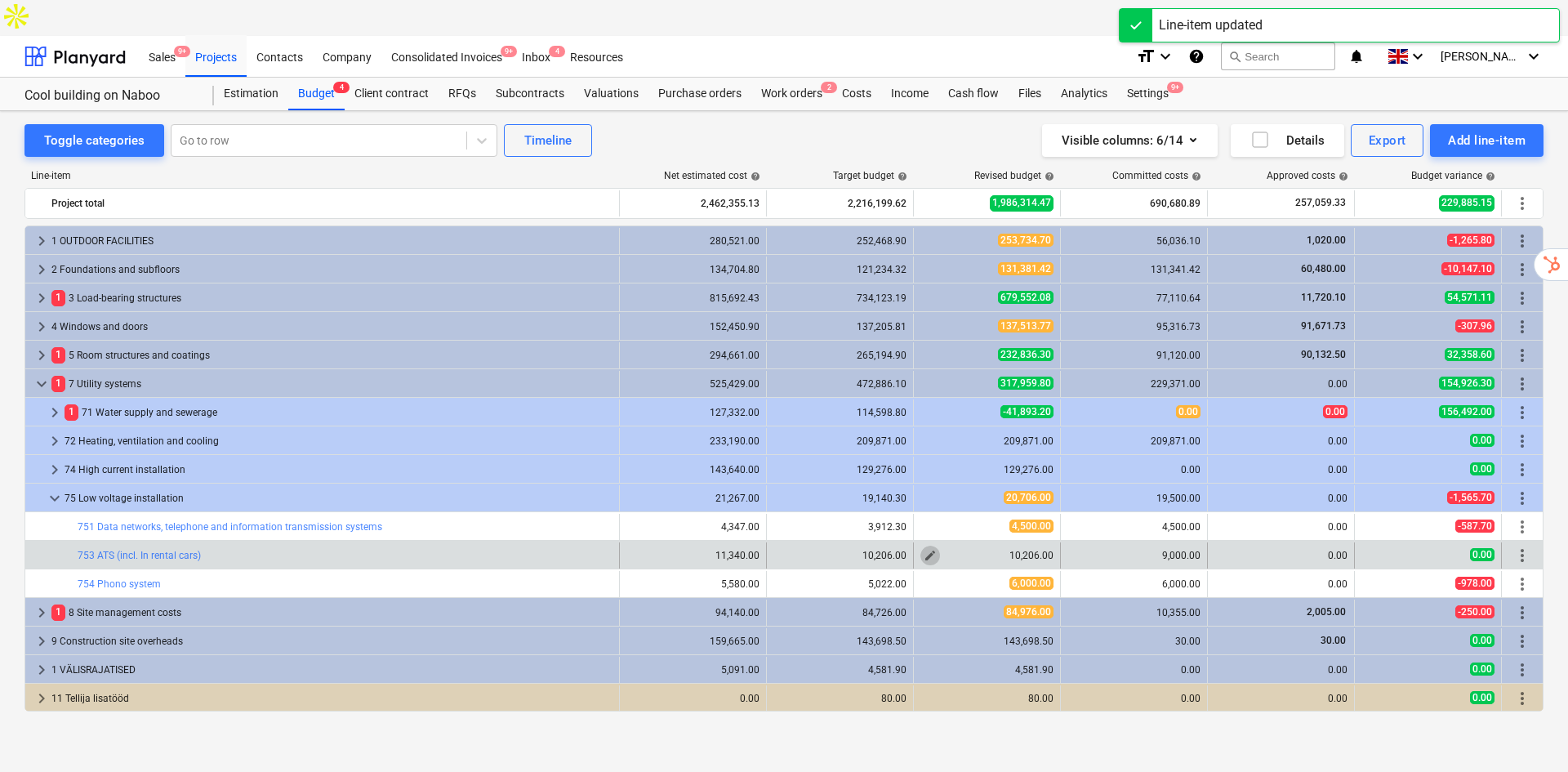
click at [931, 548] on span "edit" at bounding box center [930, 554] width 13 height 13
type textarea "x"
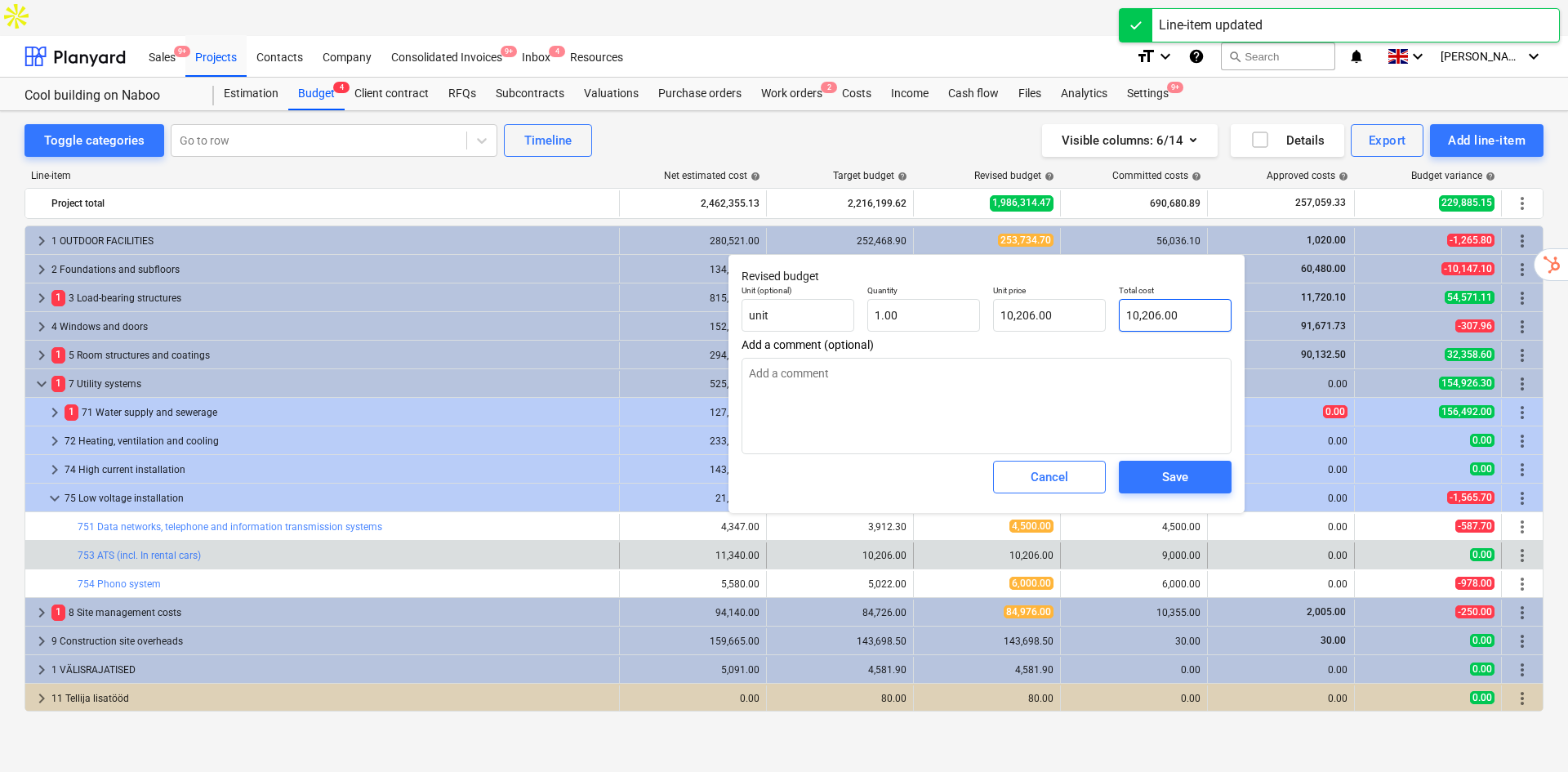
type input "10206"
drag, startPoint x: 1193, startPoint y: 320, endPoint x: 1109, endPoint y: 319, distance: 84.0
click at [1109, 319] on div "Unit (optional) unit Quantity 1.00 Unit price 10,206.00 Total cost 10206" at bounding box center [987, 308] width 503 height 59
type textarea "x"
type input "9"
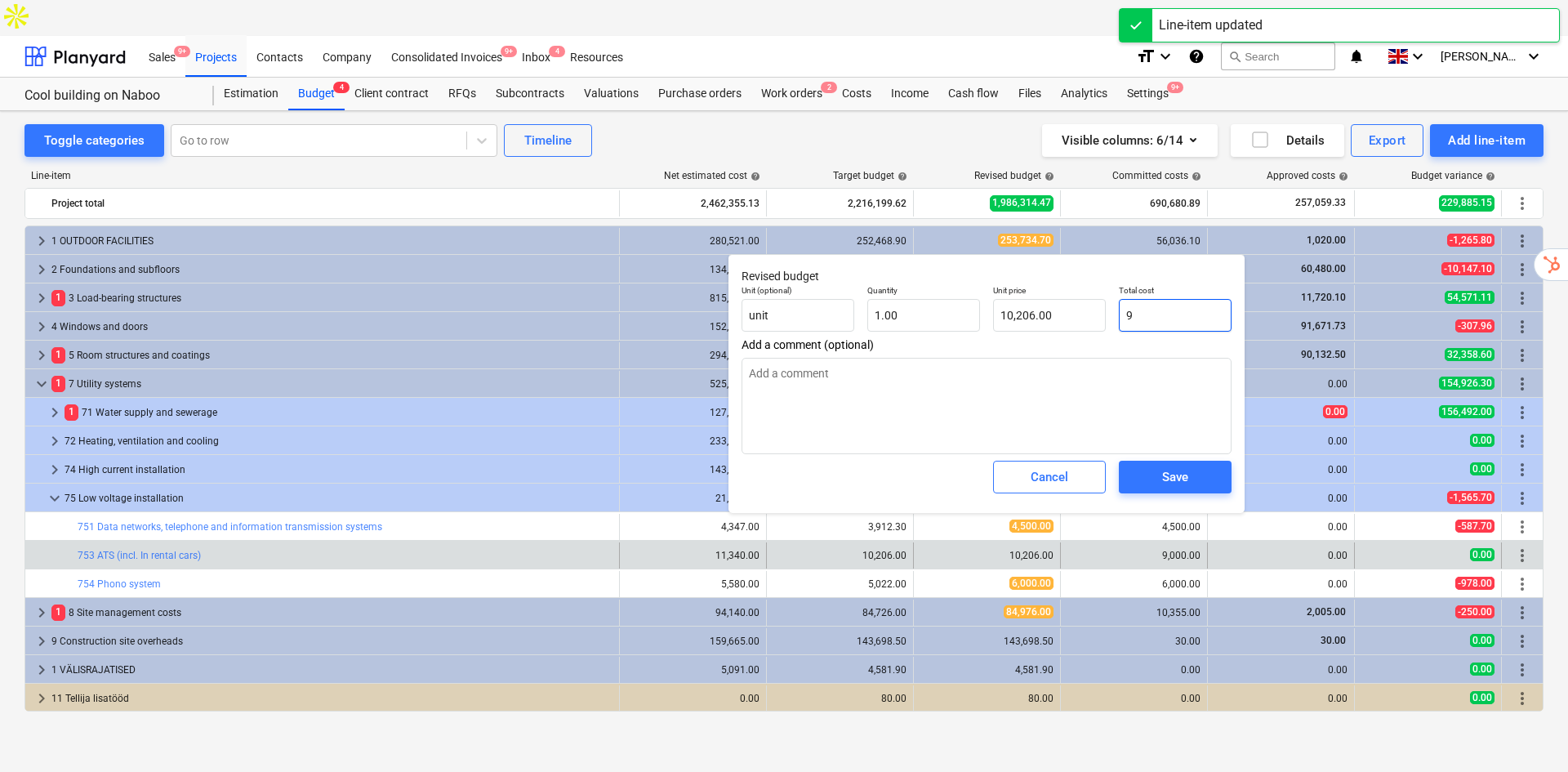
type input "9.00"
type textarea "x"
type input "90"
type input "90.00"
type textarea "x"
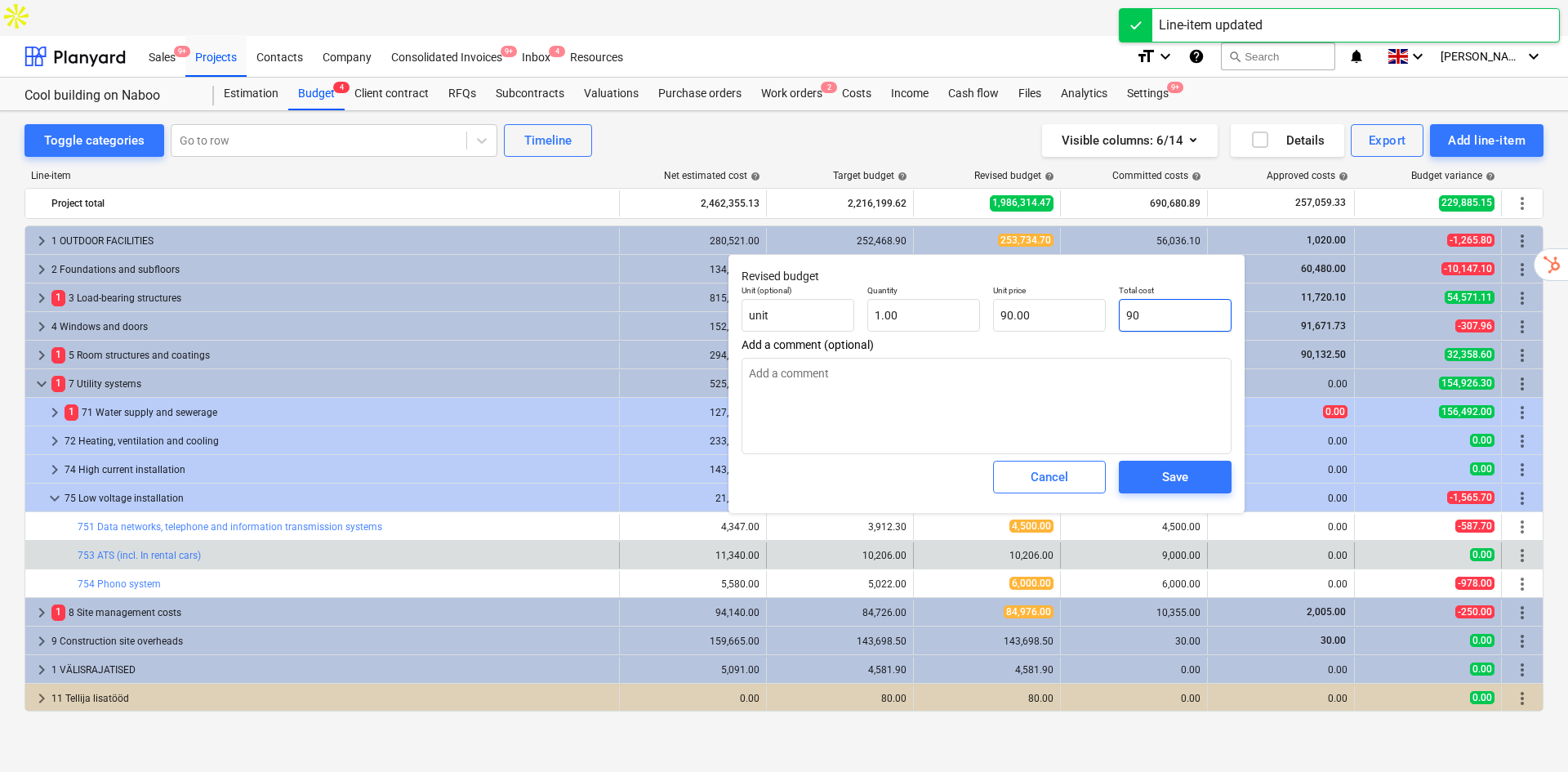
type input "900"
type input "900.00"
type textarea "x"
type input "9000"
type input "9,000.00"
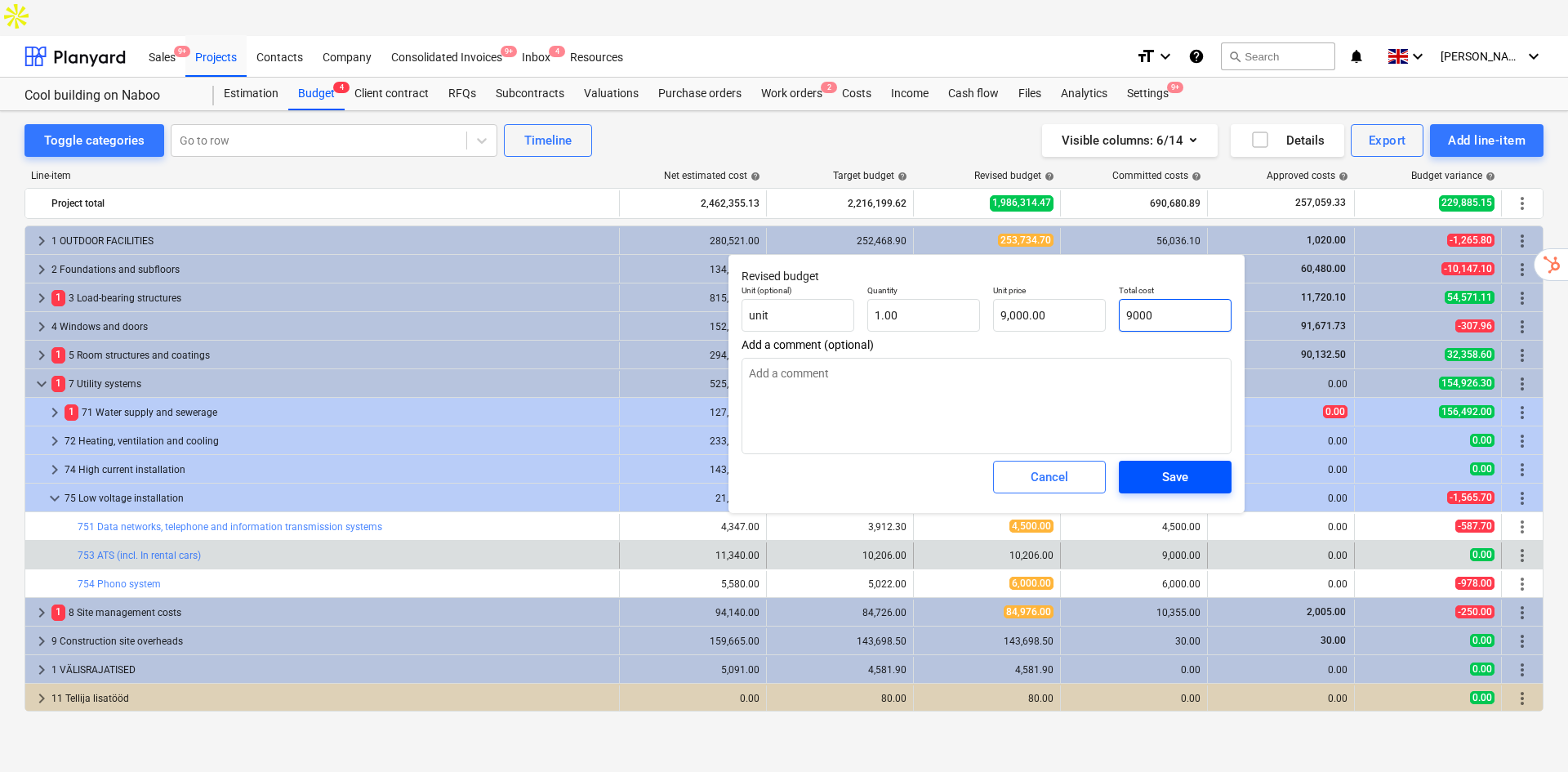
type input "9000"
type textarea "x"
type input "9,000.00"
click at [1170, 483] on div "Save" at bounding box center [1175, 476] width 26 height 21
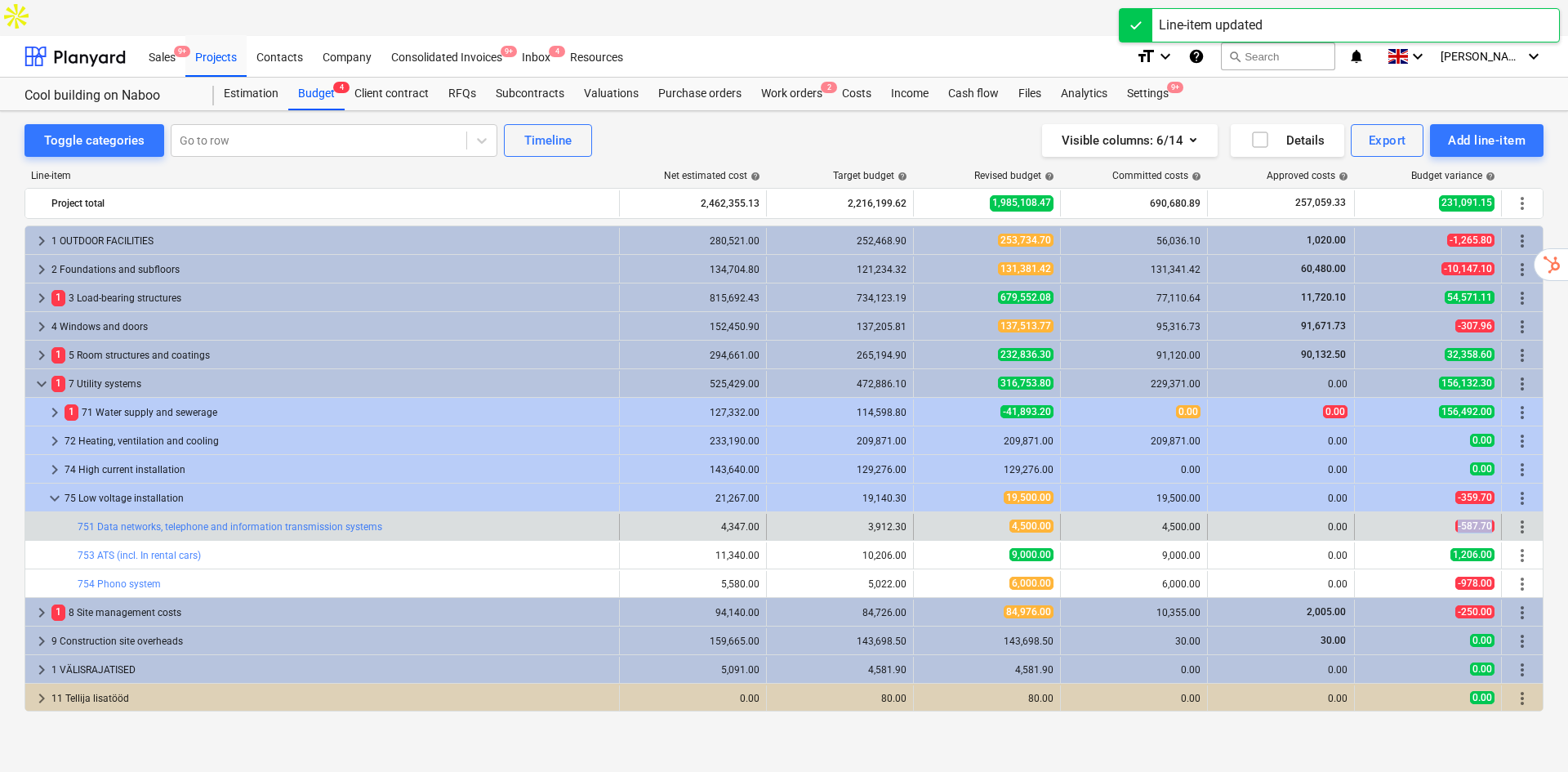
drag, startPoint x: 1493, startPoint y: 490, endPoint x: 1459, endPoint y: 488, distance: 34.1
click at [1459, 514] on div "-587.70" at bounding box center [1428, 527] width 147 height 26
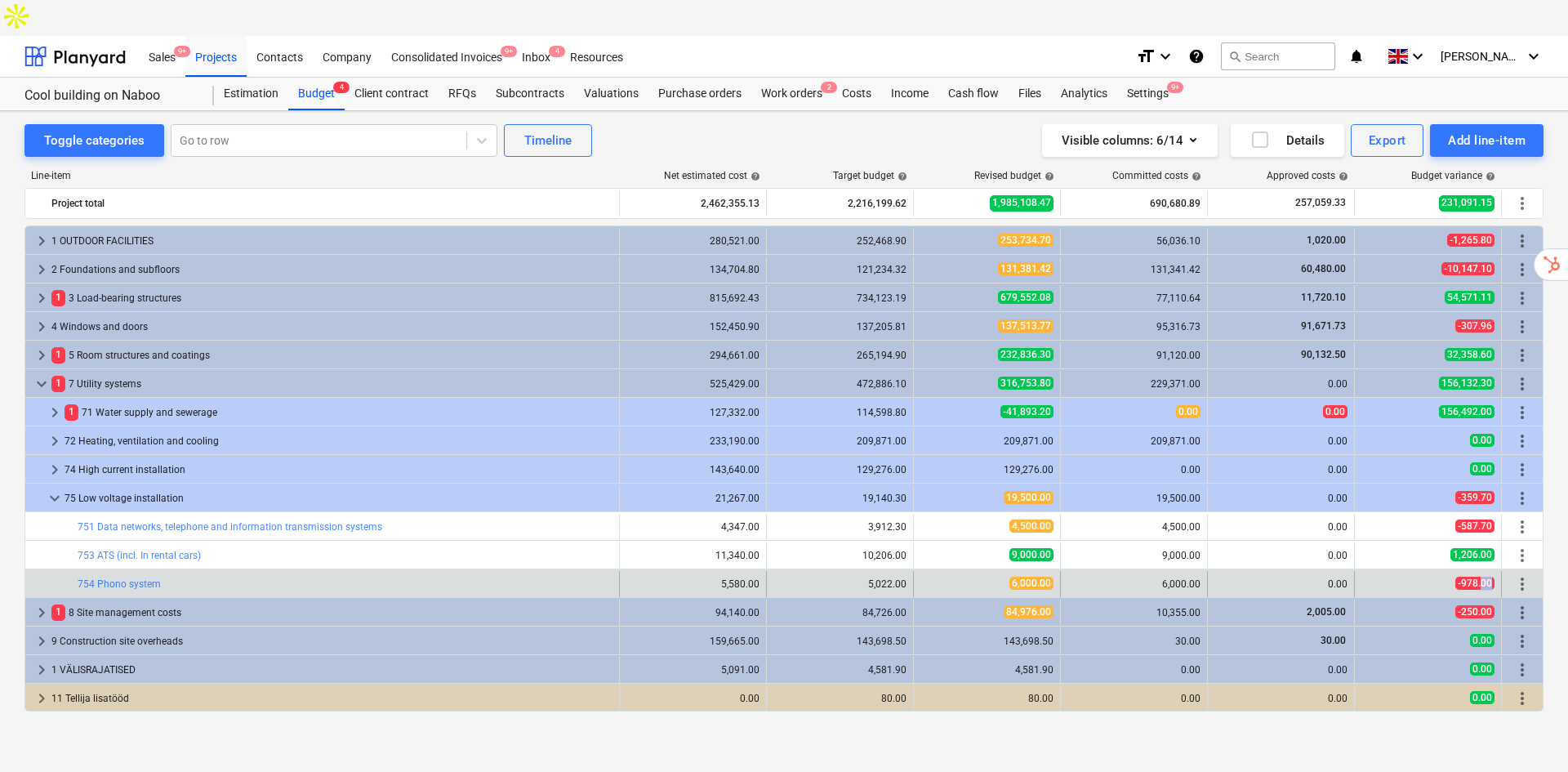
drag, startPoint x: 1491, startPoint y: 545, endPoint x: 1481, endPoint y: 545, distance: 10.0
click at [1481, 577] on span "-978.00" at bounding box center [1475, 583] width 40 height 13
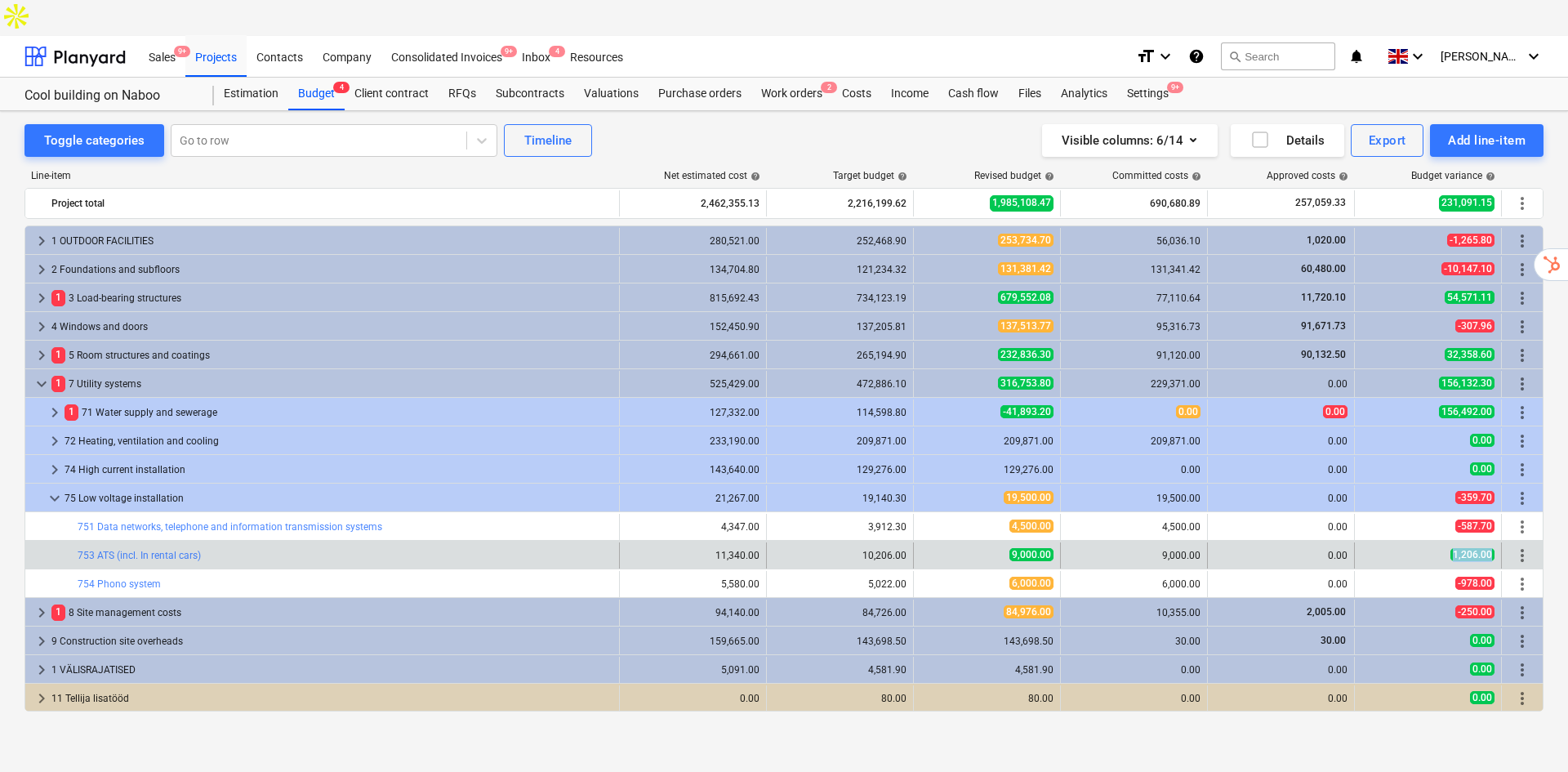
drag, startPoint x: 1493, startPoint y: 517, endPoint x: 1446, endPoint y: 520, distance: 47.1
click at [1446, 548] on div "1,206.00" at bounding box center [1428, 555] width 133 height 14
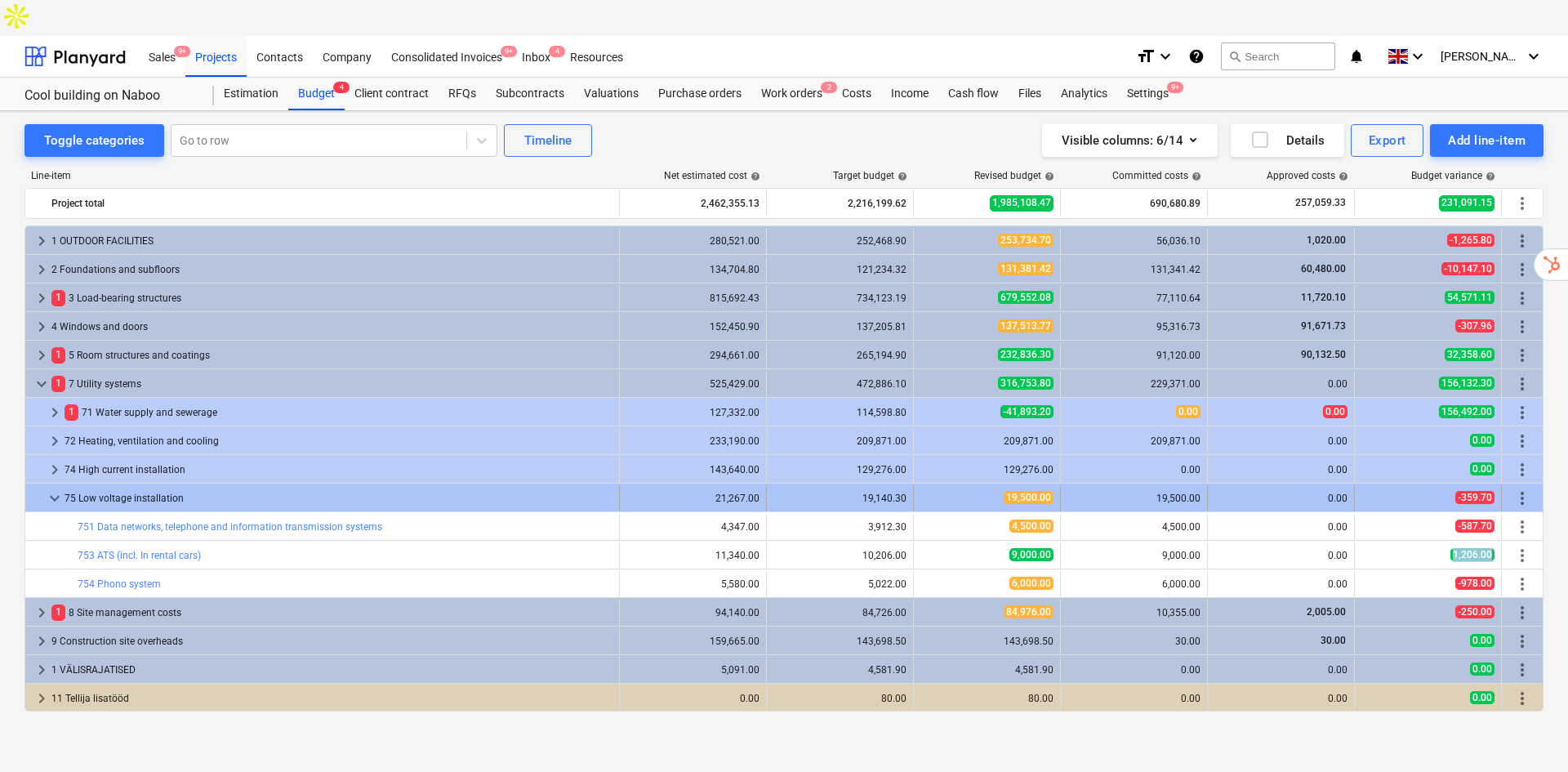
click at [50, 488] on span "keyboard_arrow_down" at bounding box center [54, 498] width 20 height 20
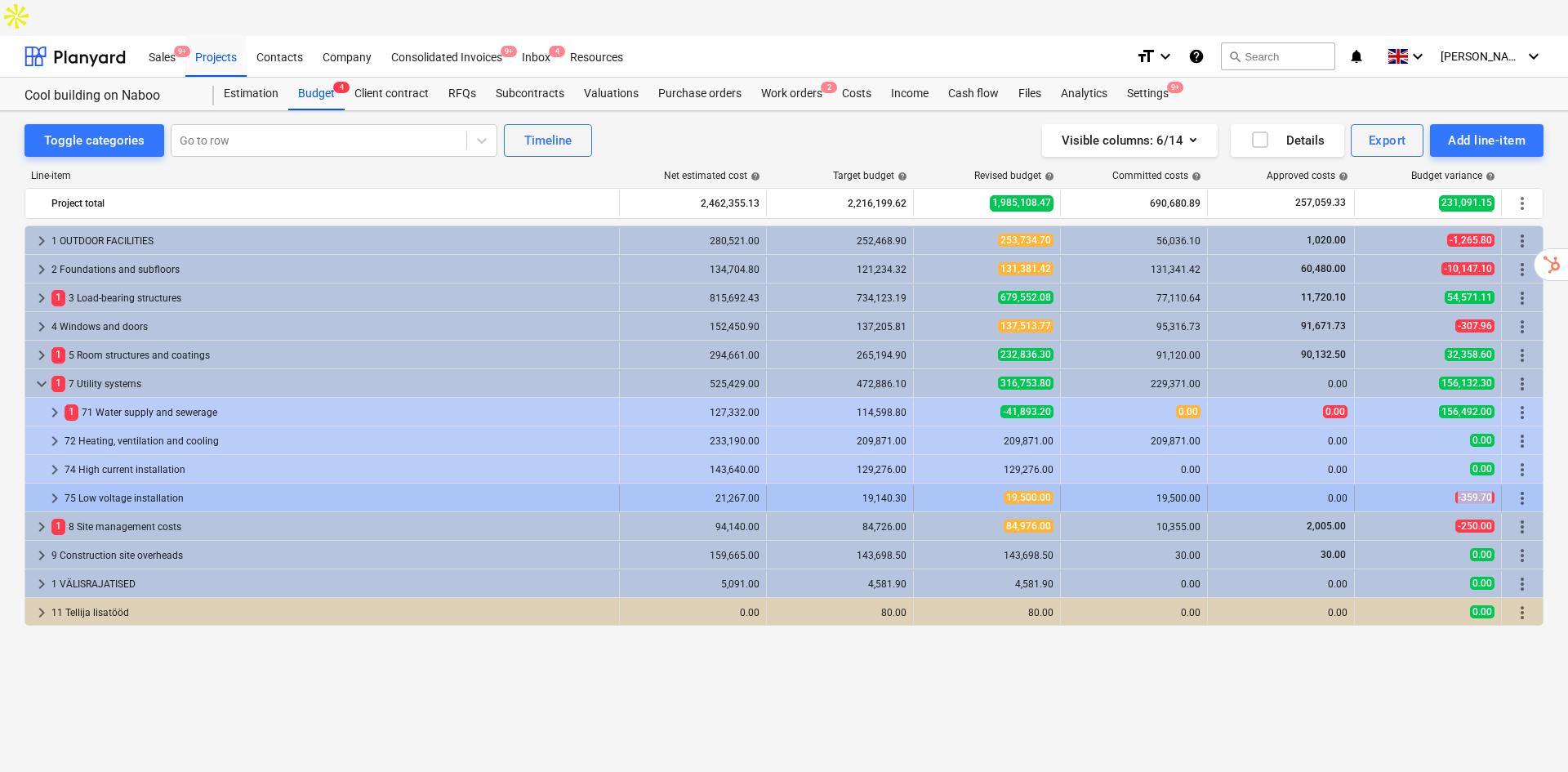
drag, startPoint x: 1496, startPoint y: 460, endPoint x: 1450, endPoint y: 460, distance: 46.0
click at [1450, 485] on div "-359.70" at bounding box center [1428, 498] width 147 height 26
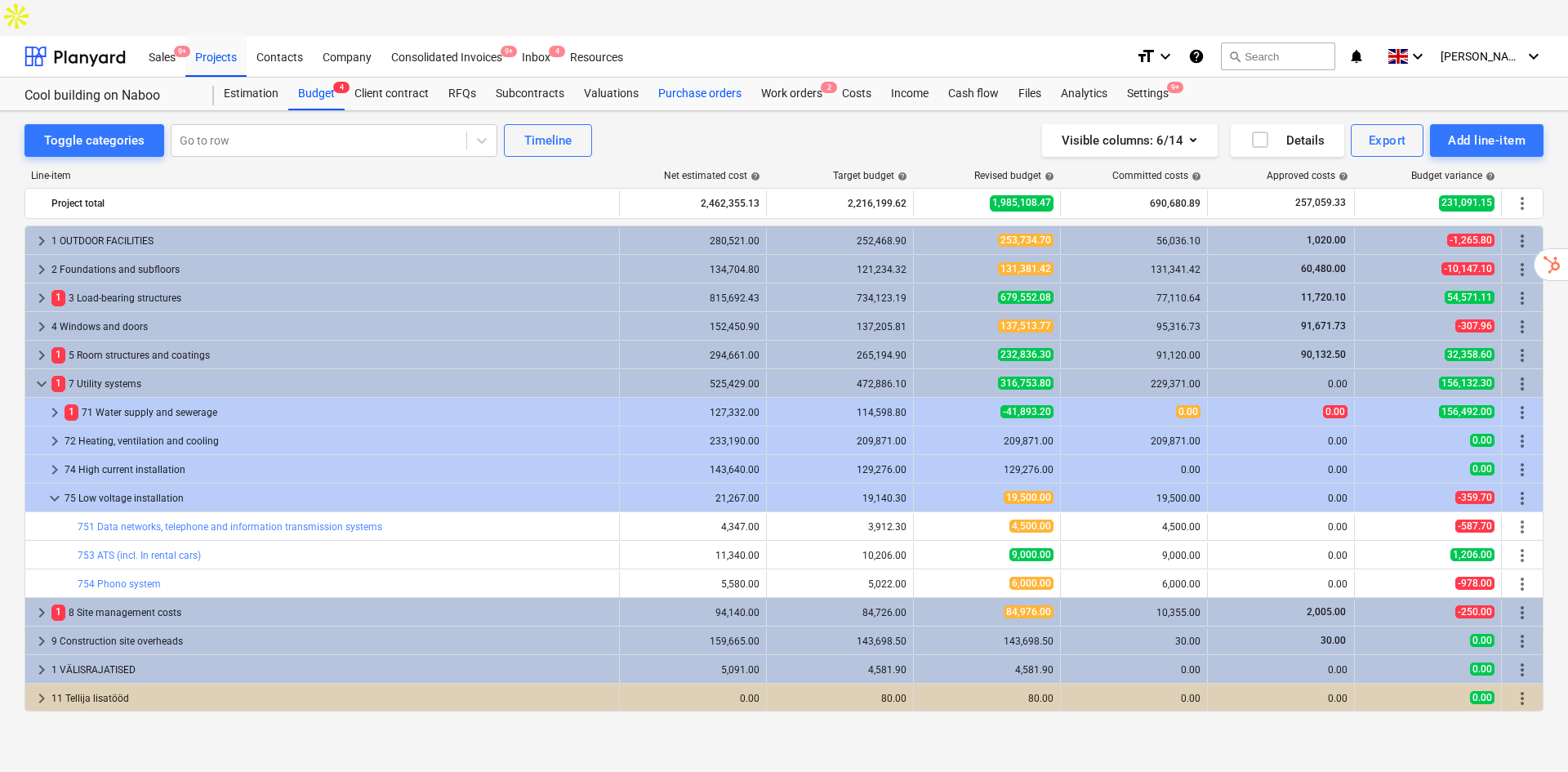
click at [714, 77] on div "Purchase orders" at bounding box center [700, 93] width 103 height 33
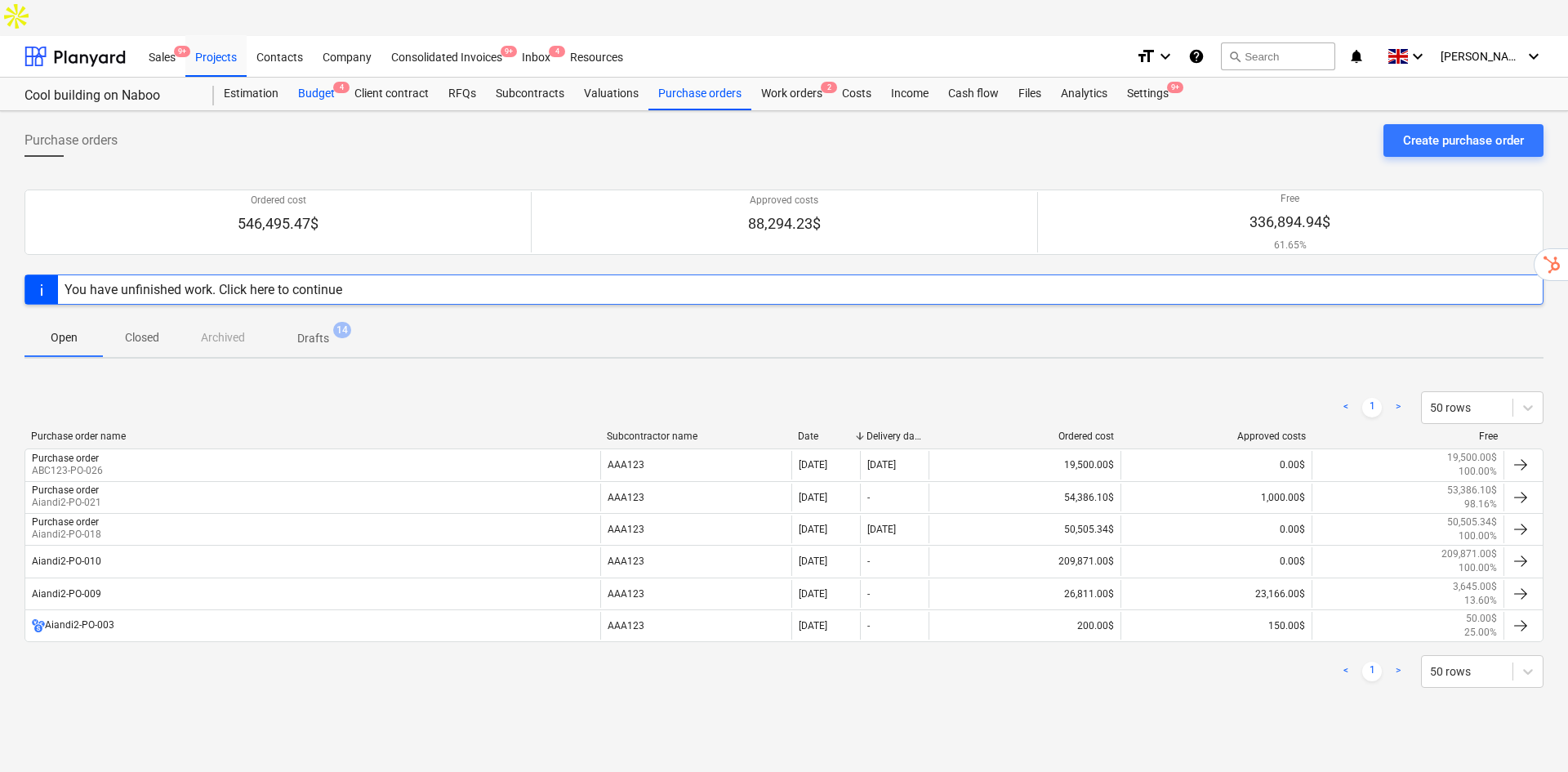
click at [323, 77] on div "Budget 4" at bounding box center [316, 93] width 56 height 33
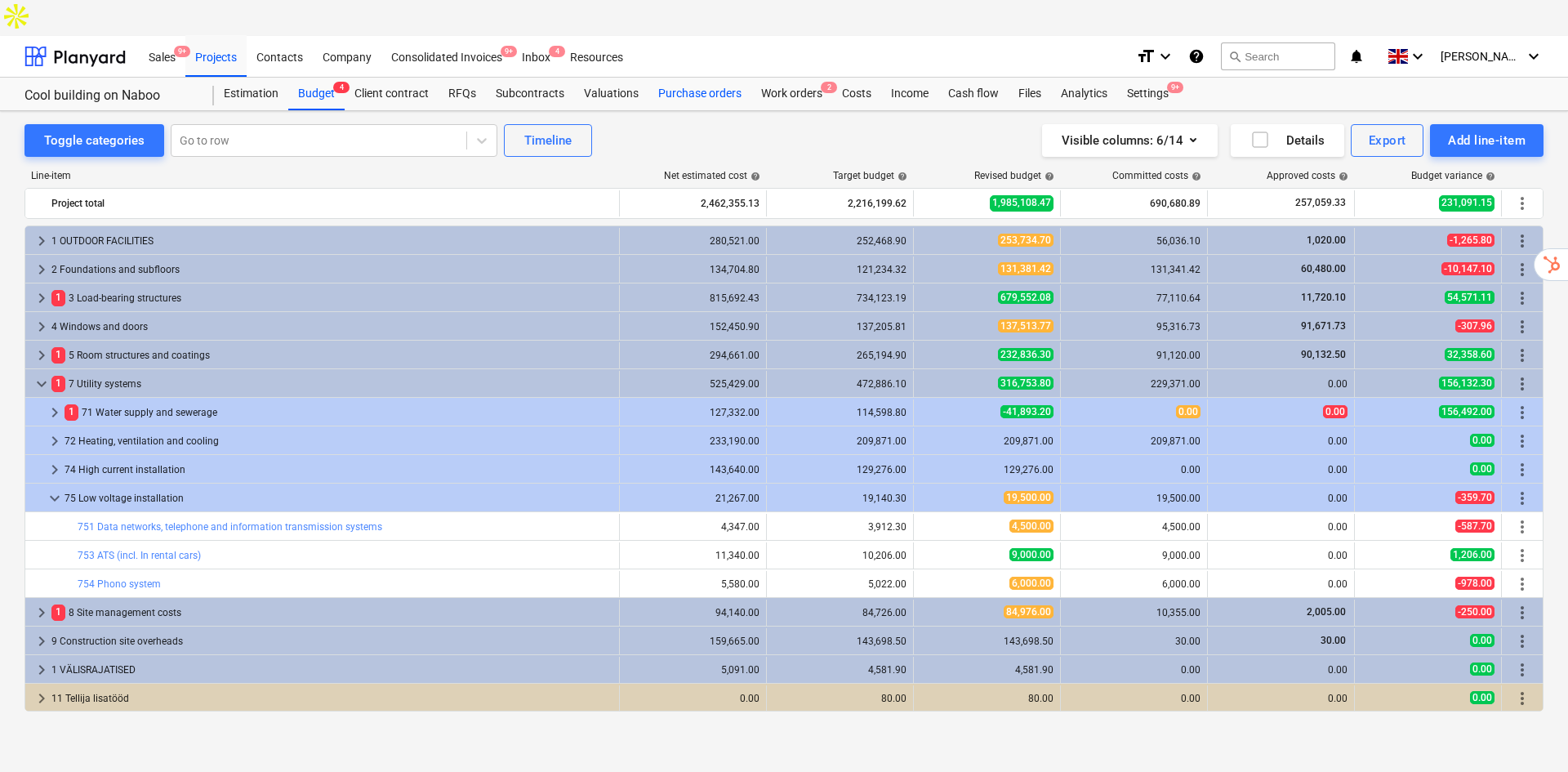
click at [702, 77] on div "Purchase orders" at bounding box center [700, 93] width 103 height 33
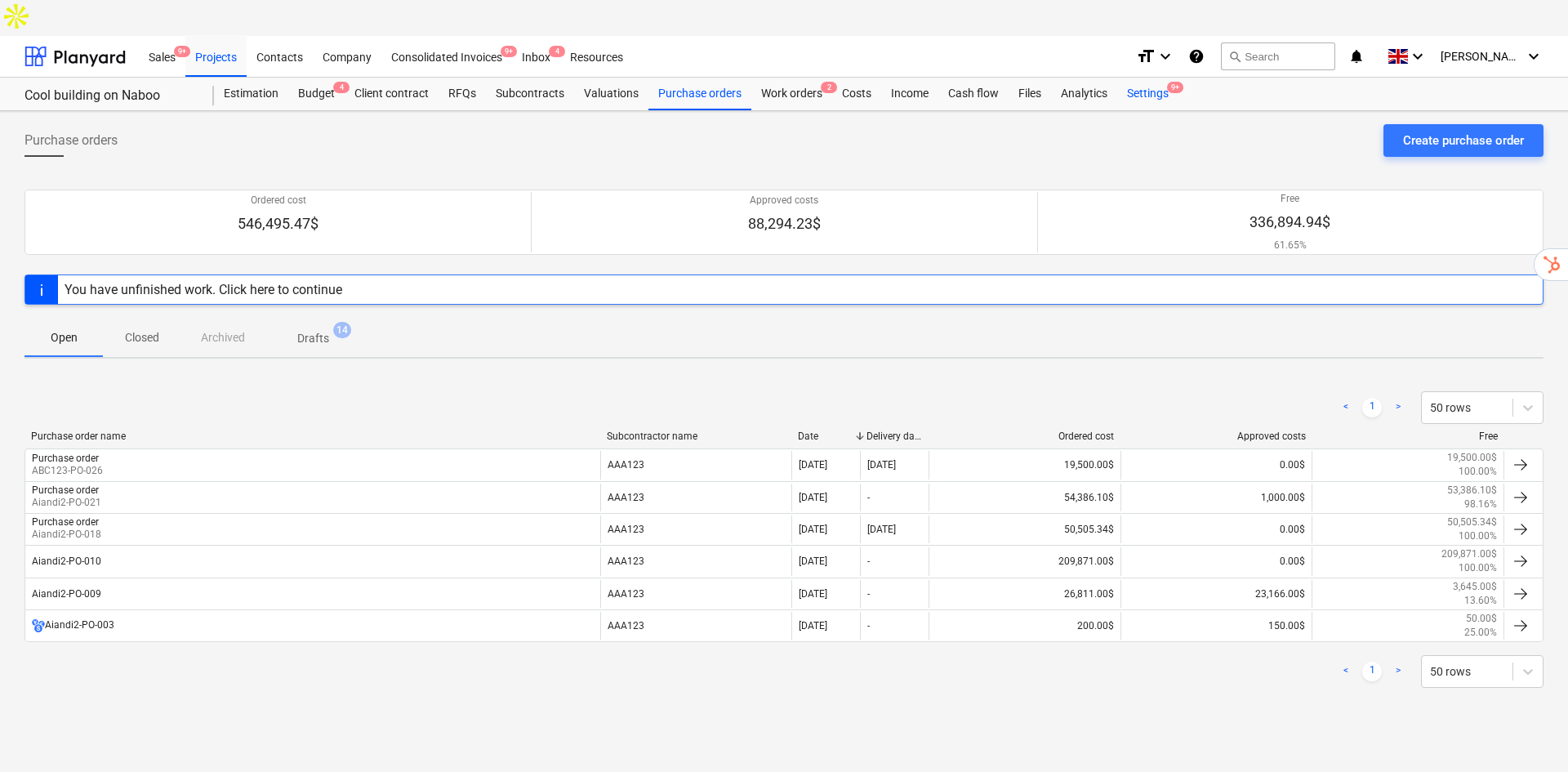
click at [1132, 77] on div "Settings 9+" at bounding box center [1148, 93] width 61 height 33
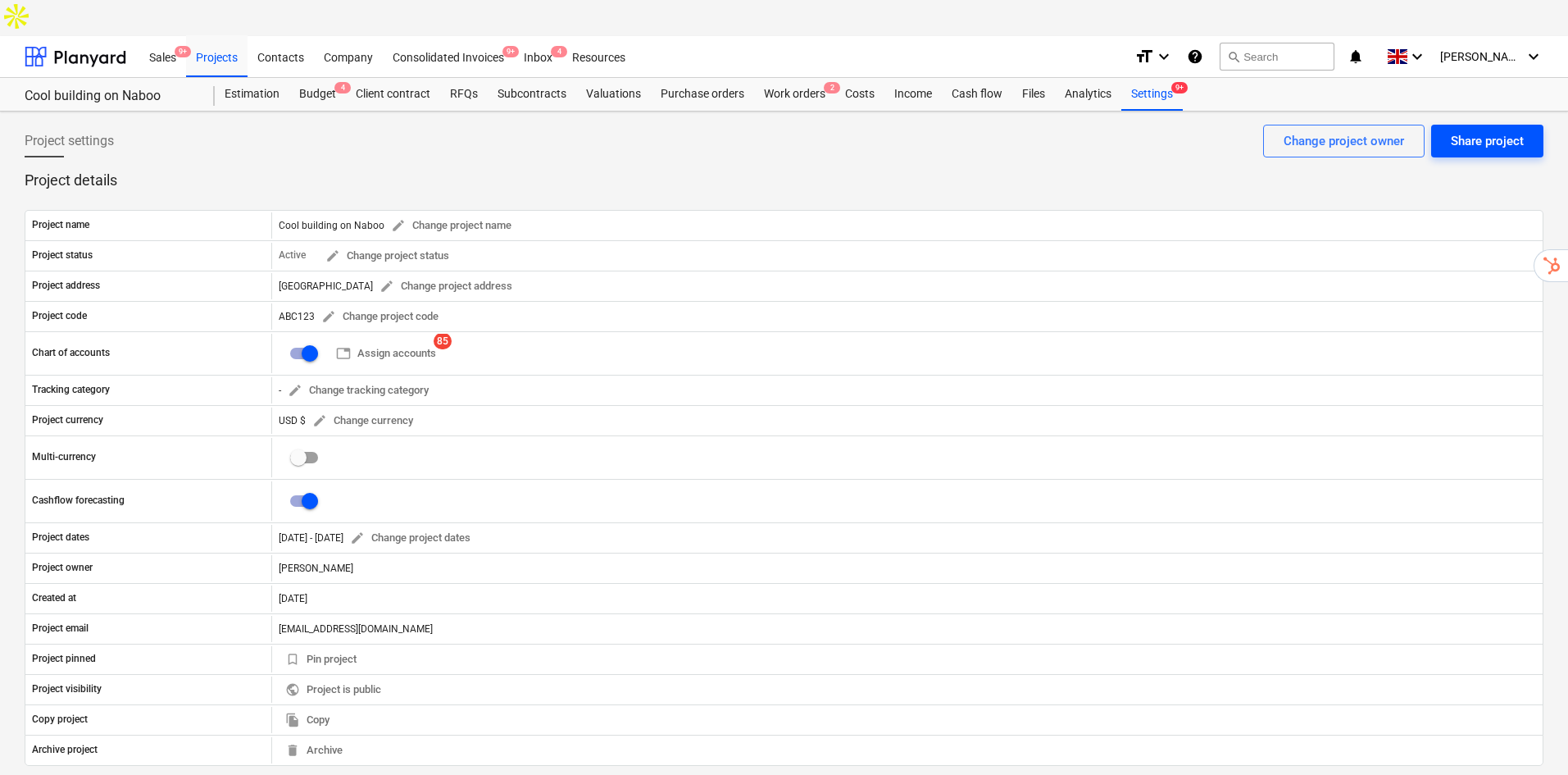
click at [1496, 130] on div "Share project" at bounding box center [1487, 140] width 72 height 21
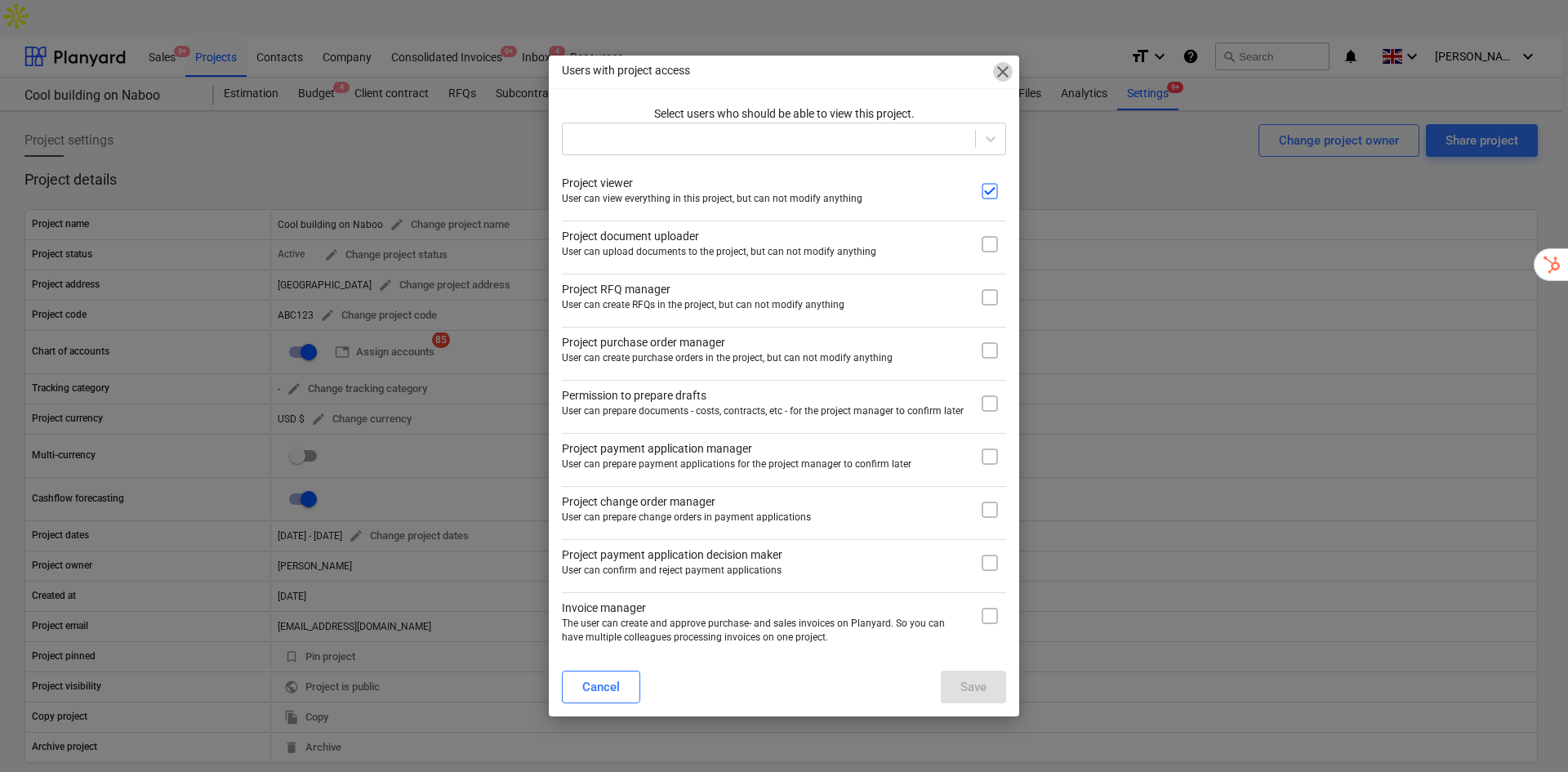
click at [1008, 80] on span "close" at bounding box center [1003, 72] width 20 height 20
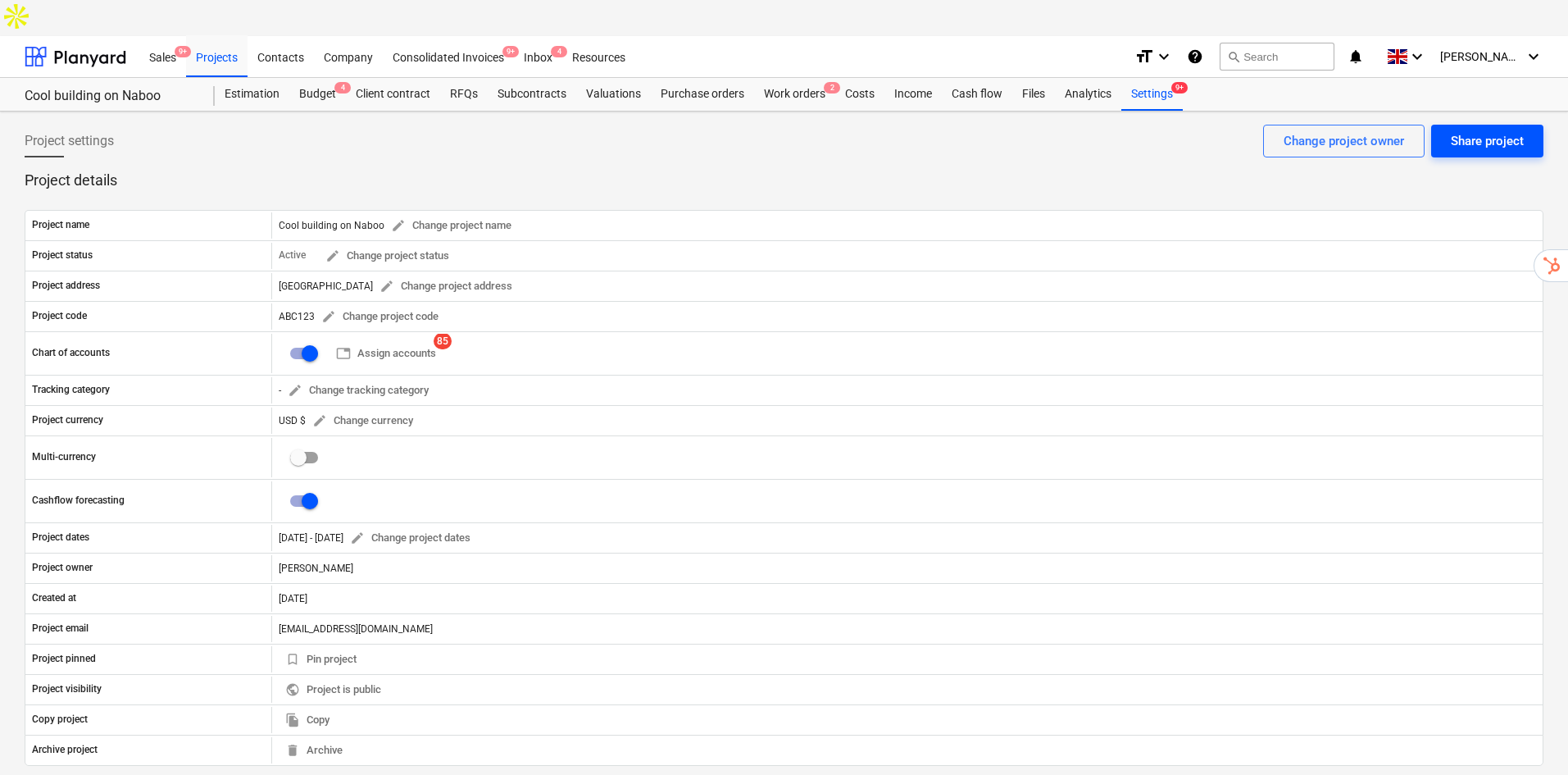
click at [1488, 130] on div "Share project" at bounding box center [1487, 140] width 72 height 21
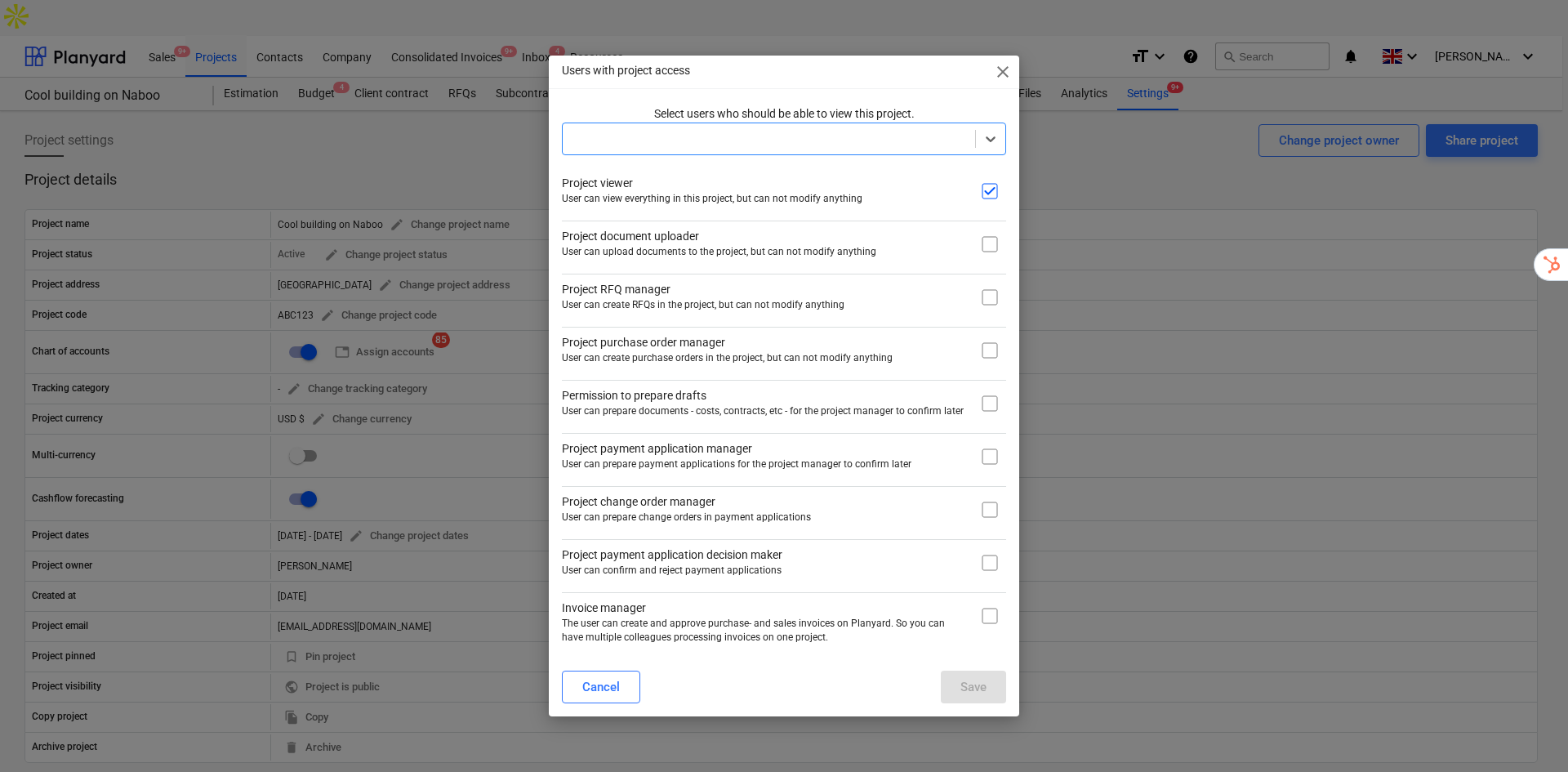
click at [1000, 69] on span "close" at bounding box center [1003, 72] width 20 height 20
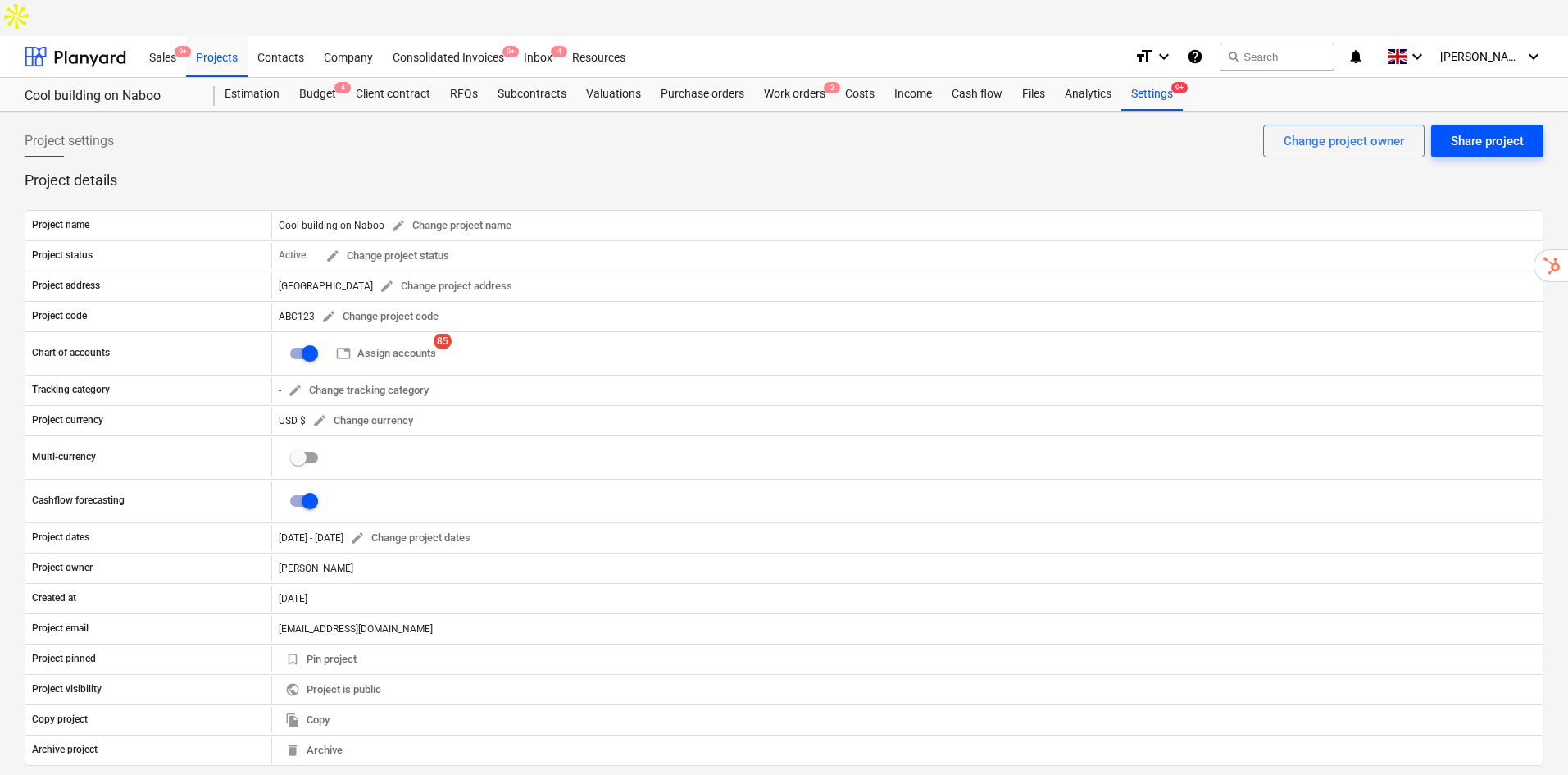
click at [1488, 130] on div "Share project" at bounding box center [1487, 140] width 72 height 21
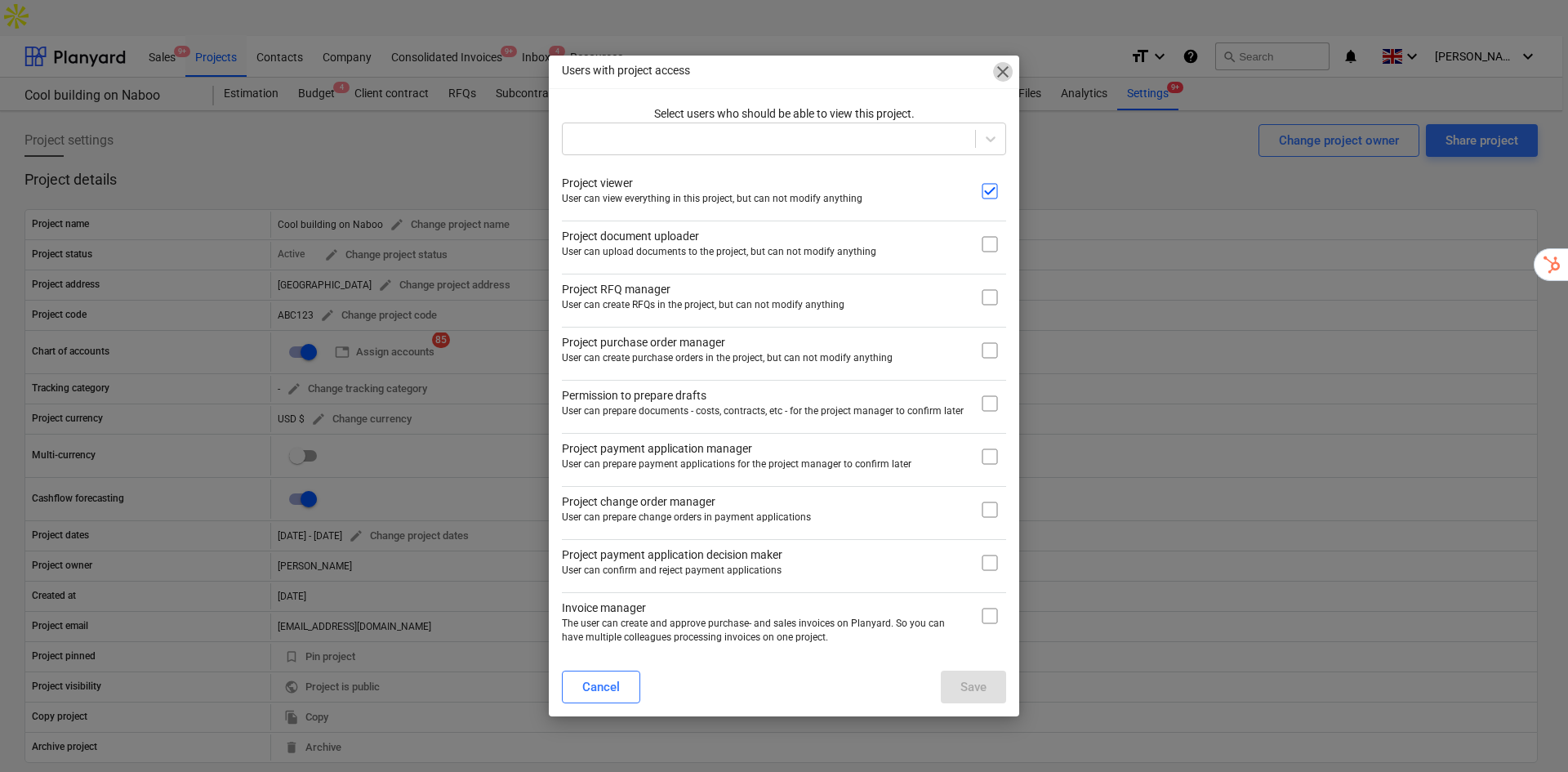
click at [1002, 74] on span "close" at bounding box center [1003, 72] width 20 height 20
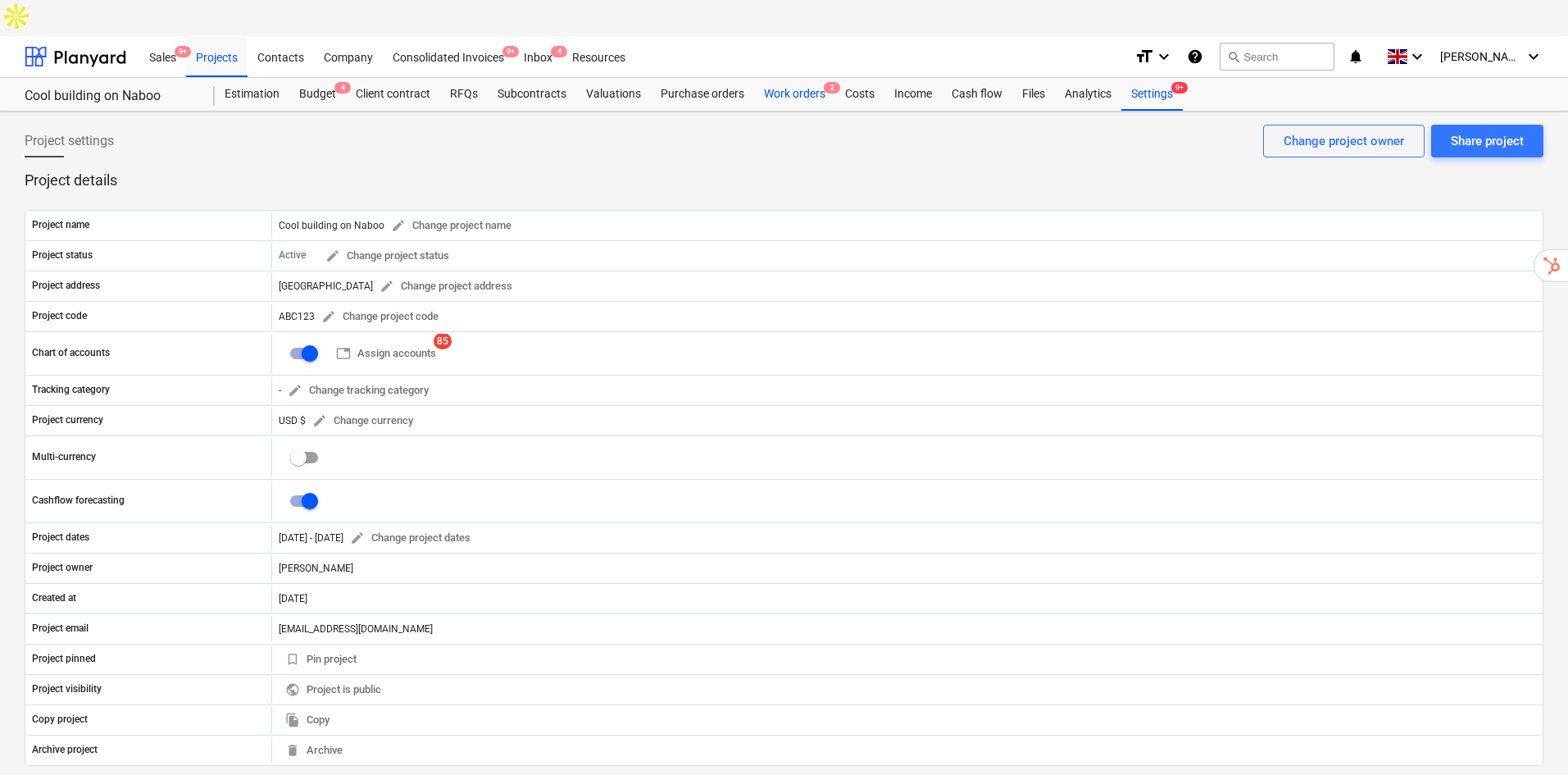
click at [791, 78] on div "Work orders 2" at bounding box center [794, 93] width 81 height 33
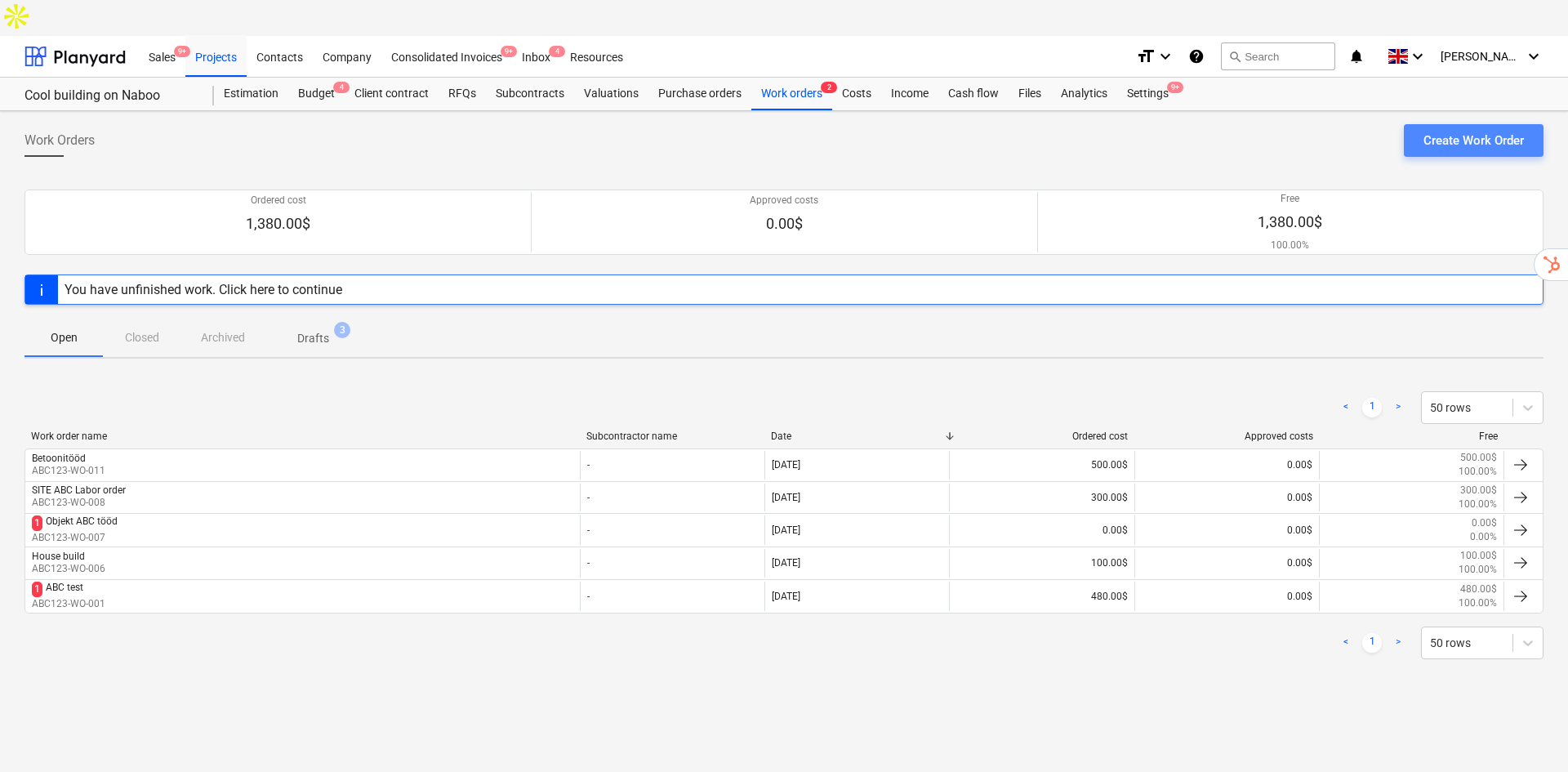
click at [1510, 130] on div "Create Work Order" at bounding box center [1473, 140] width 100 height 21
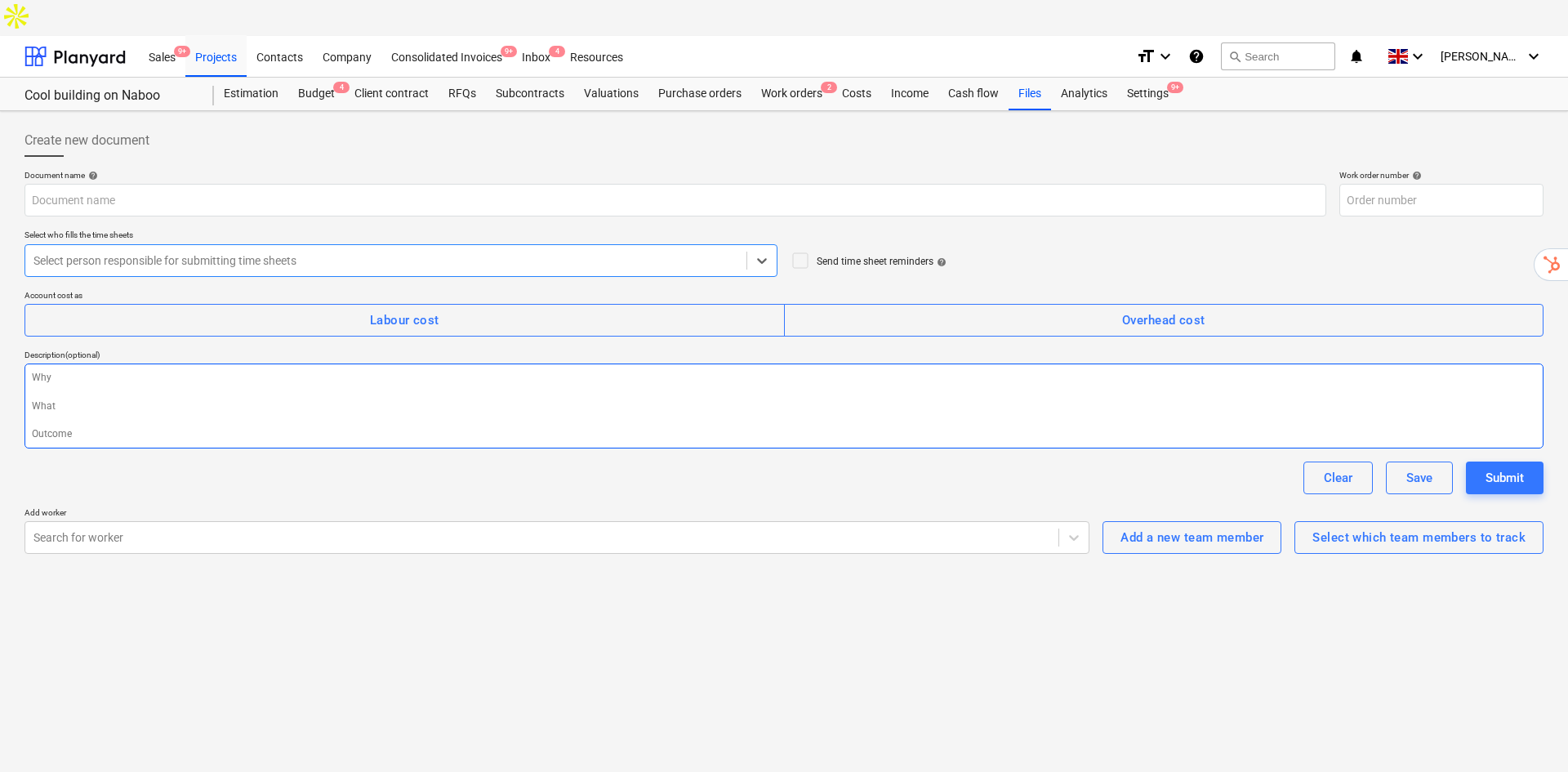
type textarea "x"
type input "ABC123-WO-012"
click at [180, 184] on input "text" at bounding box center [675, 200] width 1302 height 33
type textarea "x"
type input "W"
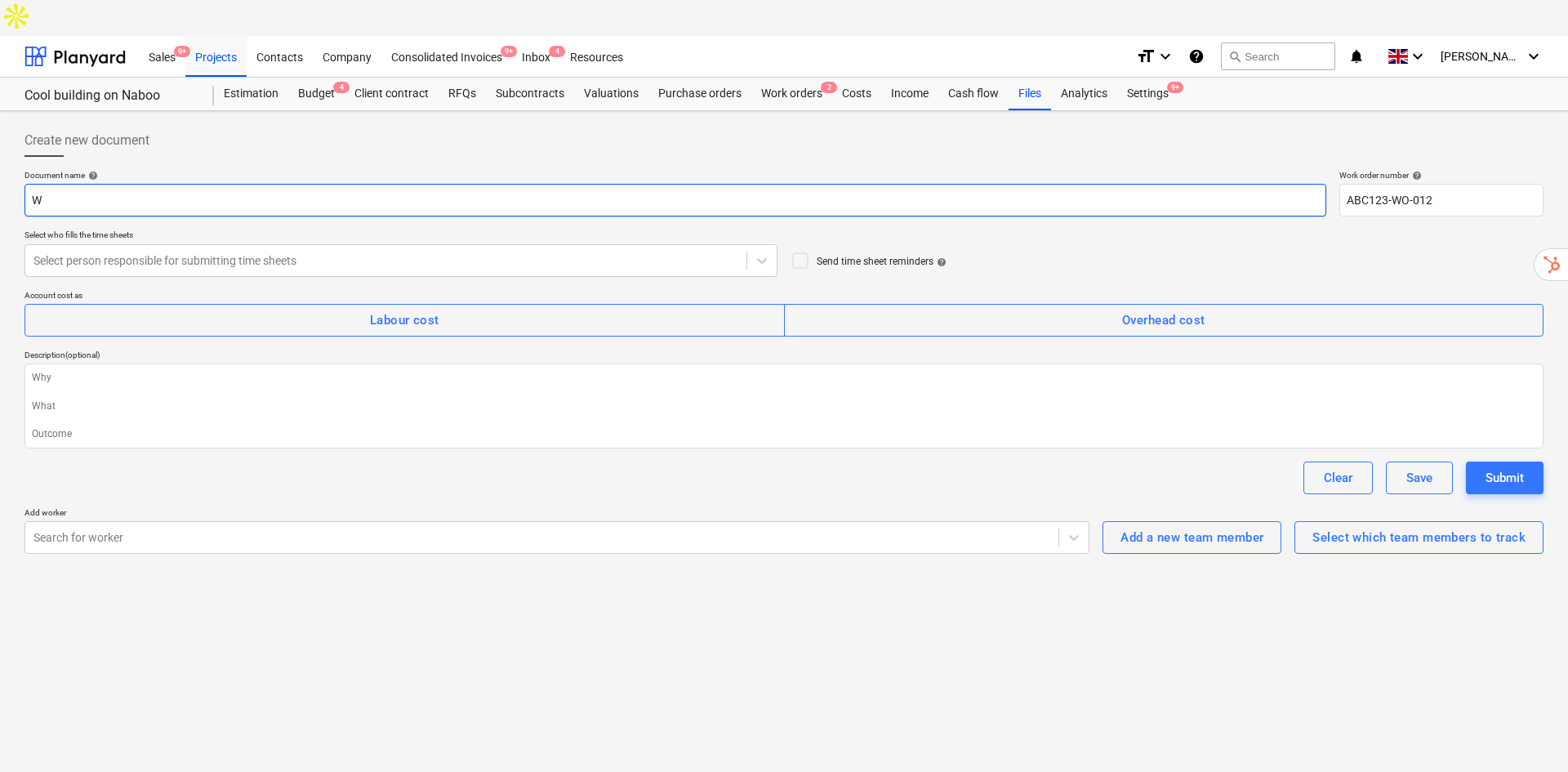
type textarea "x"
type input "R"
type textarea "x"
type input "Ro"
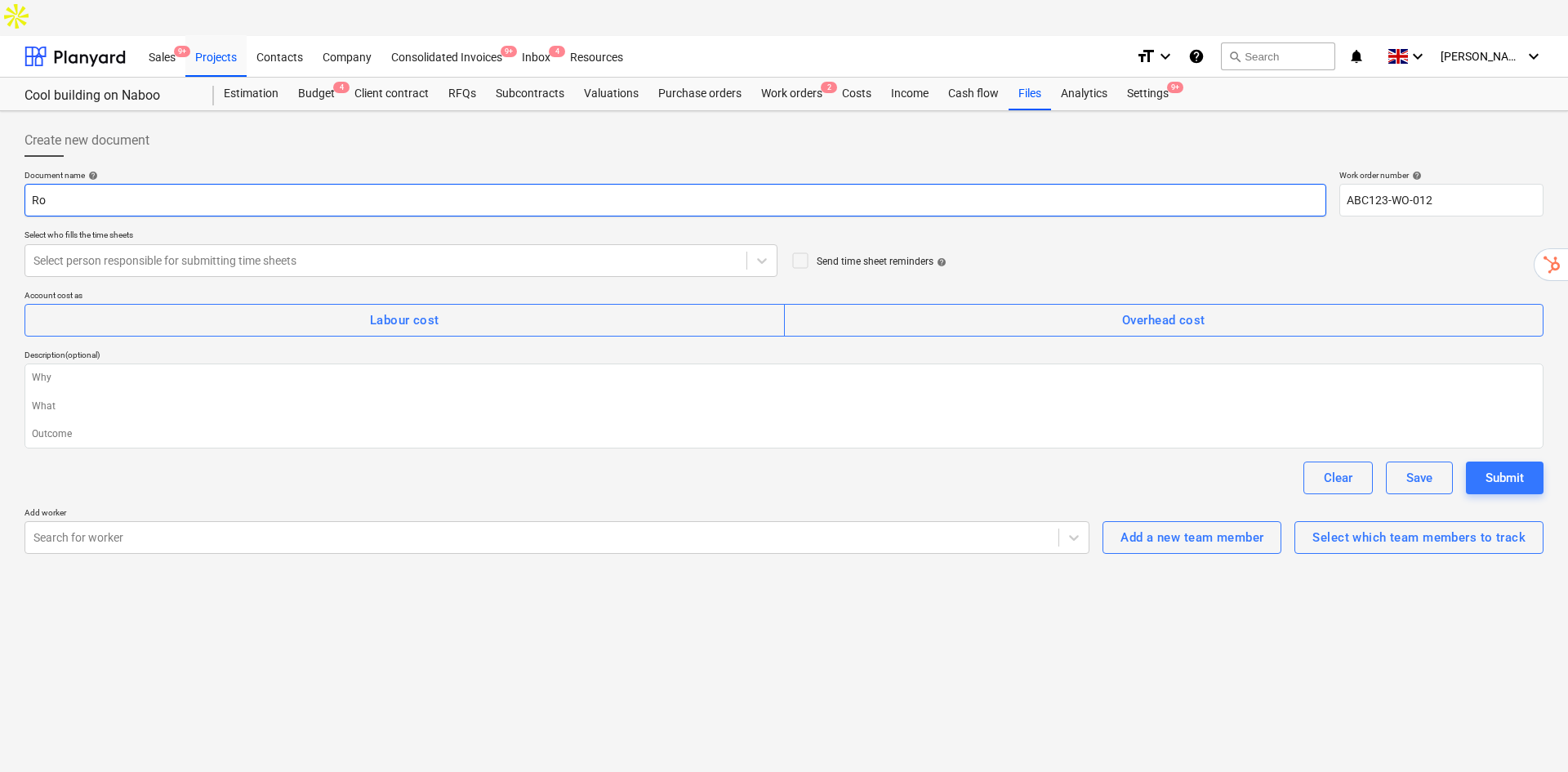
type textarea "x"
type input "Roo"
type textarea "x"
type input "Roof"
type textarea "x"
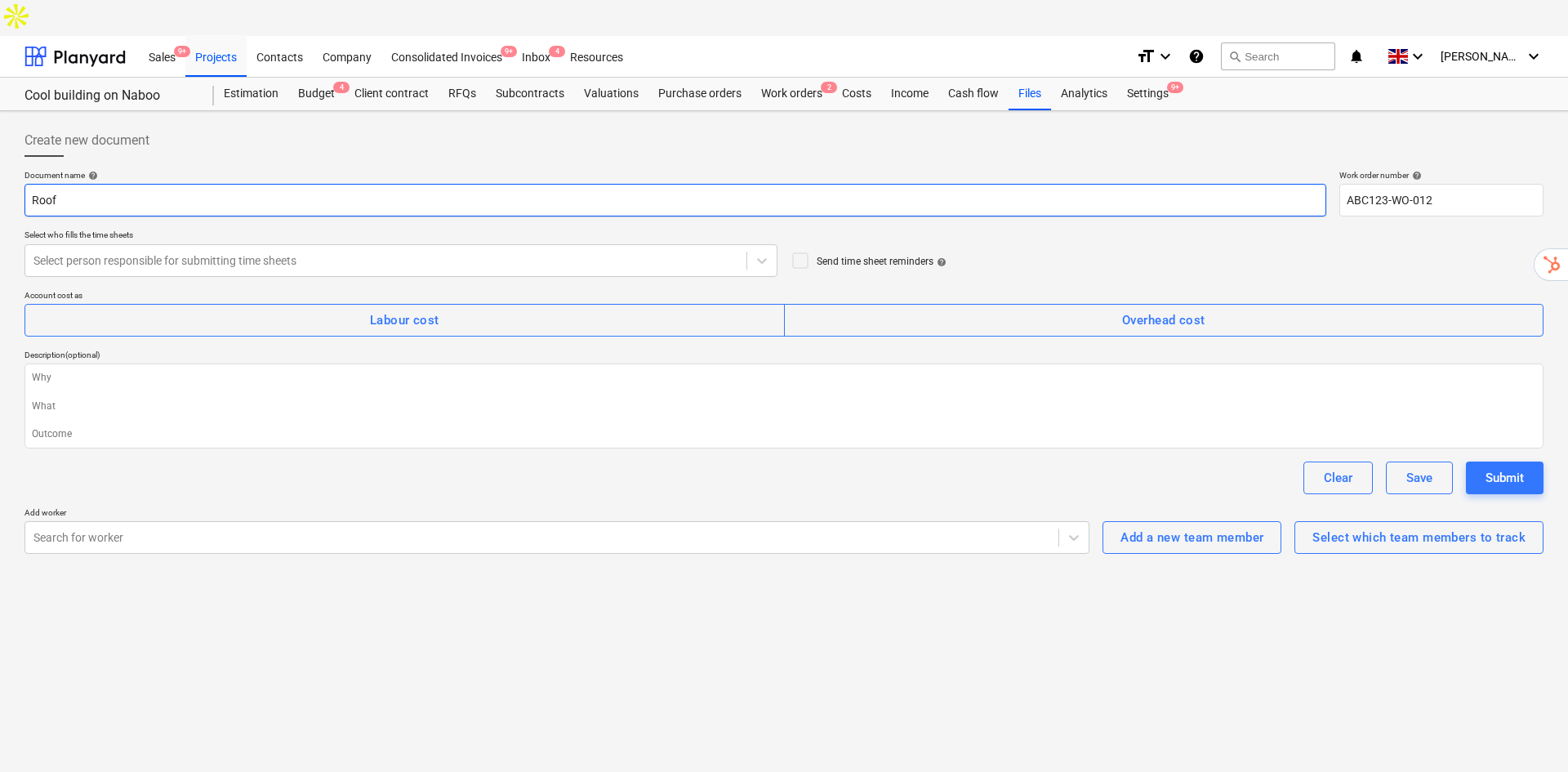
type input "Roofi"
type textarea "x"
type input "Roofin"
type textarea "x"
type input "Roofing"
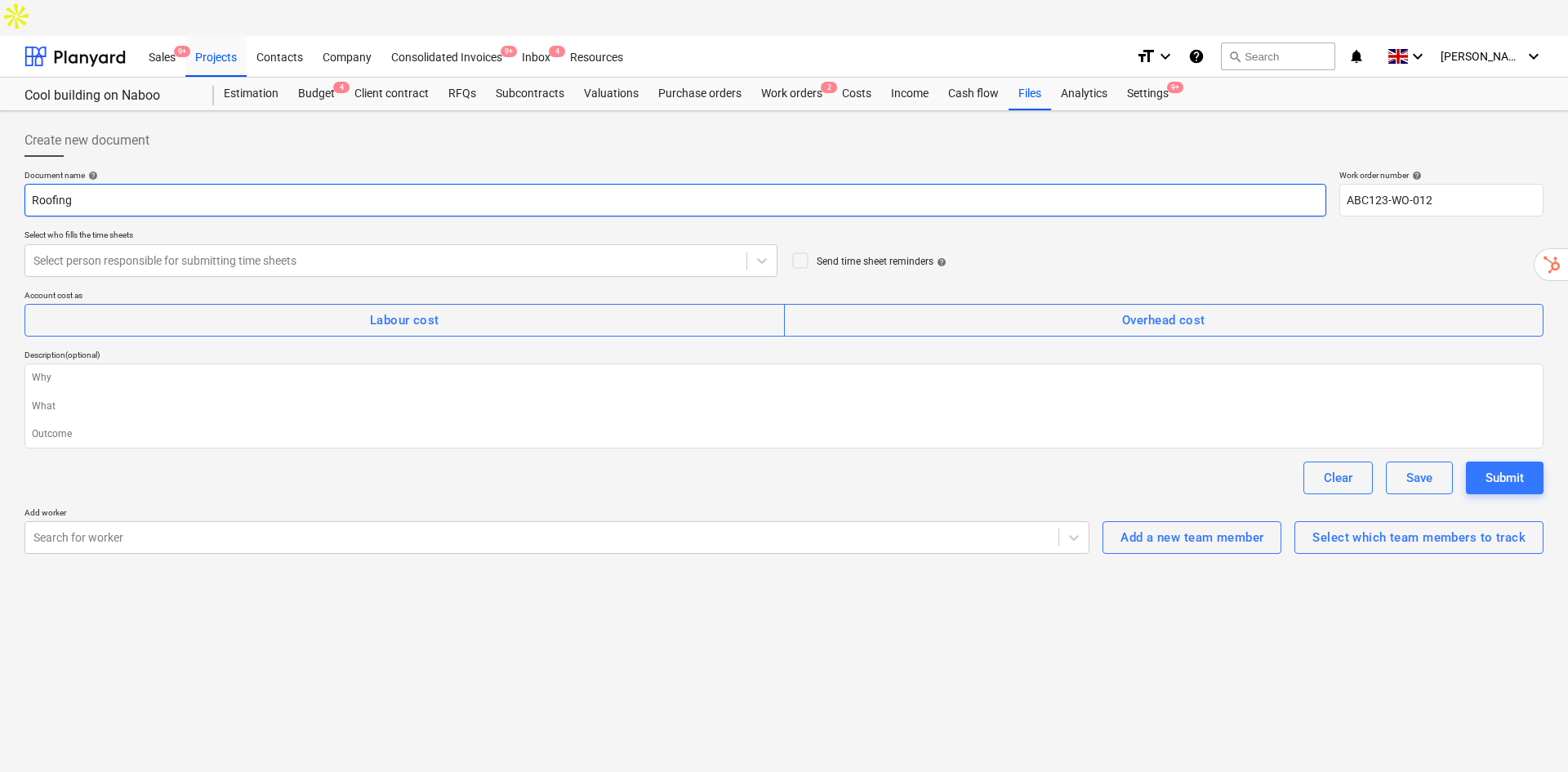
type textarea "x"
type input "Roofing"
type textarea "x"
type input "Roofing w"
type textarea "x"
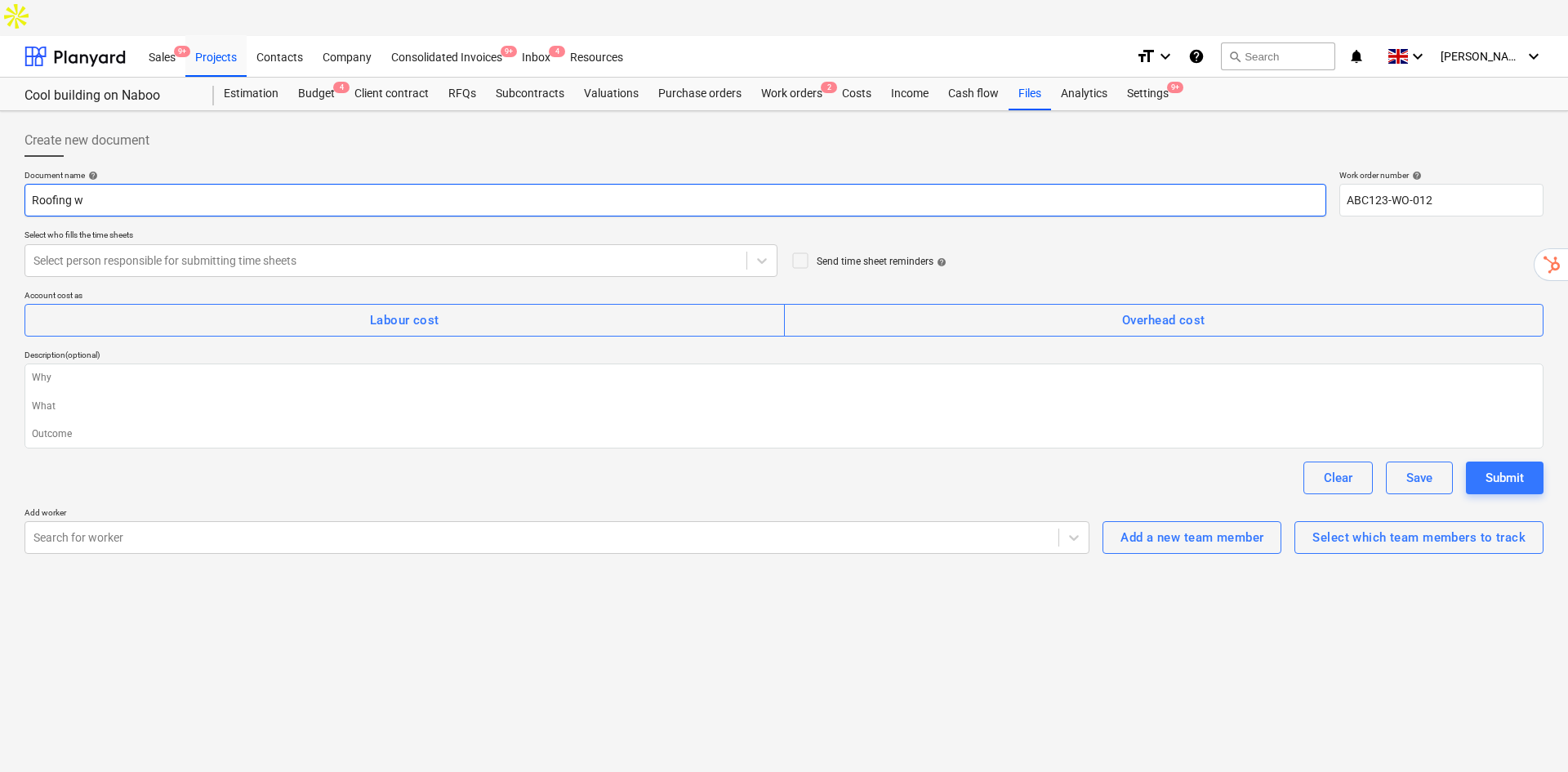
type input "Roofing wo"
type textarea "x"
type input "Roofing wor"
type textarea "x"
type input "Roofing work"
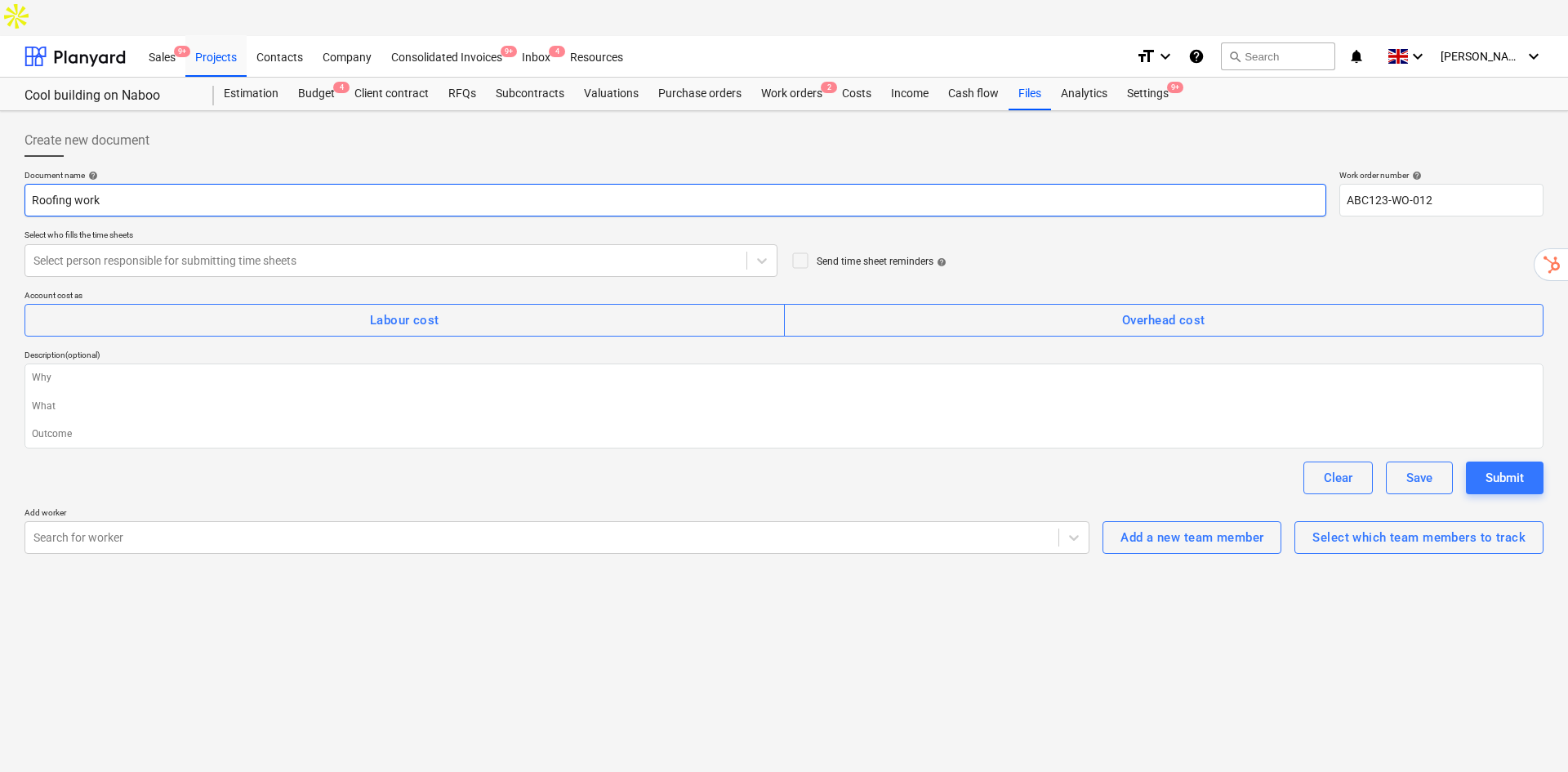
type textarea "x"
type input "Roofing works"
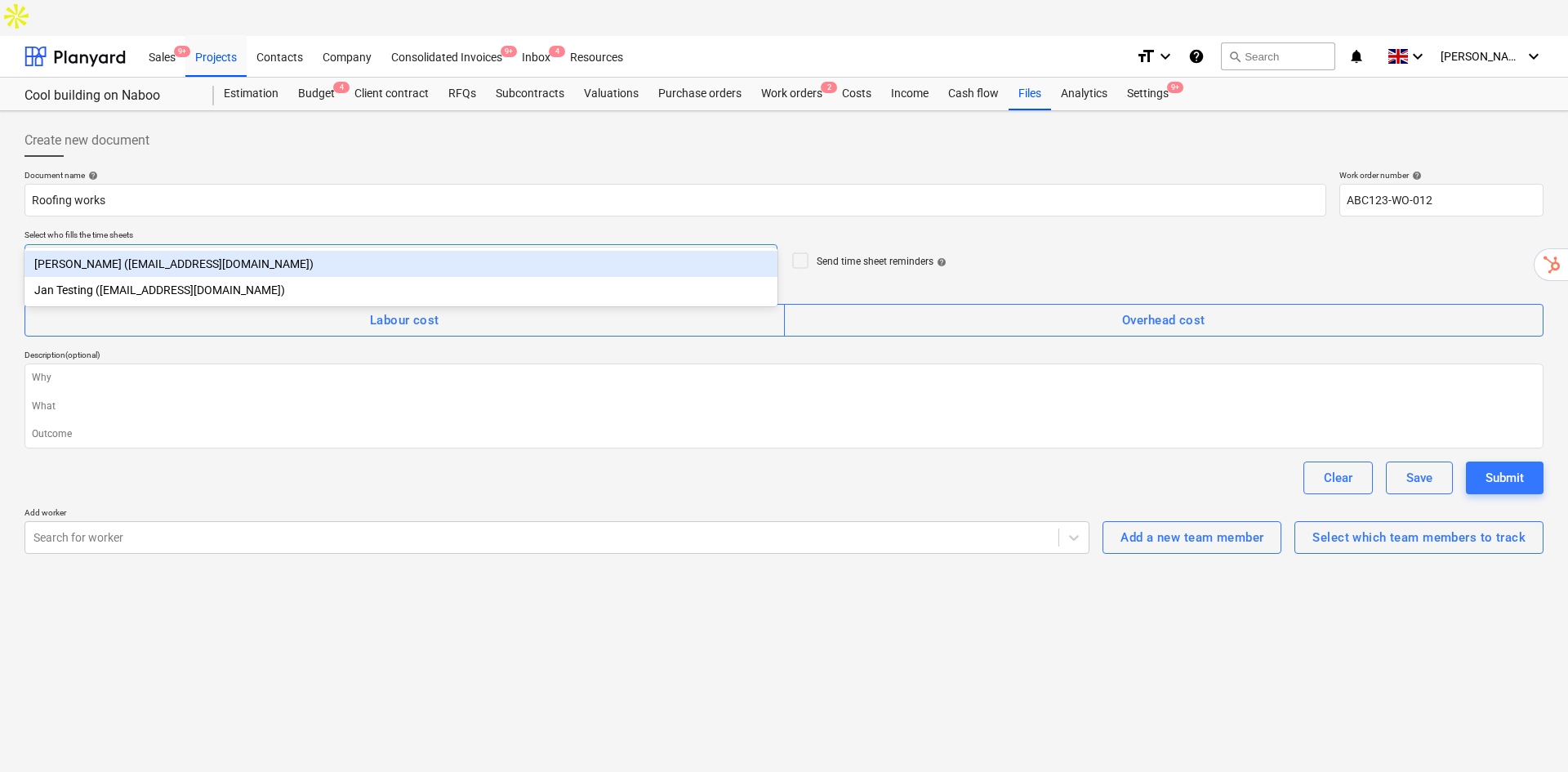
click at [159, 252] on div at bounding box center [386, 260] width 705 height 17
click at [180, 268] on div "[PERSON_NAME] ([EMAIL_ADDRESS][DOMAIN_NAME])" at bounding box center [401, 263] width 753 height 26
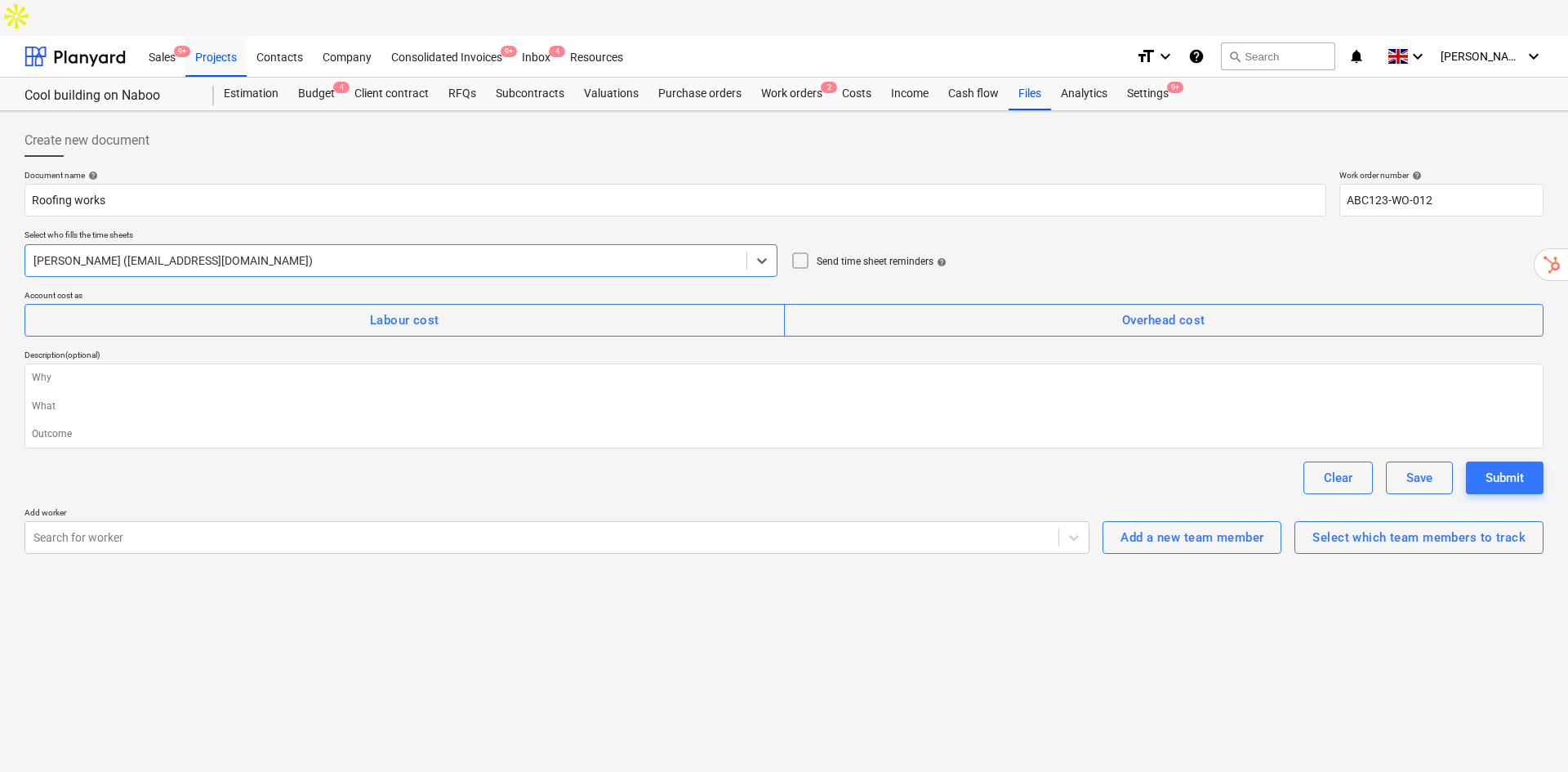
click at [804, 250] on icon at bounding box center [801, 260] width 20 height 20
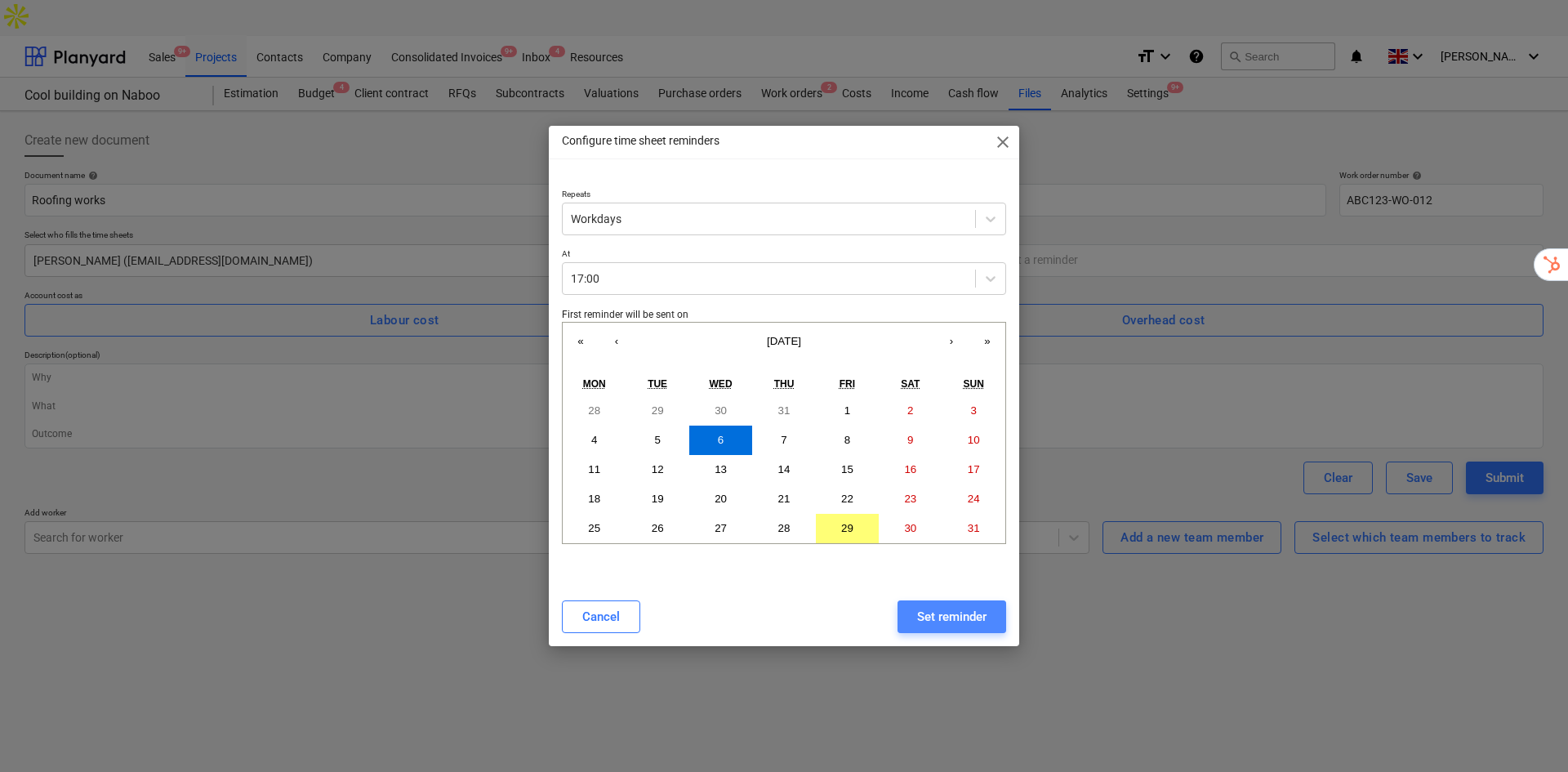
click at [952, 613] on div "Set reminder" at bounding box center [952, 616] width 69 height 21
type textarea "x"
type input "Workdays at 17:00, starting from [DATE]"
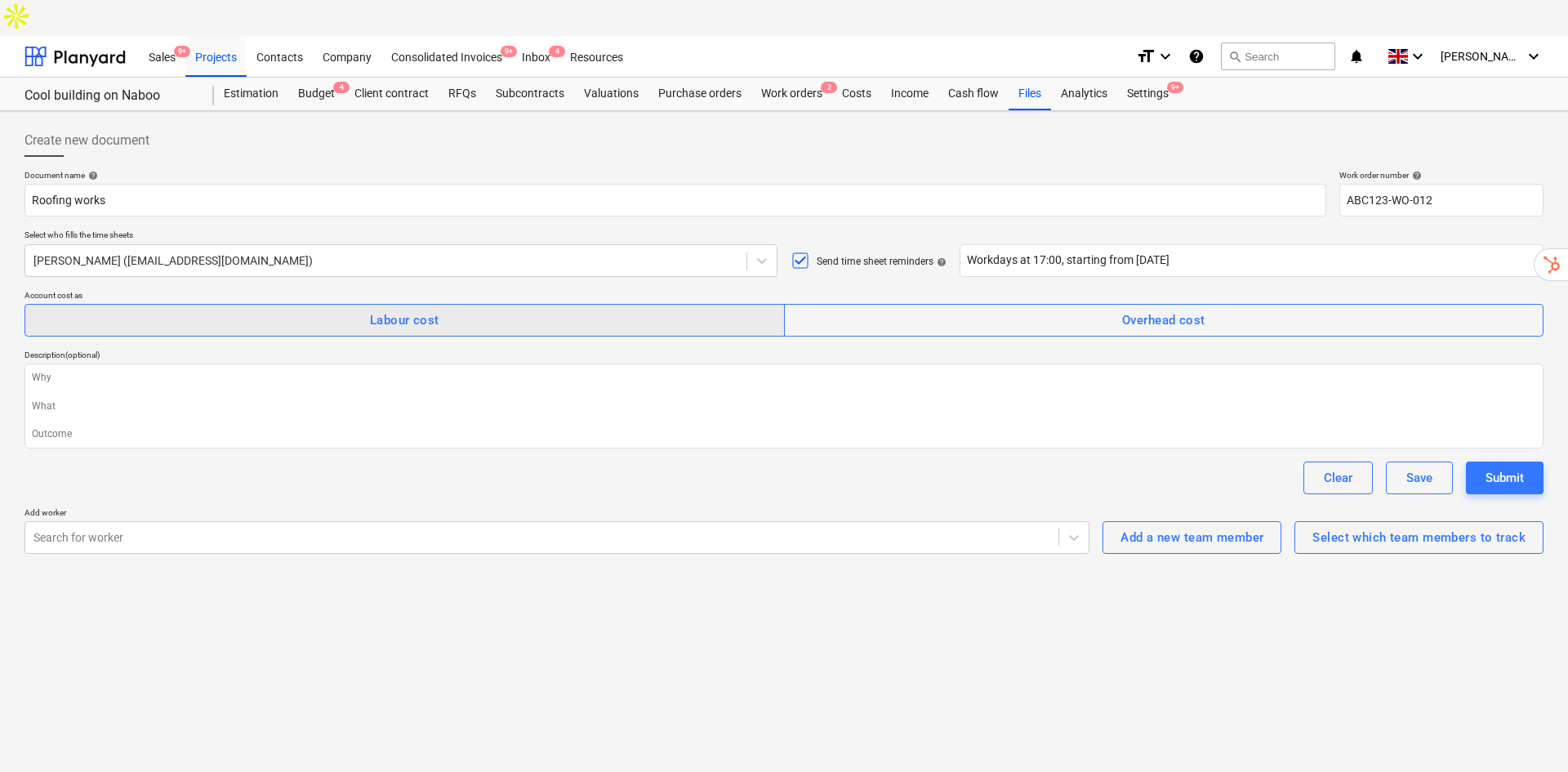
click at [378, 310] on div "Labour cost" at bounding box center [405, 320] width 69 height 21
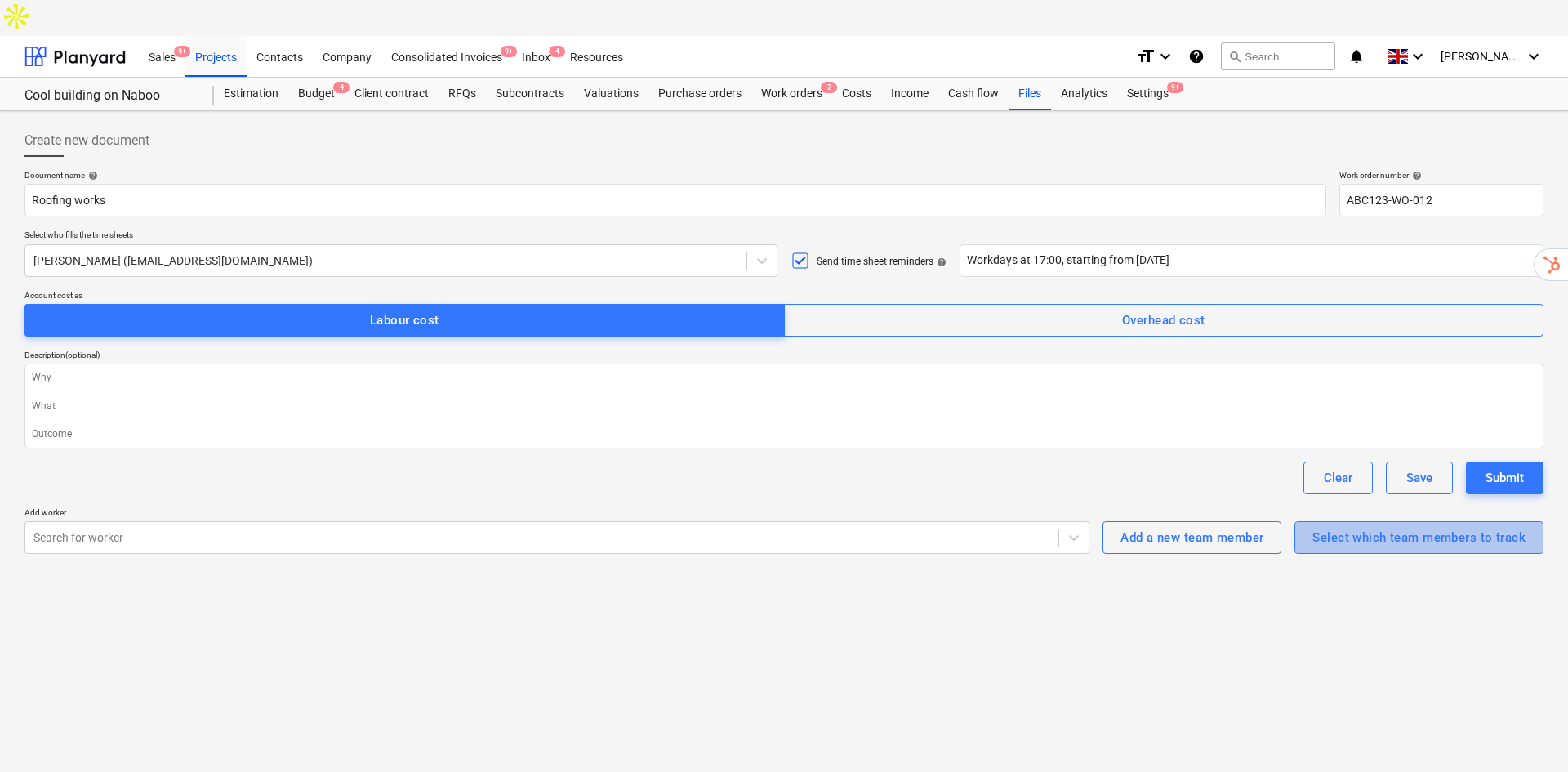
click at [1391, 527] on div "Select which team members to track" at bounding box center [1419, 536] width 213 height 21
type textarea "x"
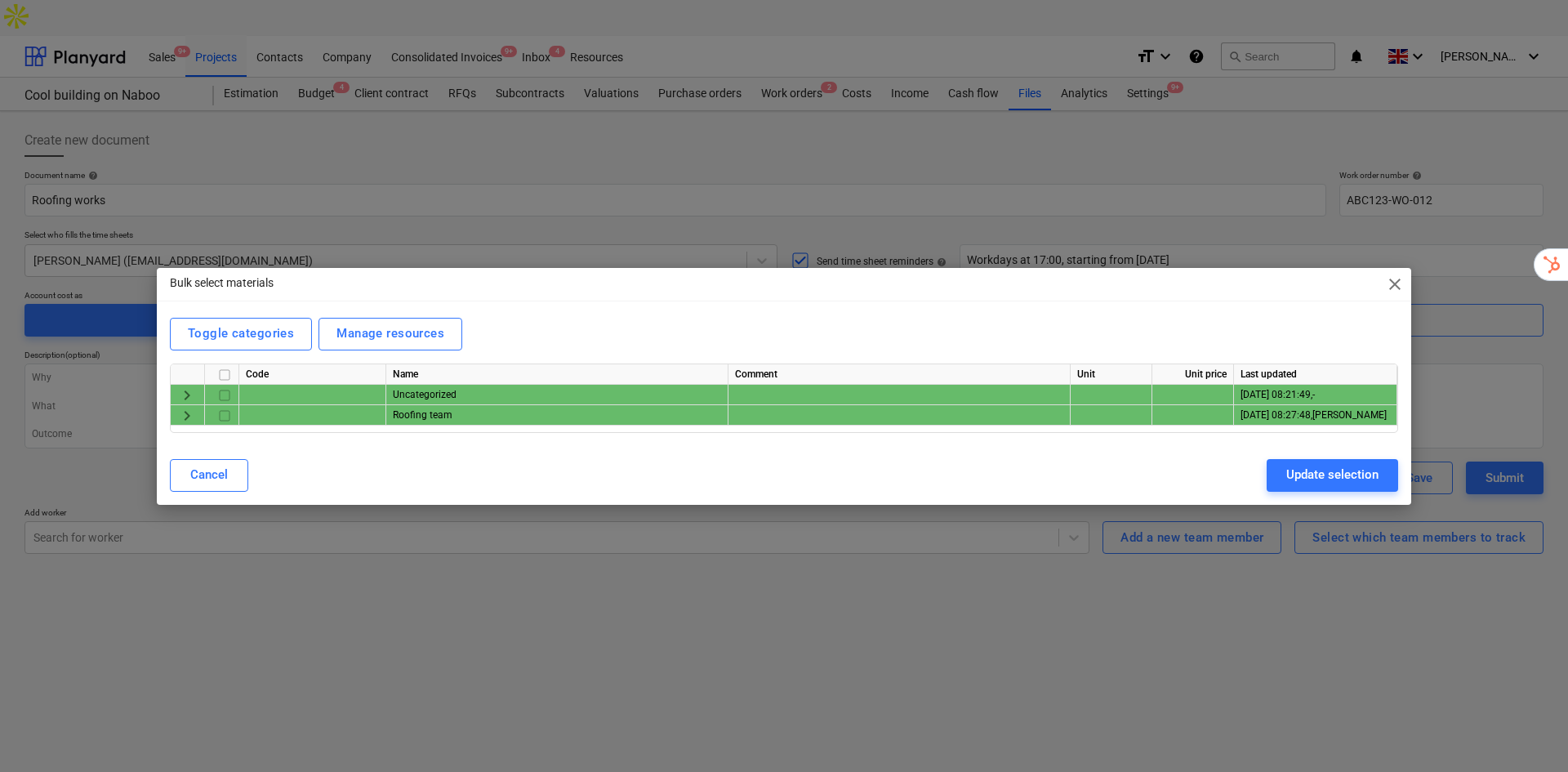
click at [183, 393] on span "keyboard_arrow_right" at bounding box center [187, 395] width 20 height 20
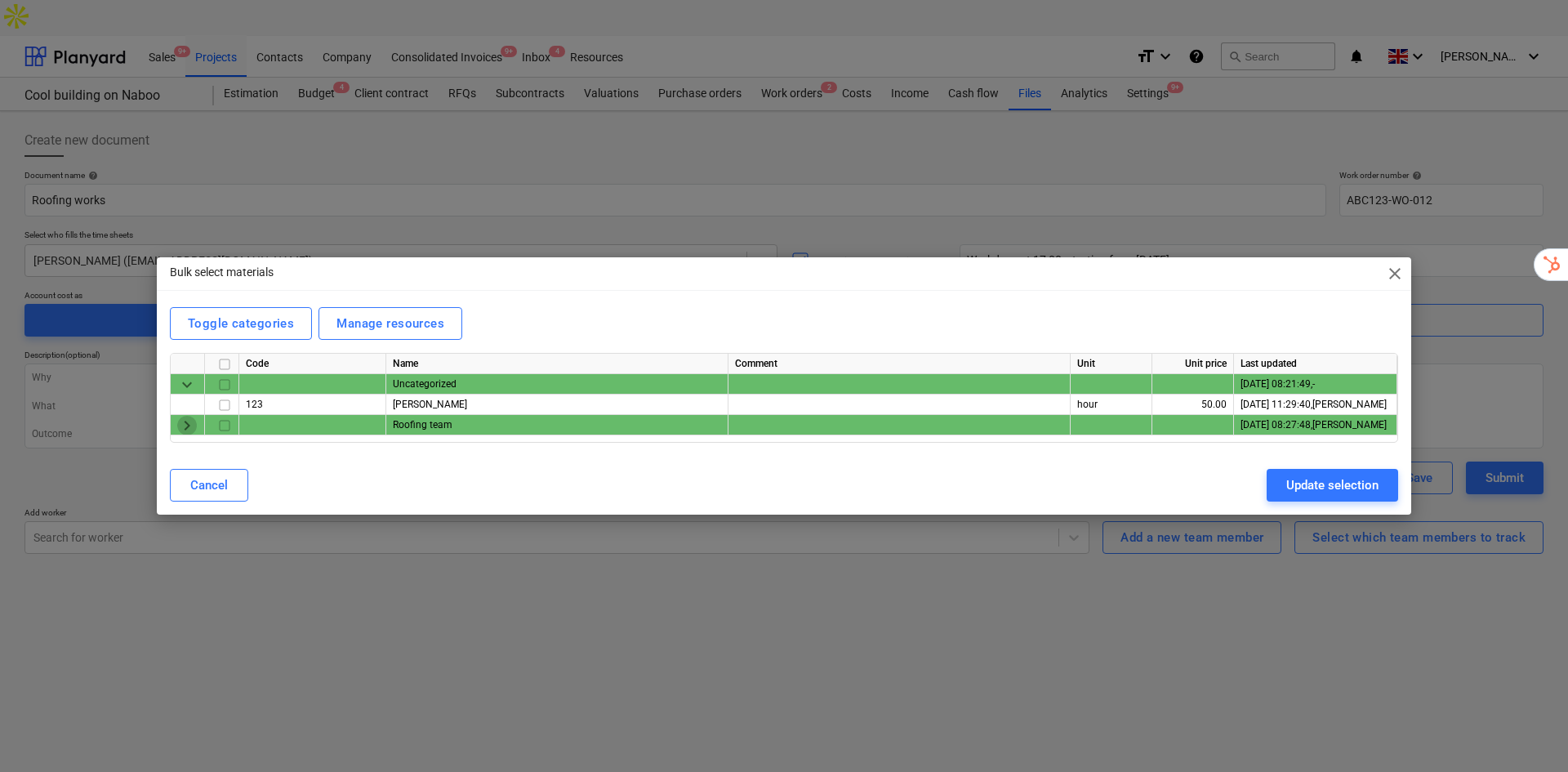
click at [184, 427] on span "keyboard_arrow_right" at bounding box center [187, 426] width 20 height 20
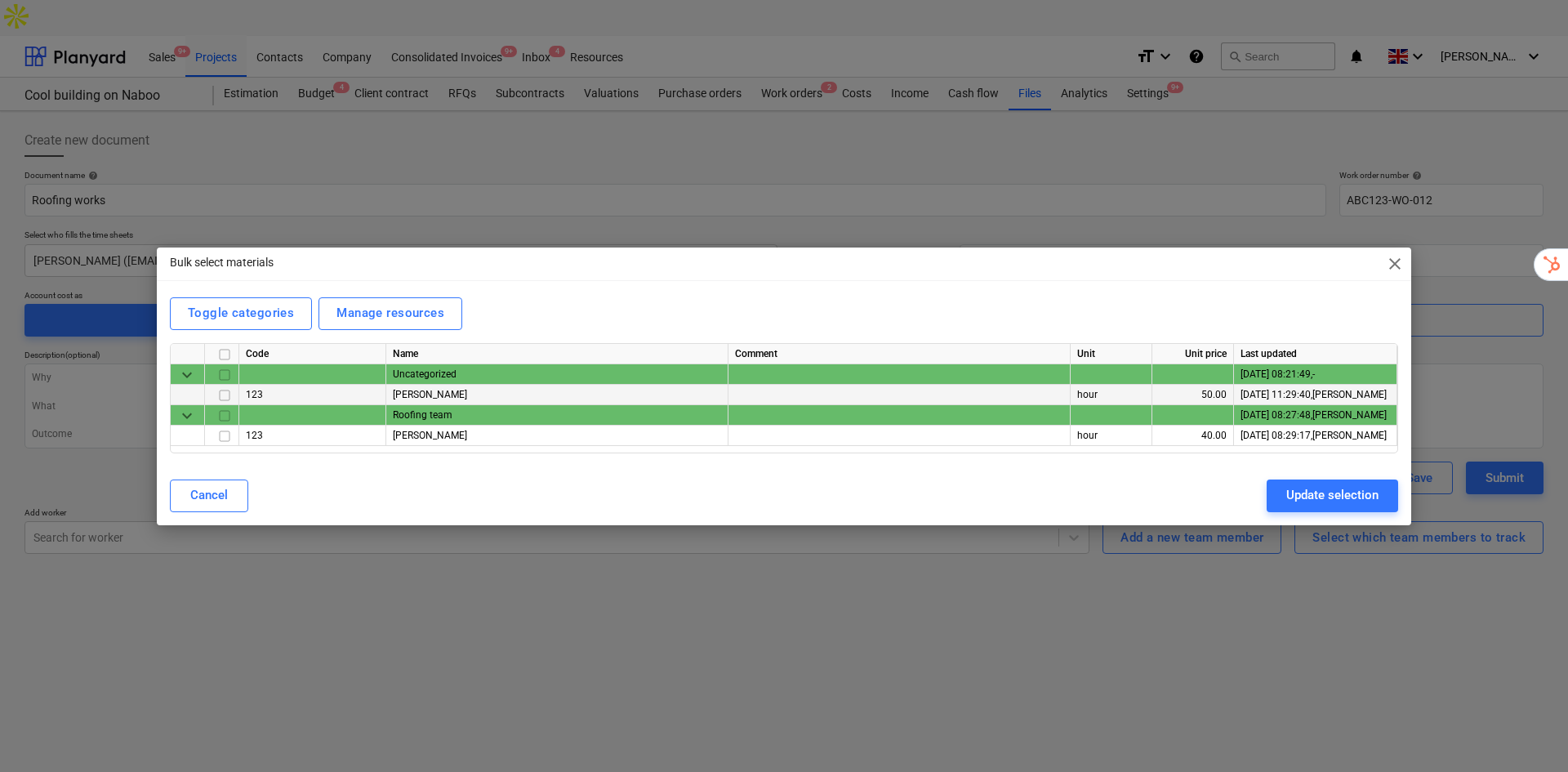
click at [222, 394] on input "checkbox" at bounding box center [225, 395] width 20 height 20
click at [228, 441] on input "checkbox" at bounding box center [225, 435] width 20 height 20
checkbox input "true"
click at [1357, 493] on div "Update selection" at bounding box center [1332, 494] width 92 height 21
type textarea "x"
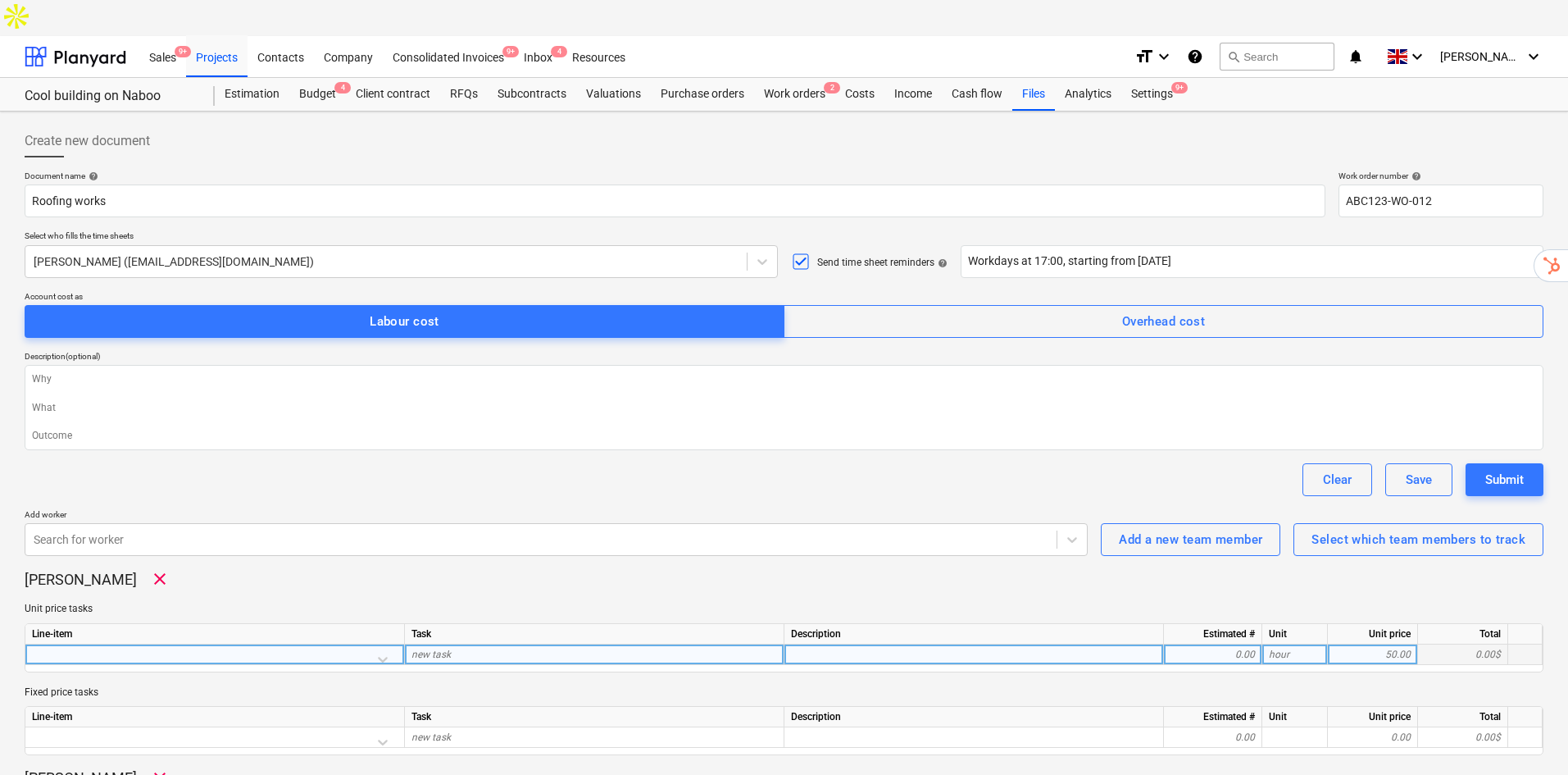
click at [541, 645] on div "new task" at bounding box center [595, 655] width 379 height 21
type input "Site preparation"
type textarea "x"
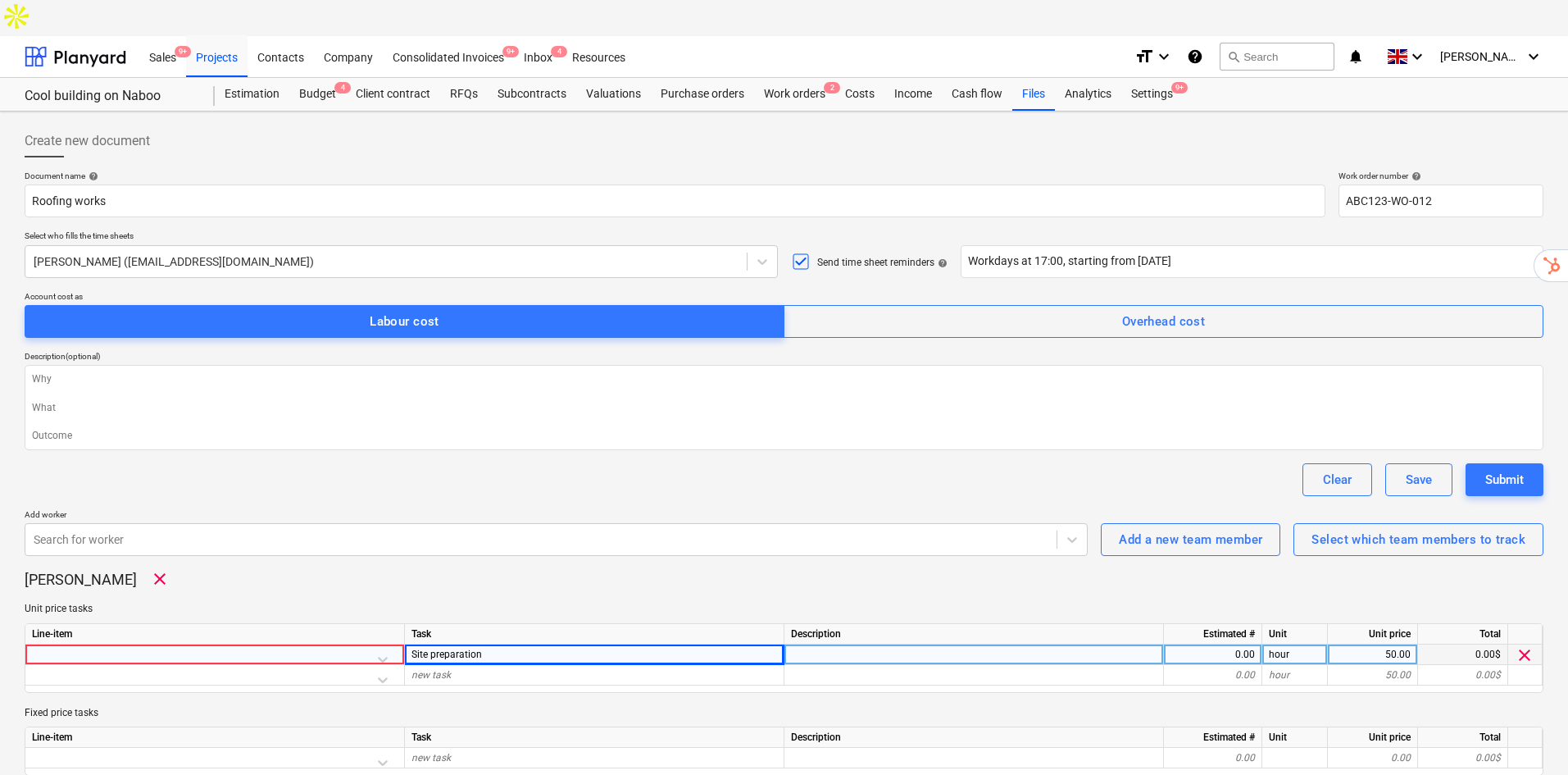
click at [830, 645] on div at bounding box center [974, 655] width 379 height 21
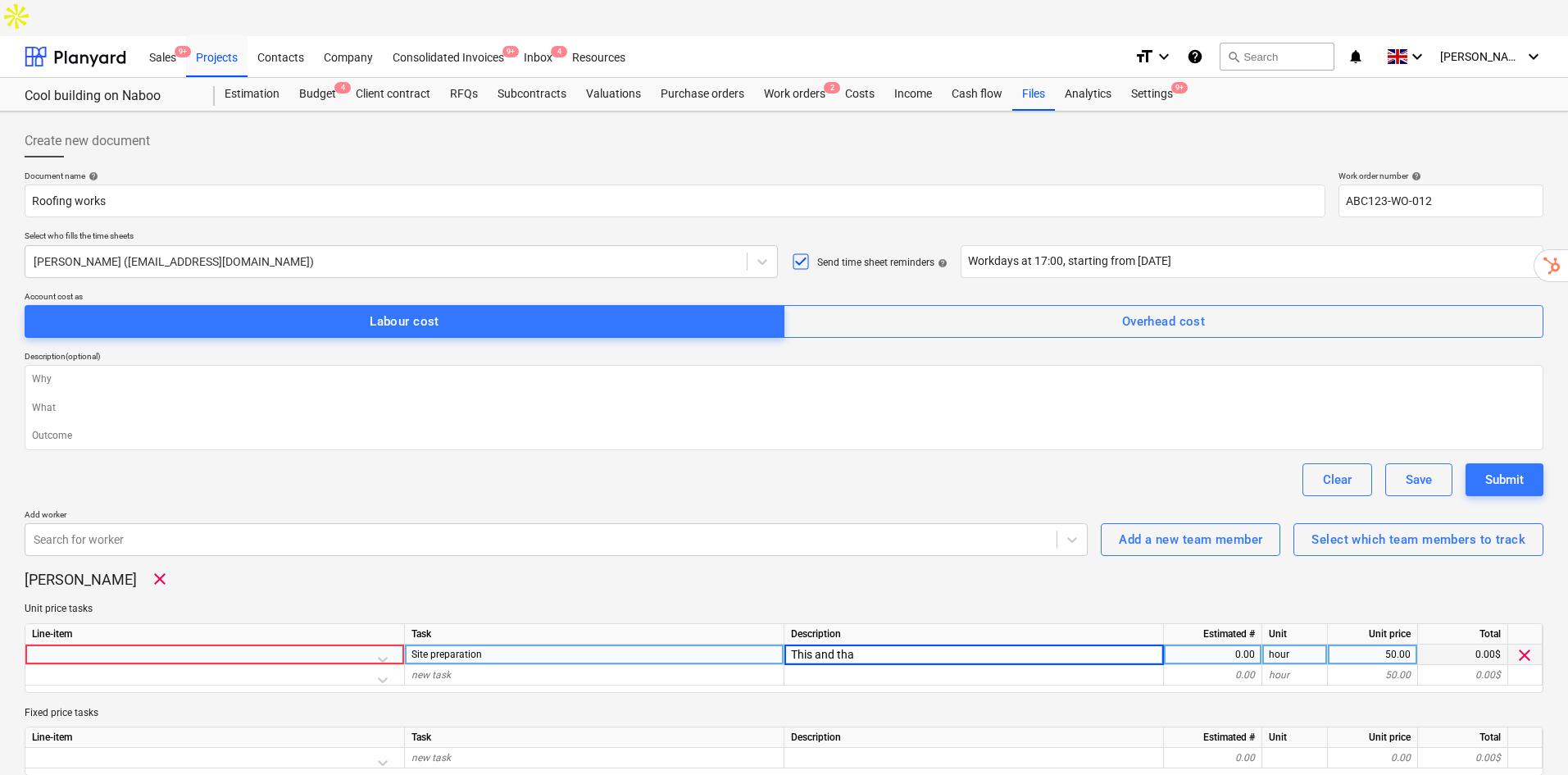
type input "This and that"
click at [373, 645] on div at bounding box center [214, 659] width 365 height 29
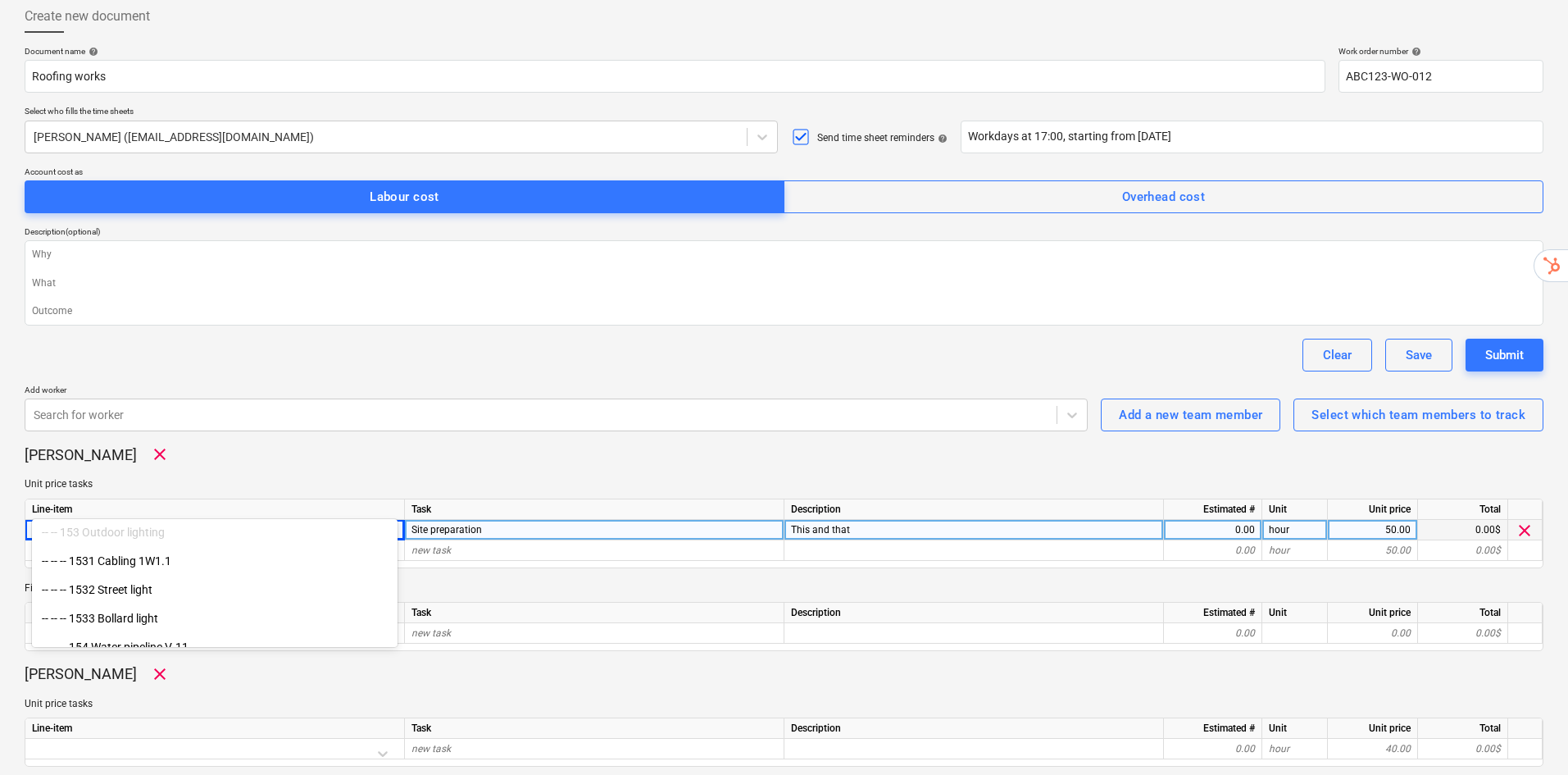
scroll to position [492, 0]
click at [204, 582] on div "-- -- -- 1533 Bollard light" at bounding box center [214, 588] width 365 height 26
type textarea "x"
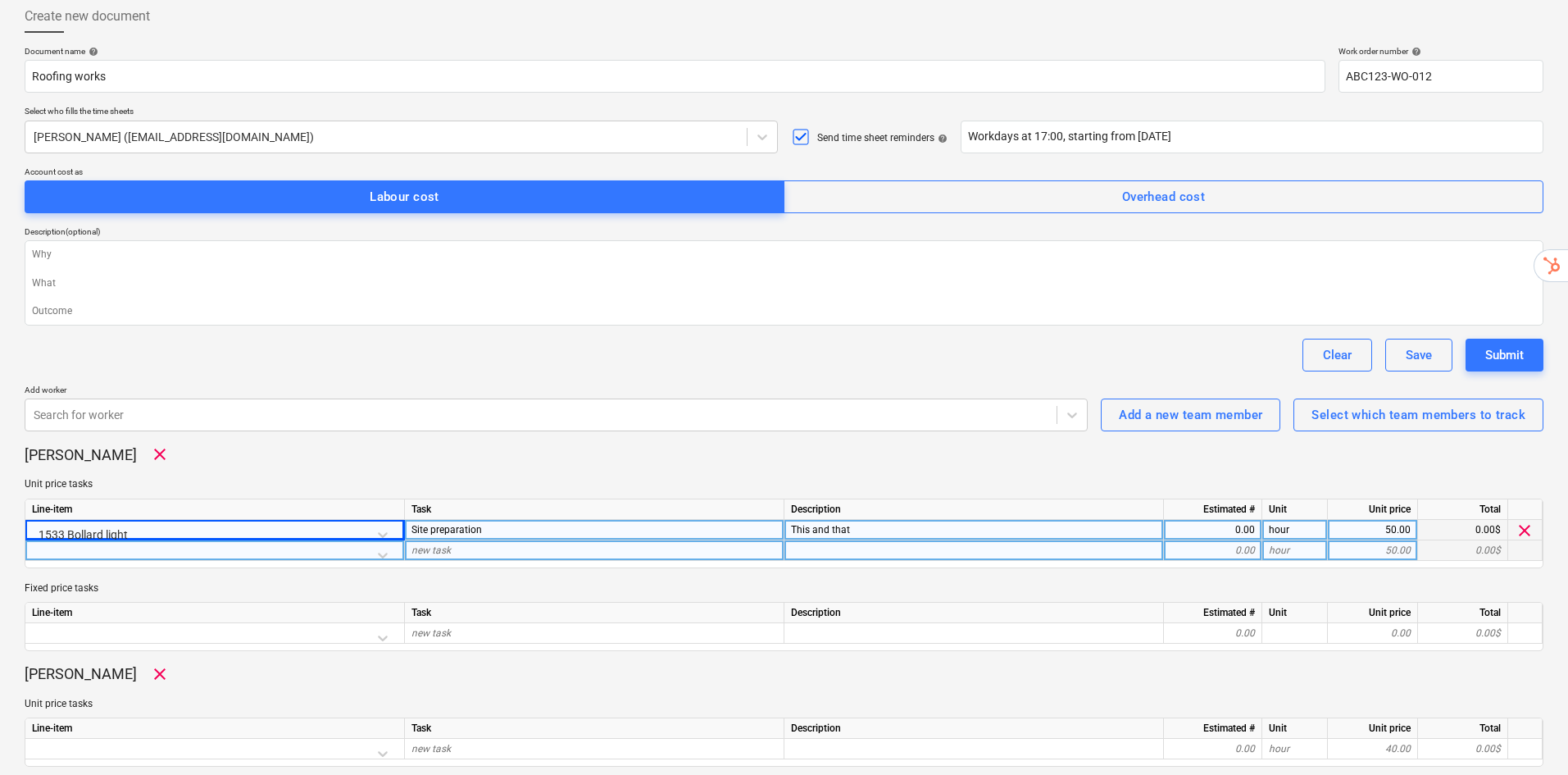
click at [448, 544] on span "new task" at bounding box center [431, 550] width 40 height 12
type input "Structrures"
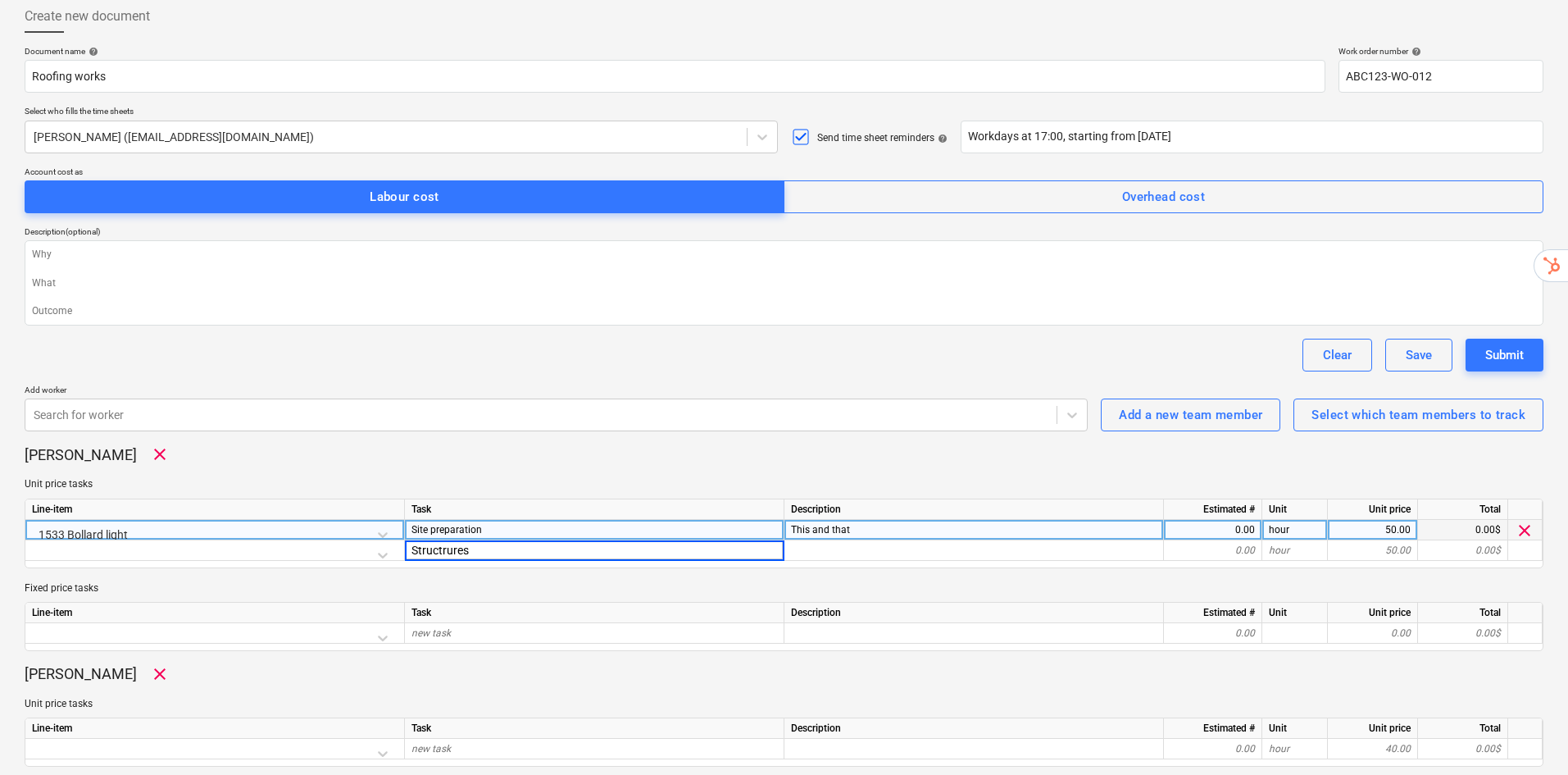
type textarea "x"
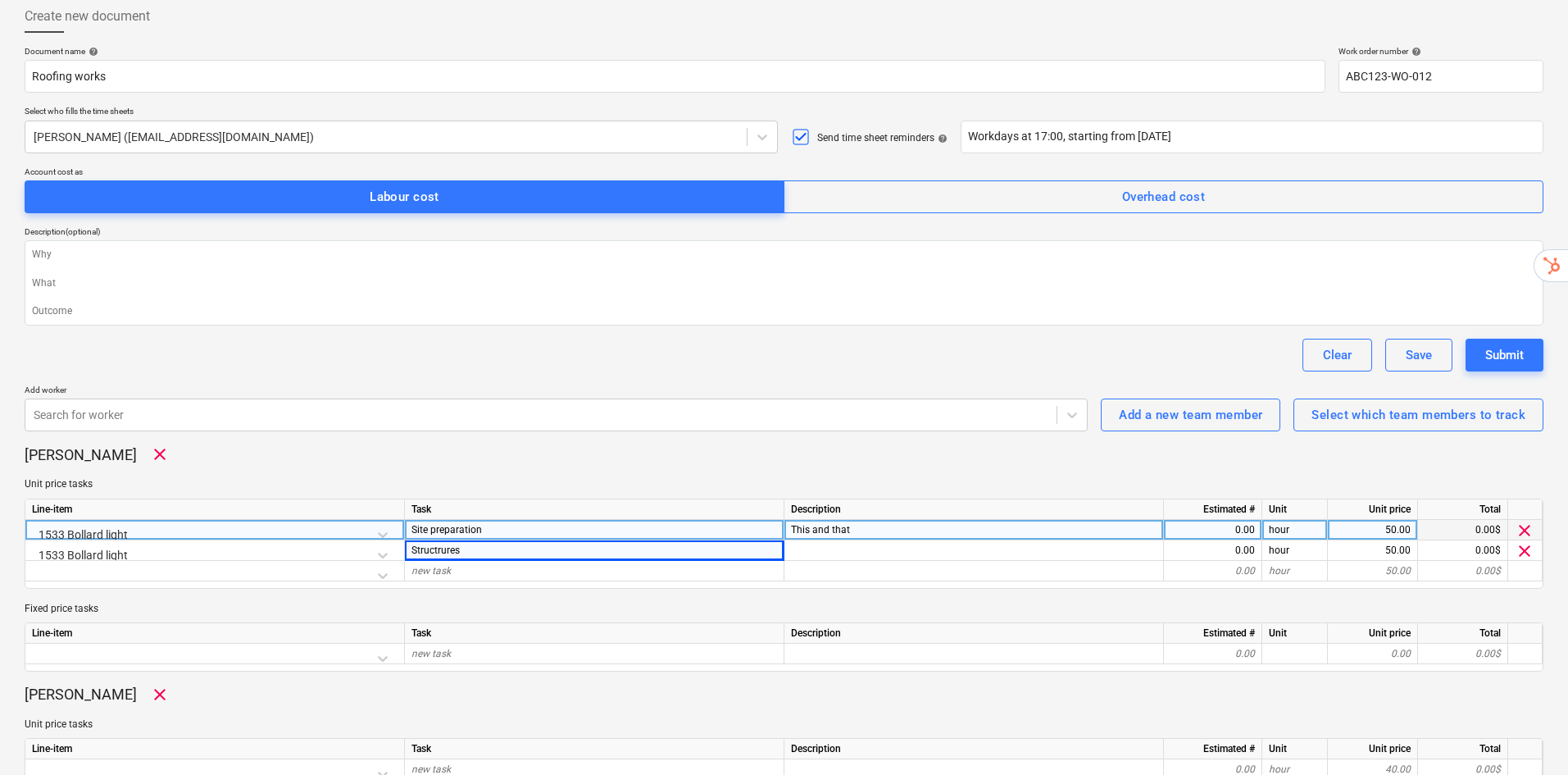
click at [654, 444] on div "[PERSON_NAME] clear Unit price tasks Line-item Task Description Estimated # Uni…" at bounding box center [784, 557] width 1518 height 227
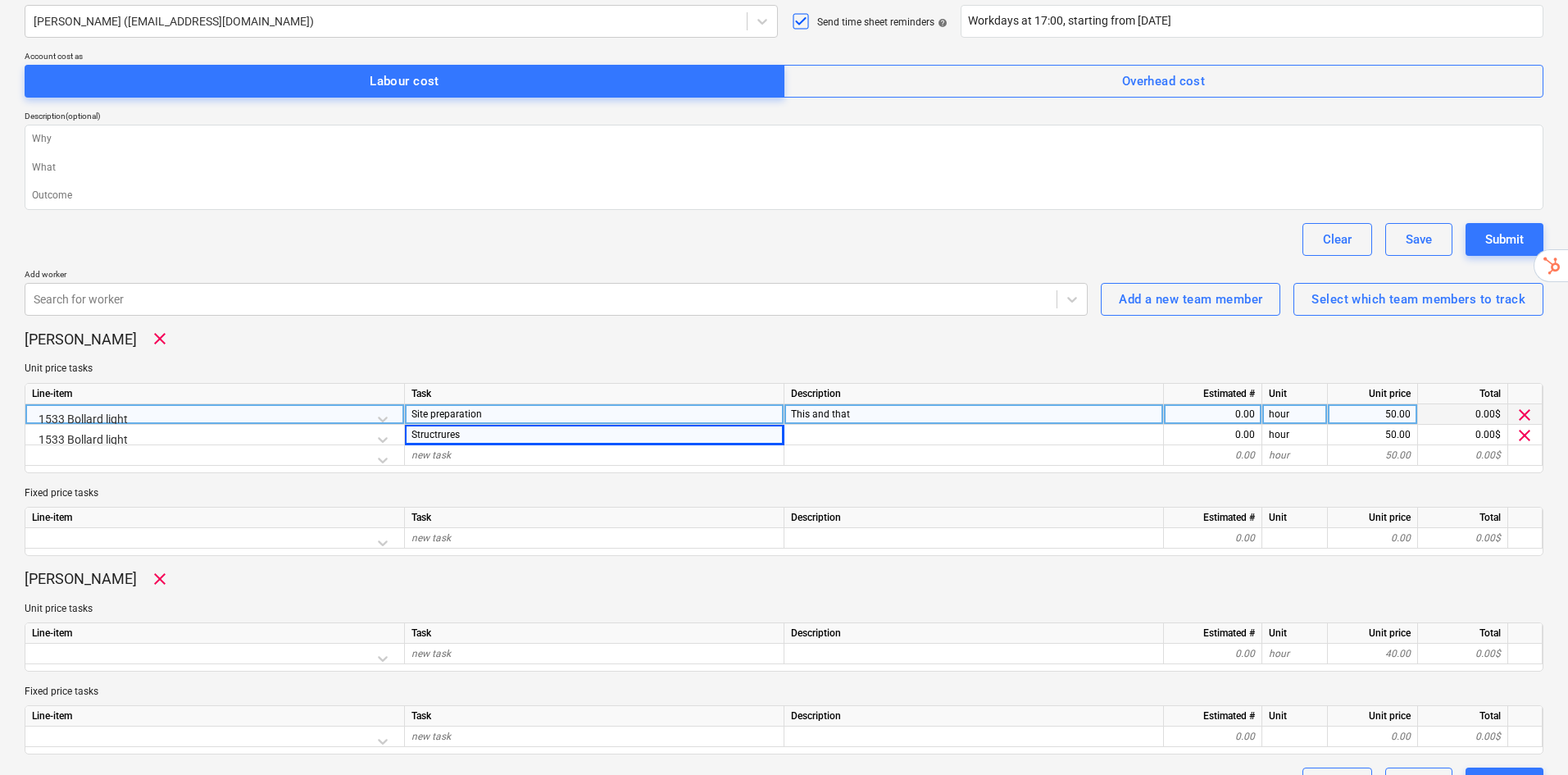
scroll to position [242, 0]
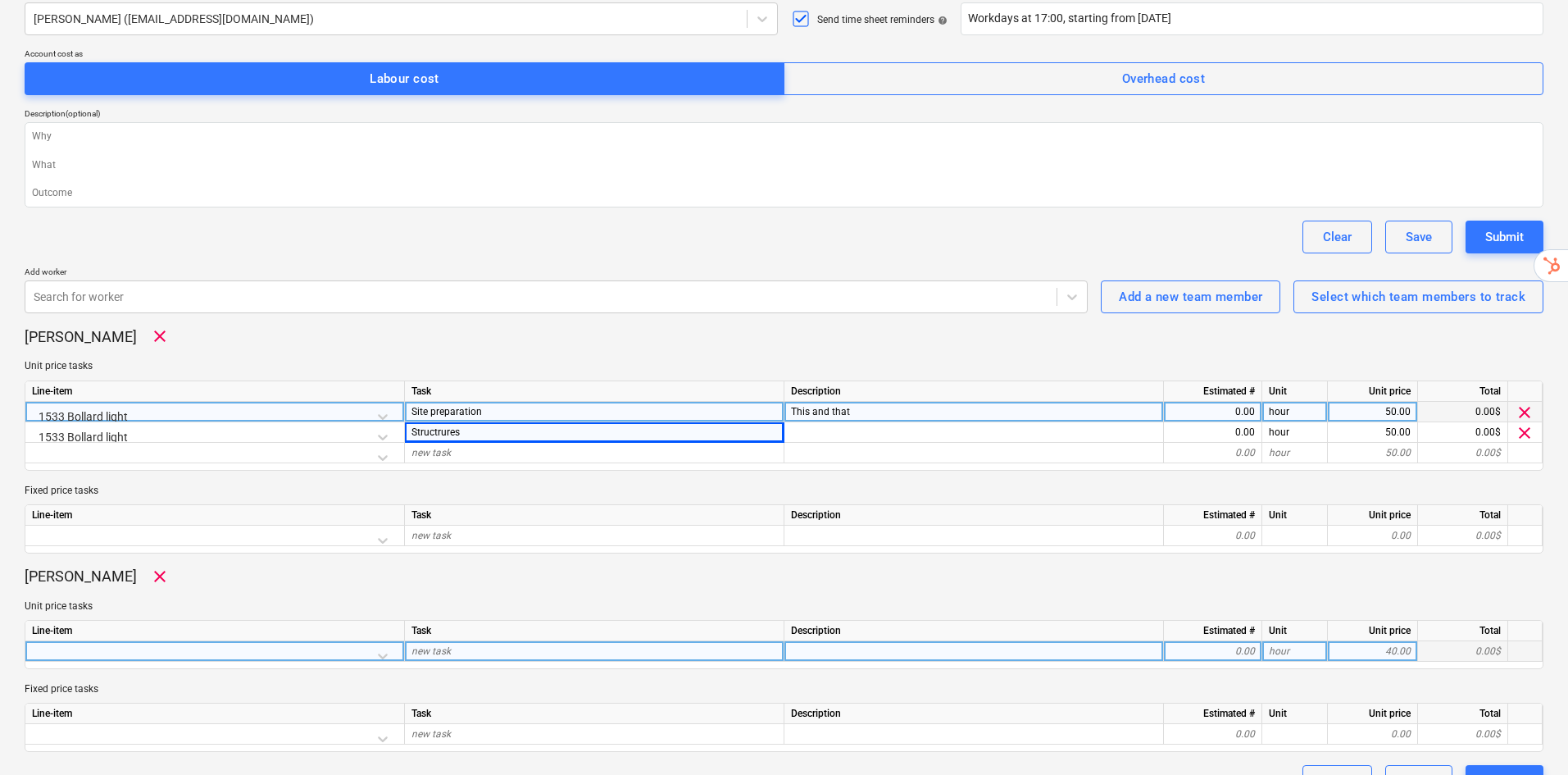
click at [518, 641] on div "new task" at bounding box center [595, 651] width 379 height 21
type input "Sample task"
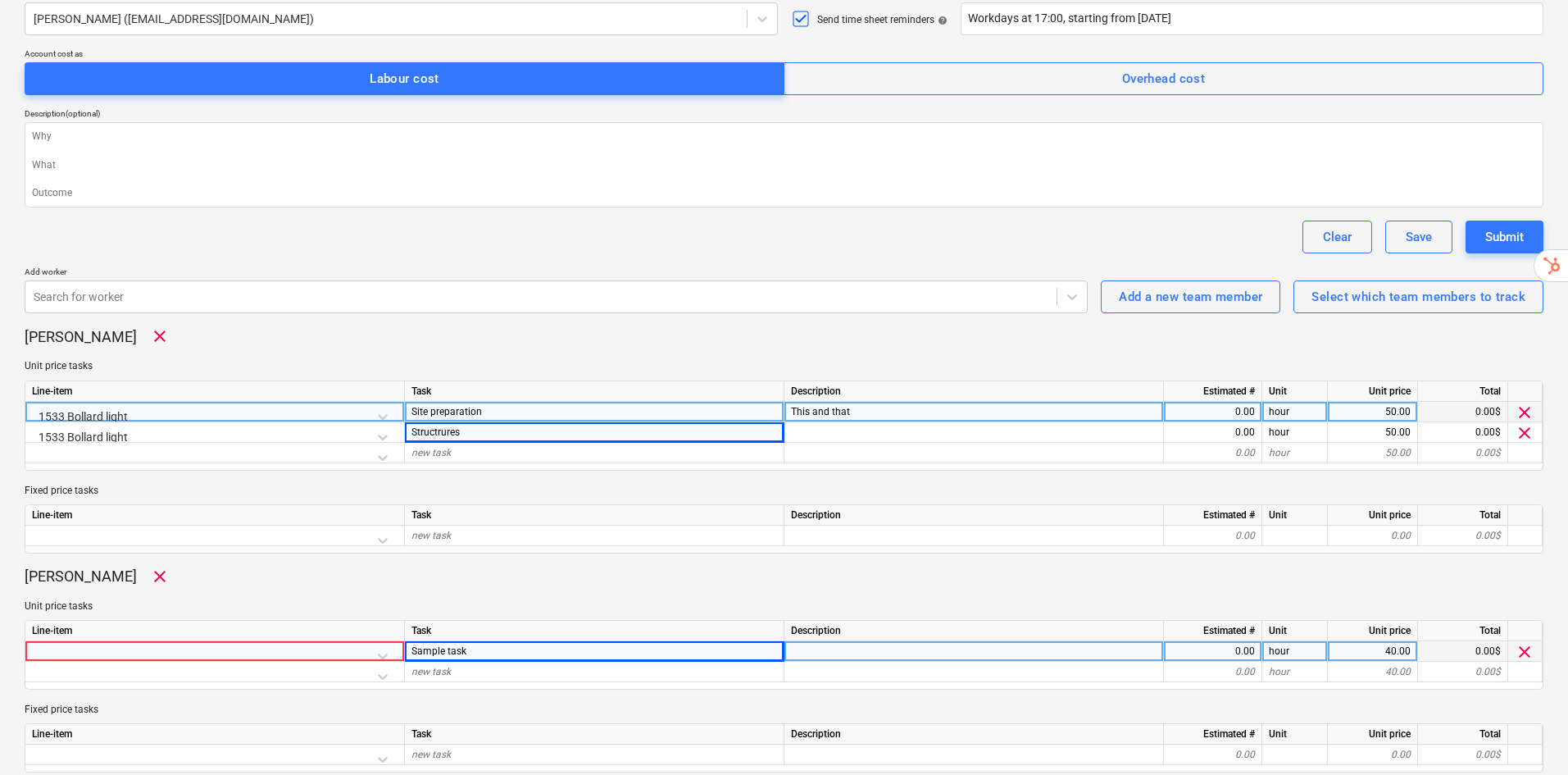
click at [318, 641] on div at bounding box center [214, 655] width 365 height 29
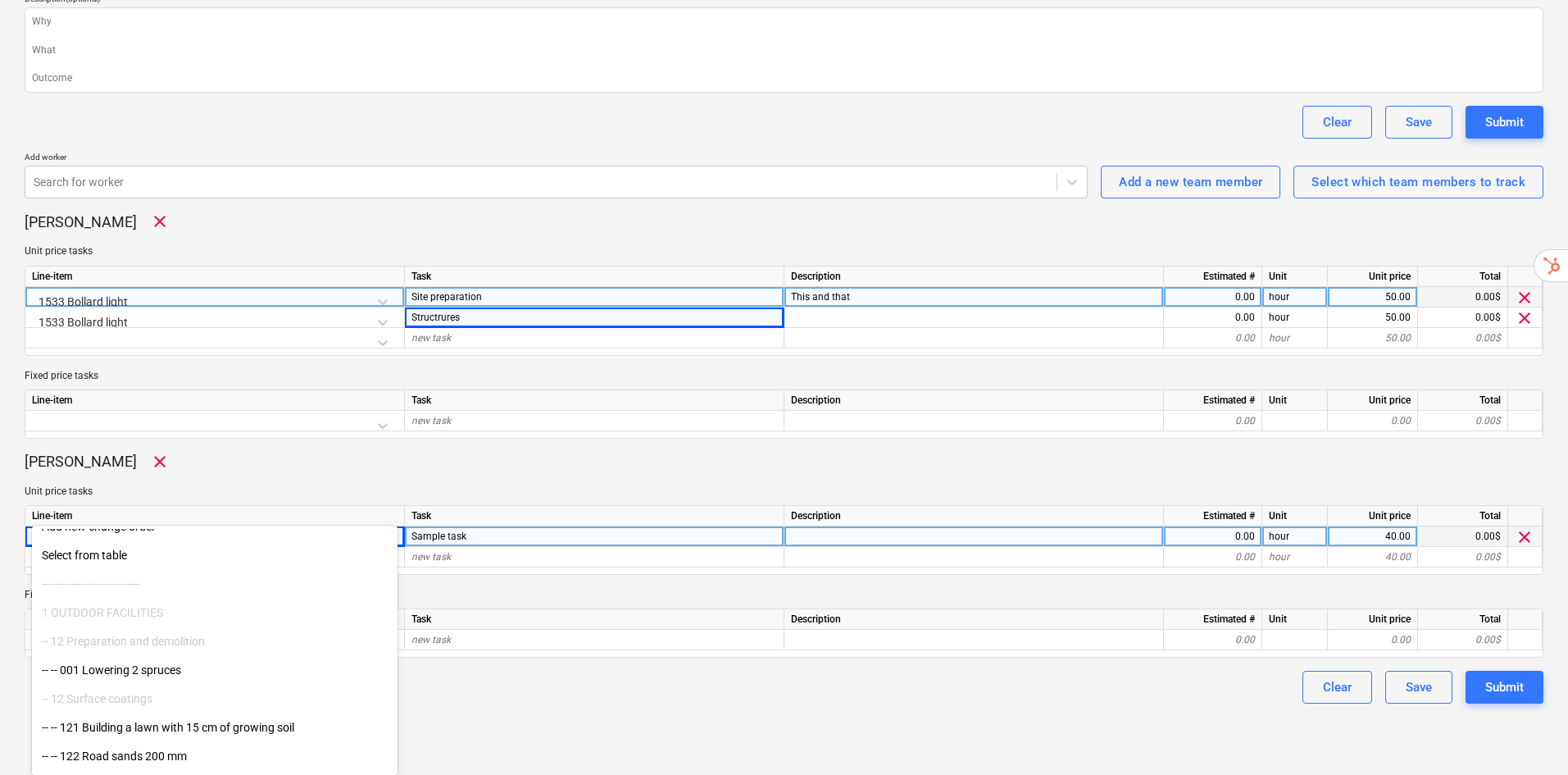
scroll to position [273, 0]
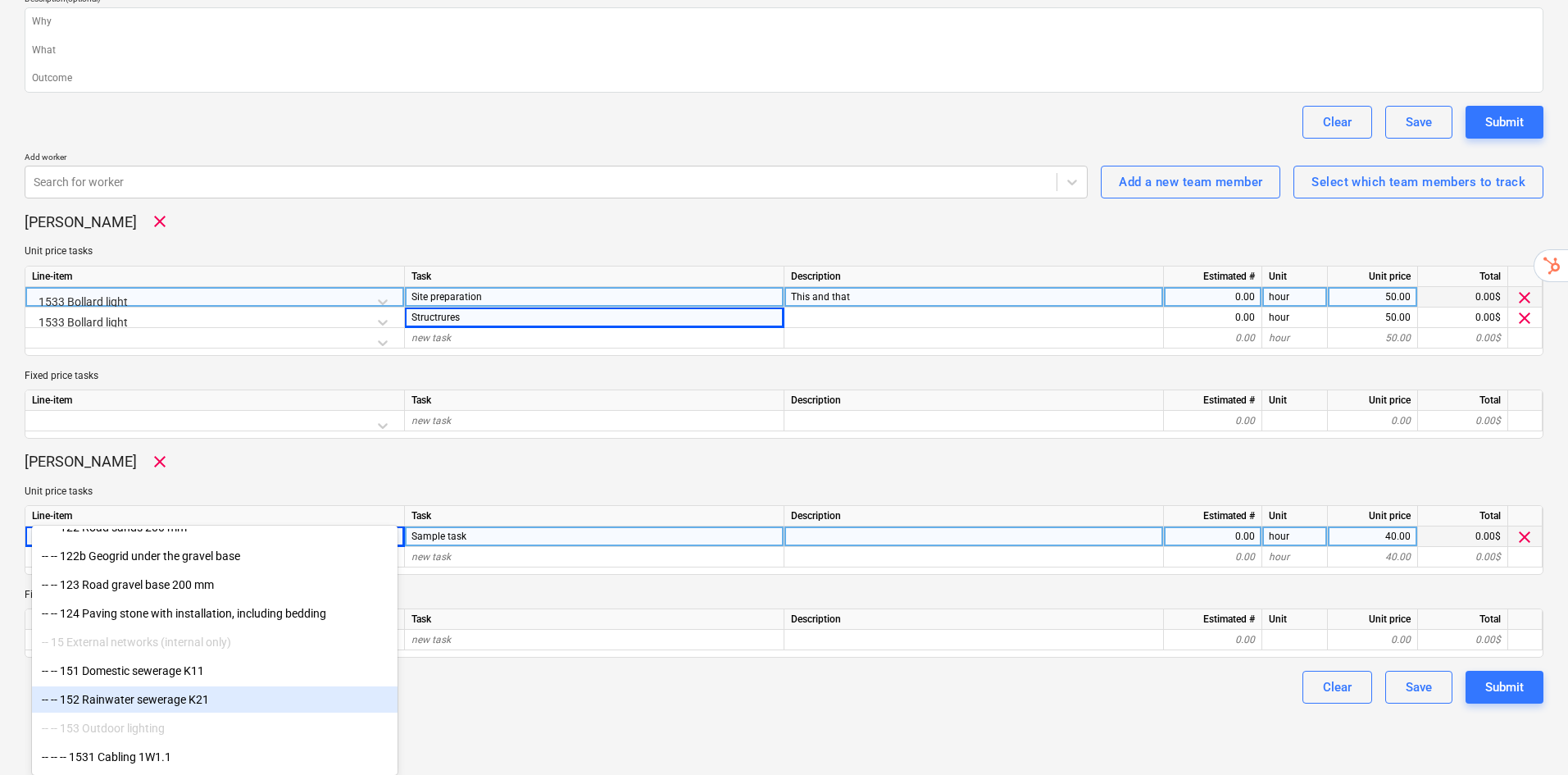
click at [174, 690] on div "-- -- 152 Rainwater sewerage K21" at bounding box center [214, 699] width 365 height 26
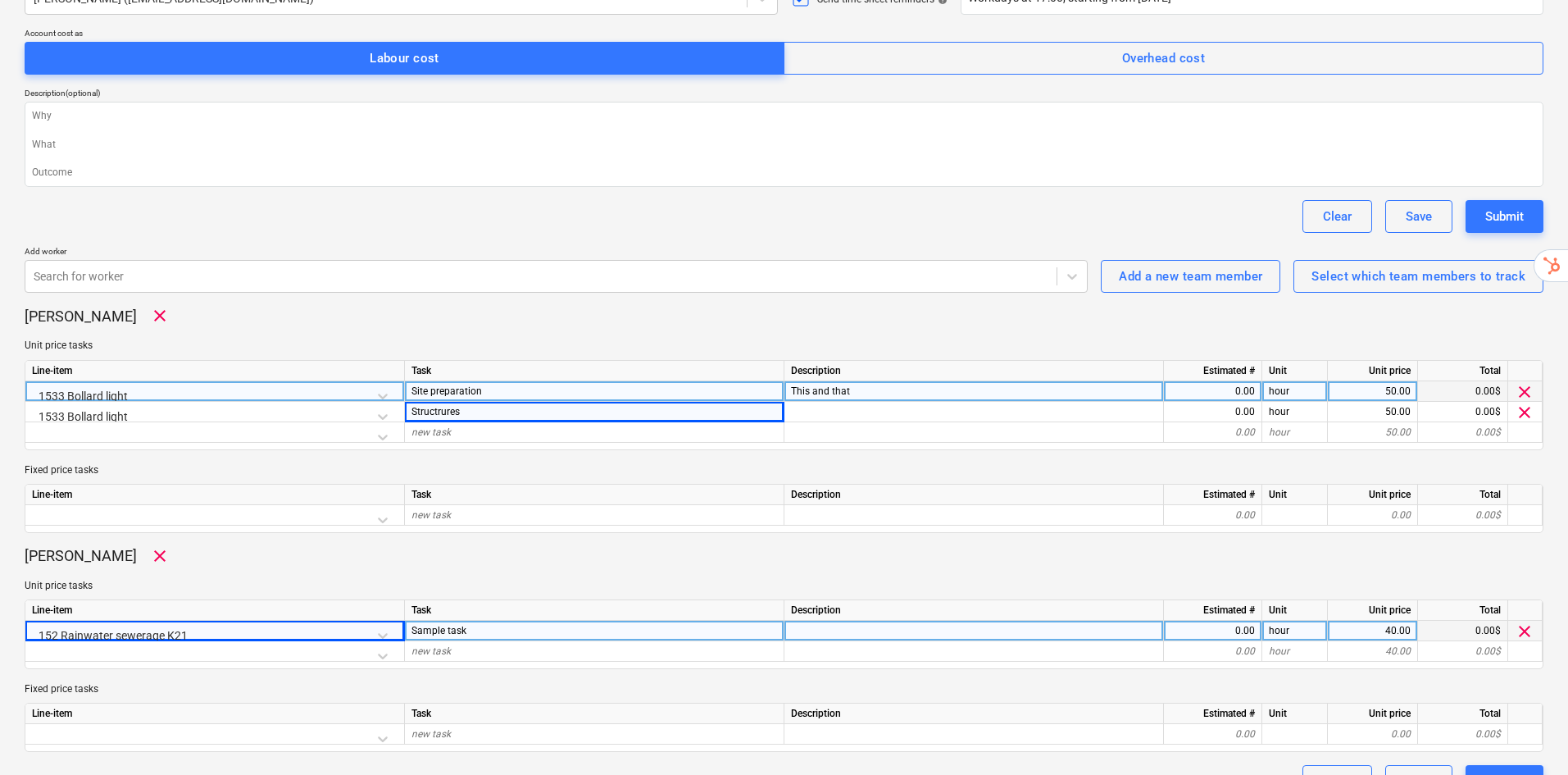
click at [584, 546] on div "[PERSON_NAME] clear" at bounding box center [784, 556] width 1518 height 20
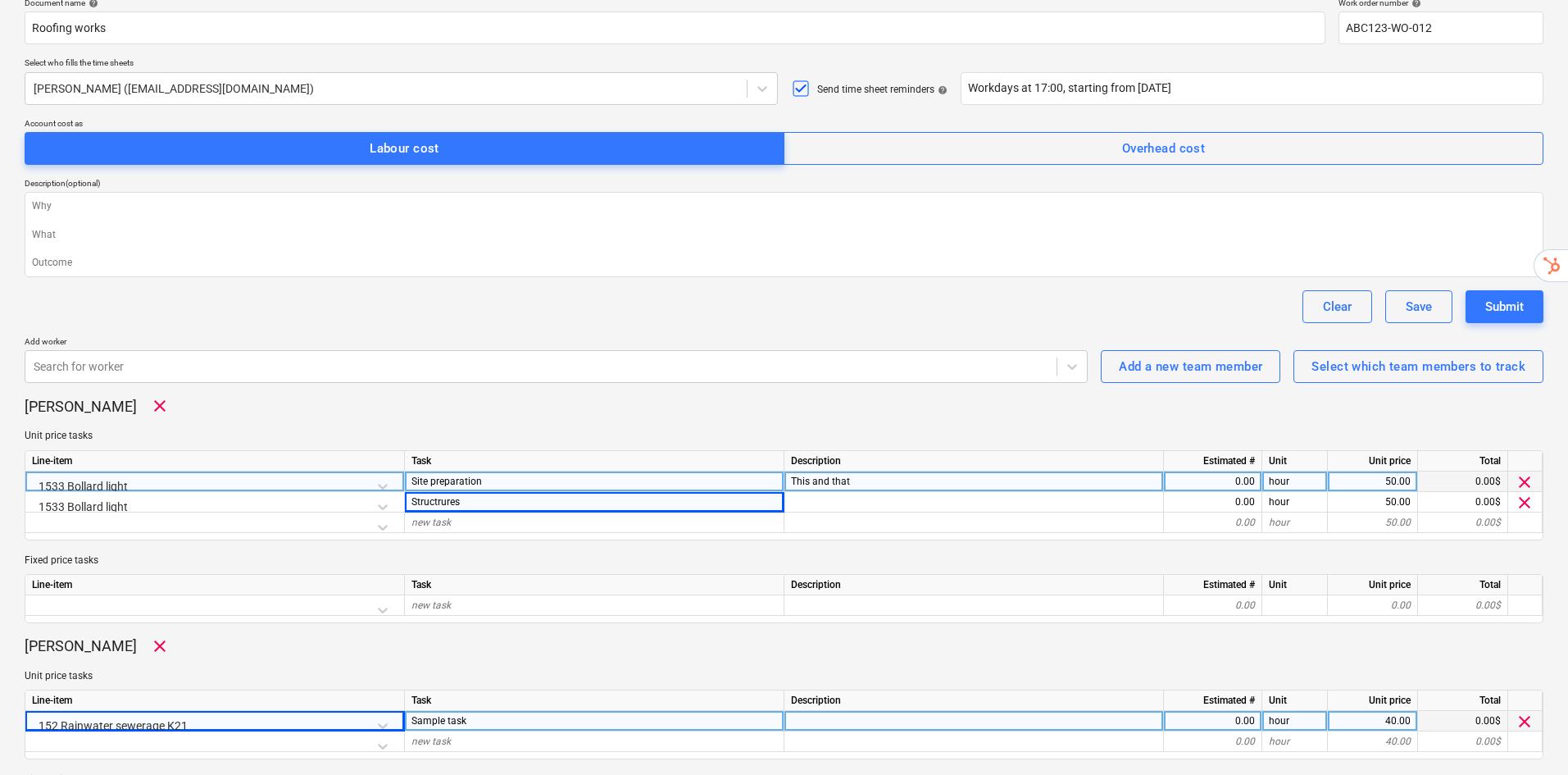
scroll to position [154, 0]
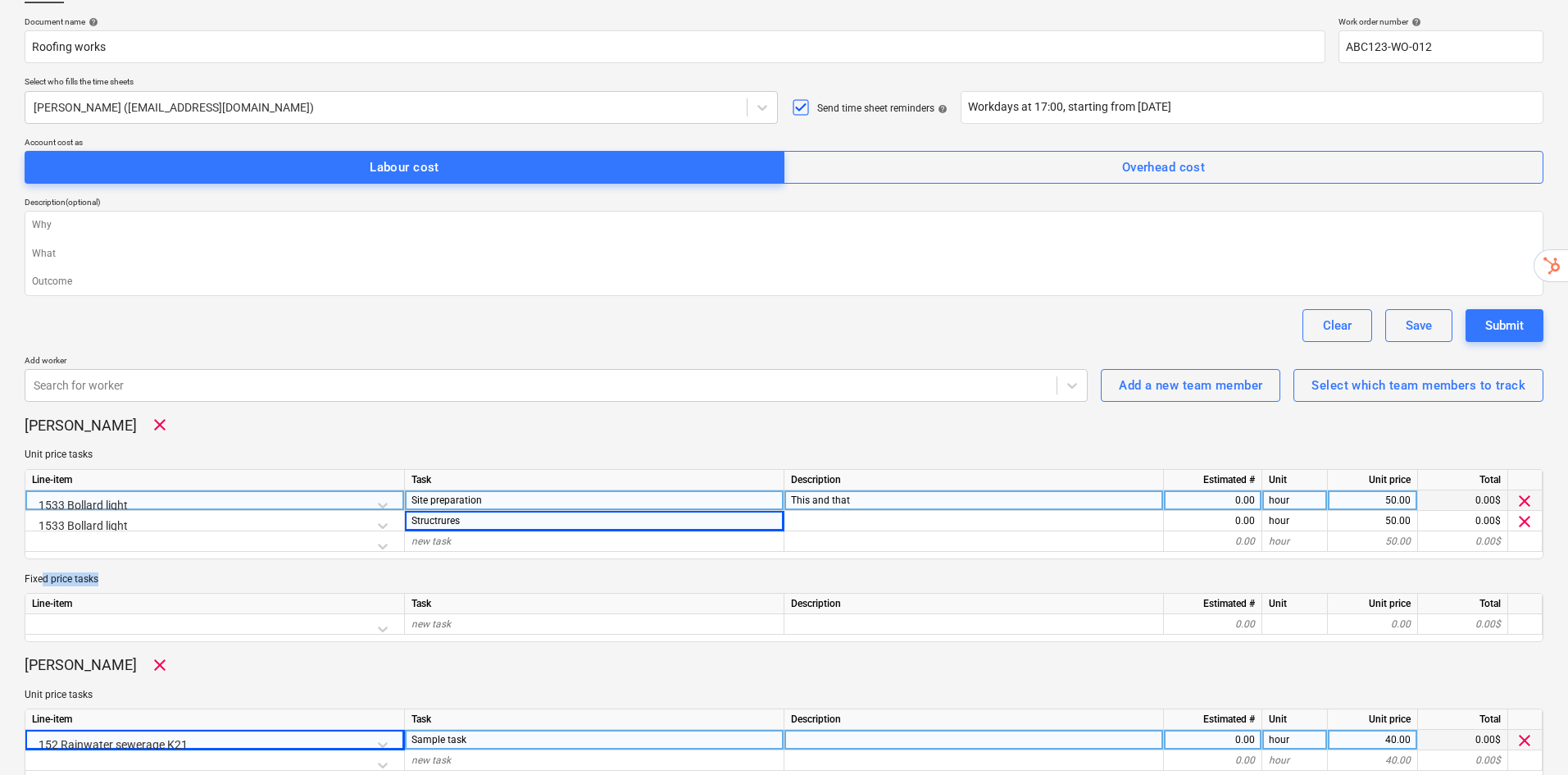
drag, startPoint x: 99, startPoint y: 542, endPoint x: 44, endPoint y: 542, distance: 55.0
click at [44, 572] on p "Fixed price tasks" at bounding box center [784, 579] width 1518 height 14
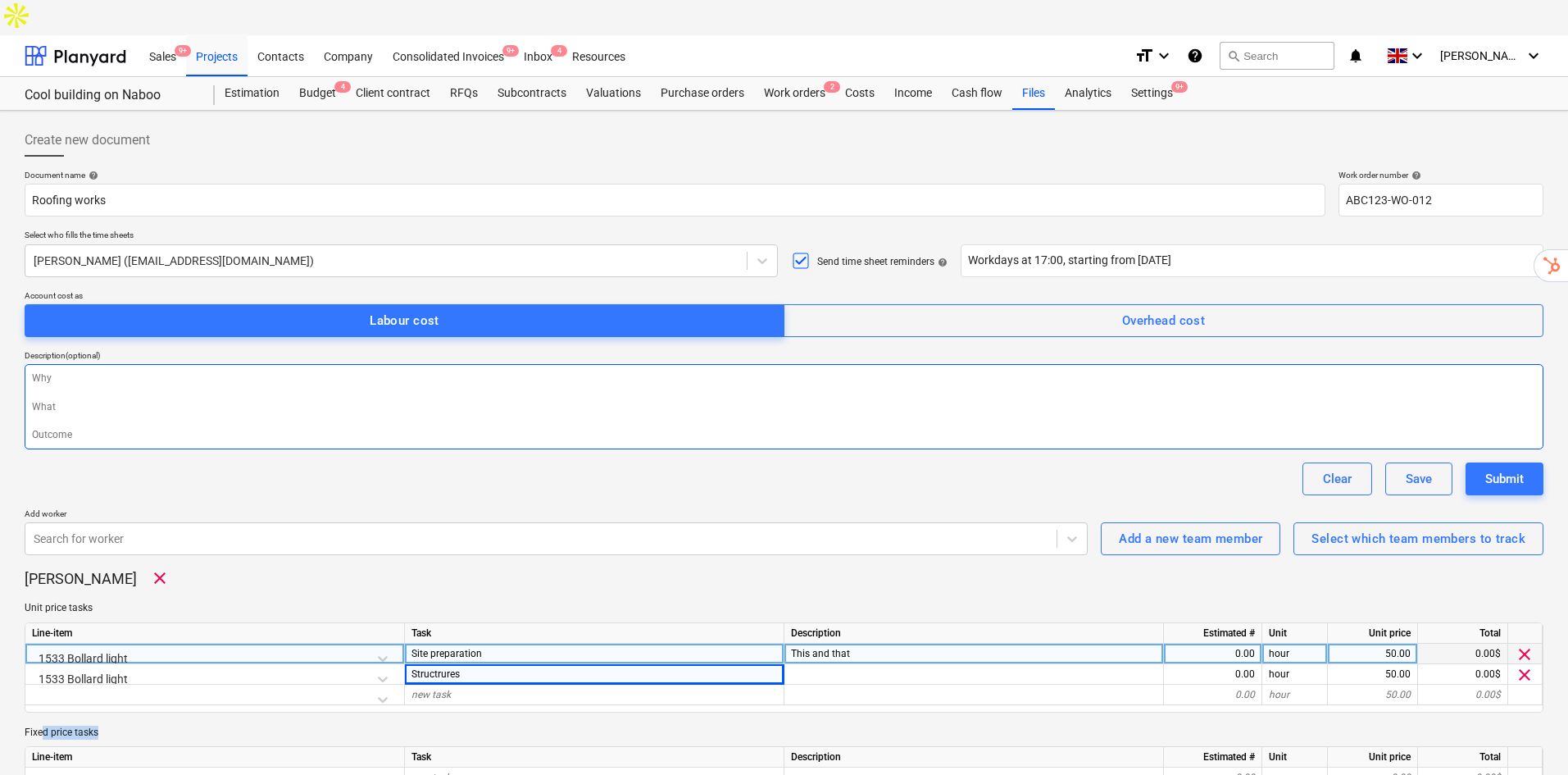
scroll to position [0, 0]
click at [1522, 469] on div "Submit" at bounding box center [1503, 479] width 39 height 21
type textarea "x"
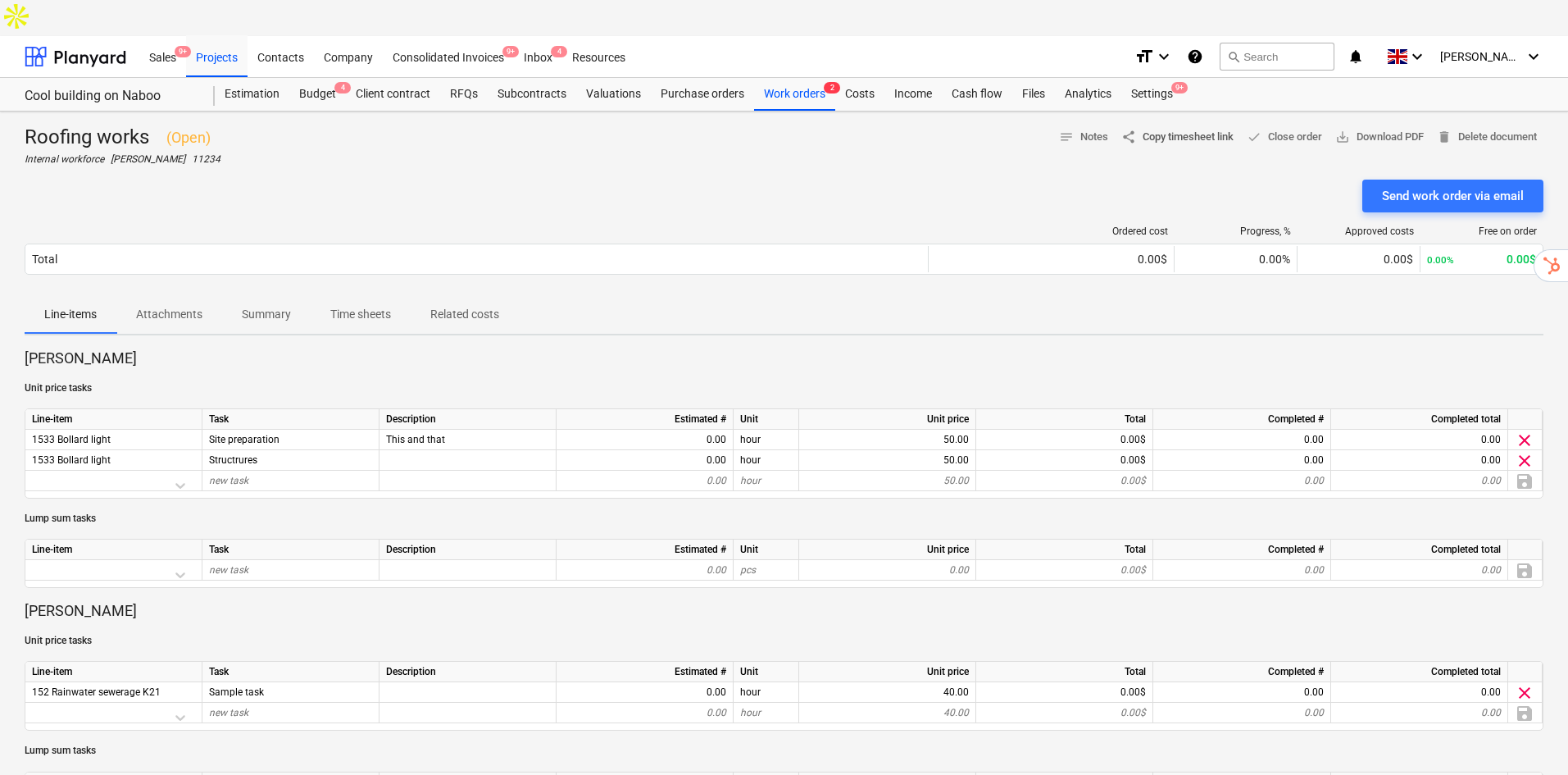
click at [1188, 128] on span "share Copy timesheet link" at bounding box center [1177, 137] width 112 height 19
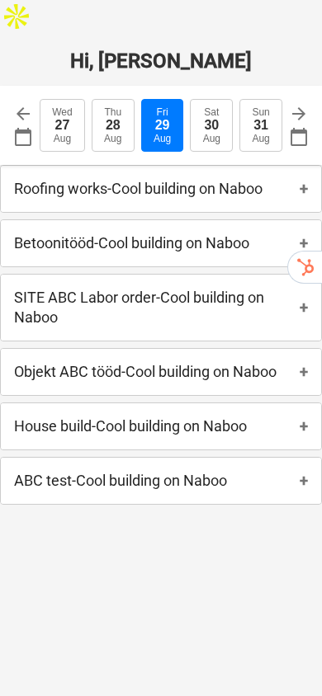
click at [295, 166] on div "Roofing works - Cool building on Naboo +" at bounding box center [161, 189] width 320 height 46
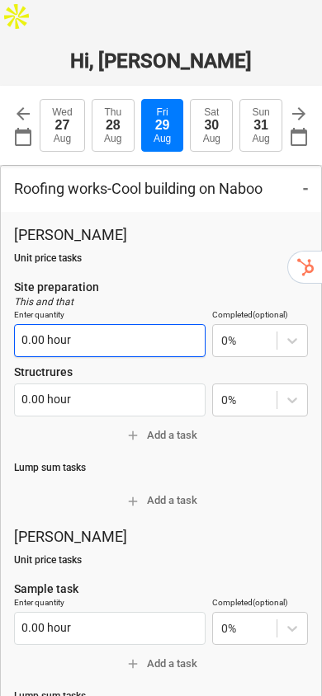
click at [95, 324] on input "0.00 hour" at bounding box center [109, 340] width 191 height 33
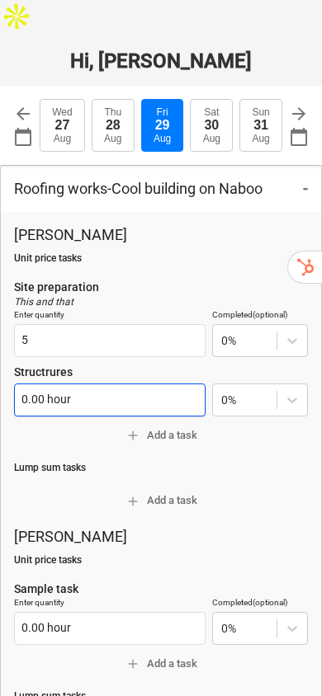
click at [88, 384] on input "0.00 hour" at bounding box center [109, 400] width 191 height 33
type input "5.00 hour"
type input "6"
type textarea "x"
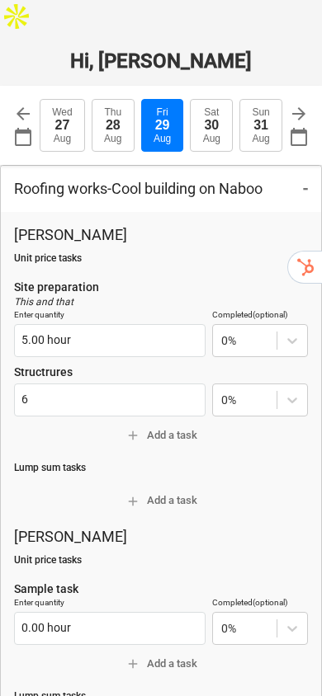
click at [134, 279] on p "Site preparation" at bounding box center [161, 287] width 294 height 17
type input "6.00 hour"
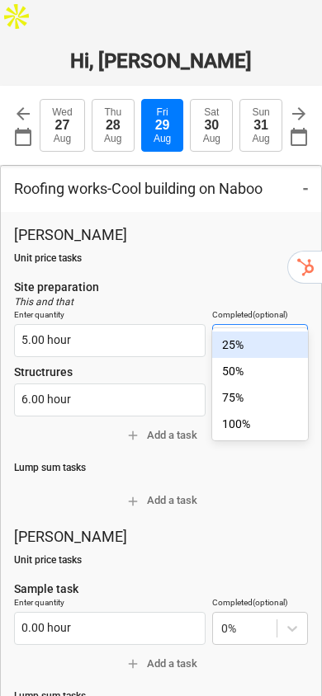
click at [261, 371] on div "50%" at bounding box center [260, 371] width 96 height 26
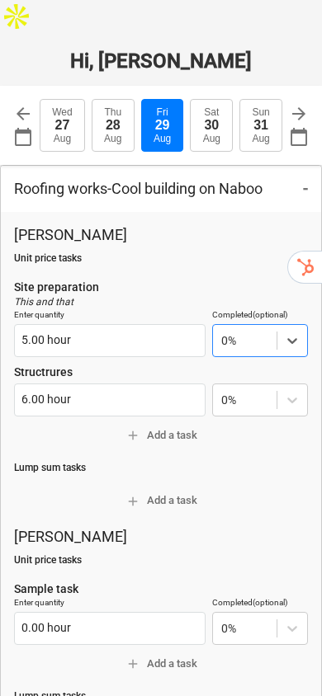
type textarea "x"
